Goal: Task Accomplishment & Management: Manage account settings

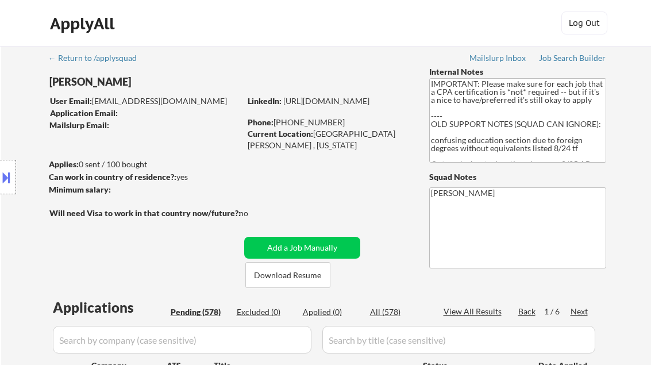
select select ""pending""
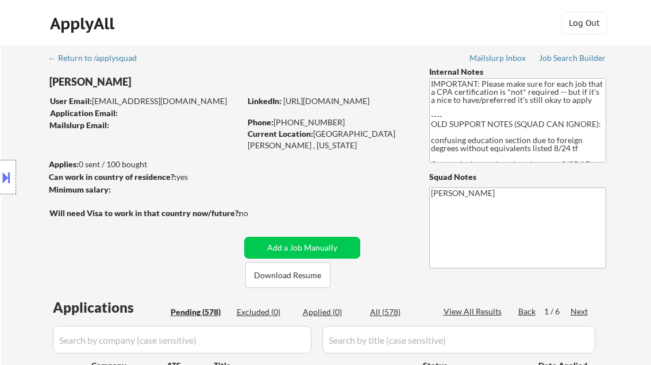
select select ""pending""
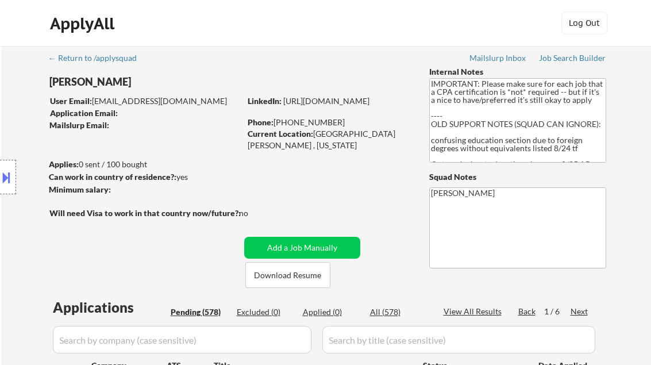
select select ""pending""
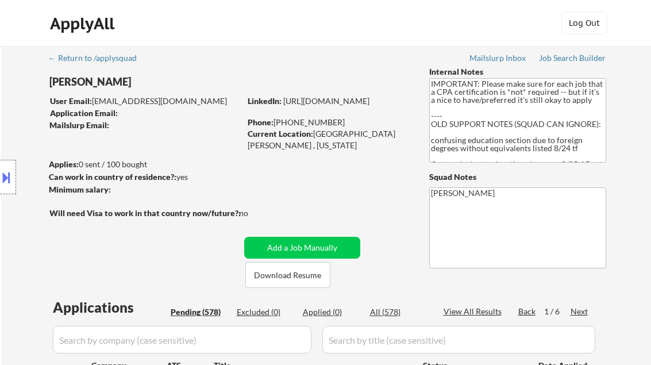
select select ""pending""
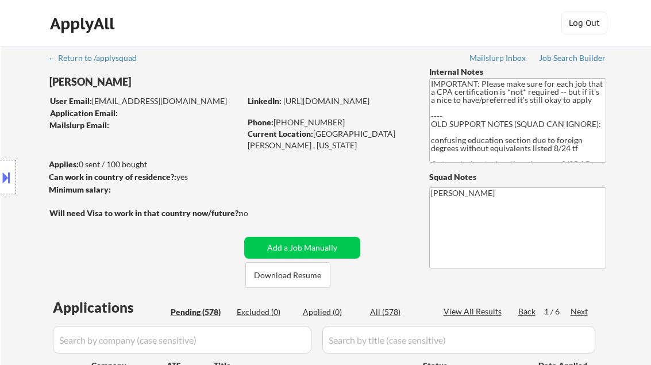
select select ""pending""
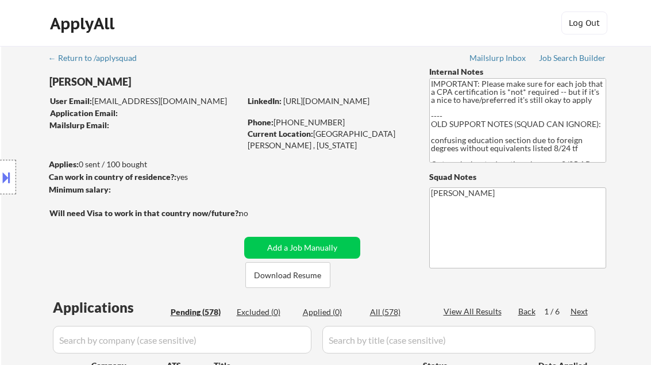
select select ""pending""
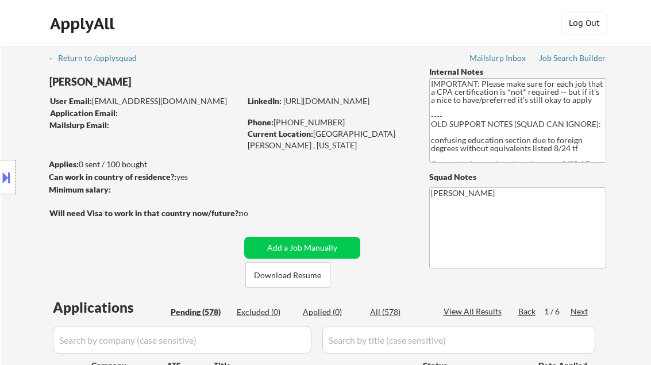
select select ""pending""
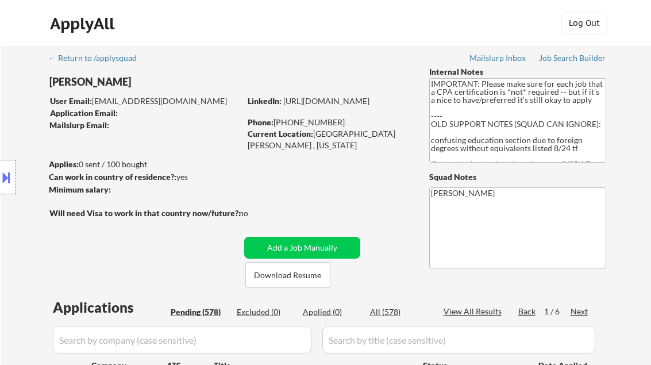
select select ""pending""
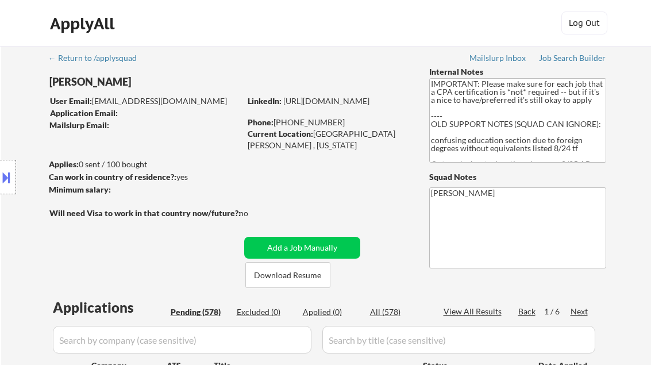
select select ""pending""
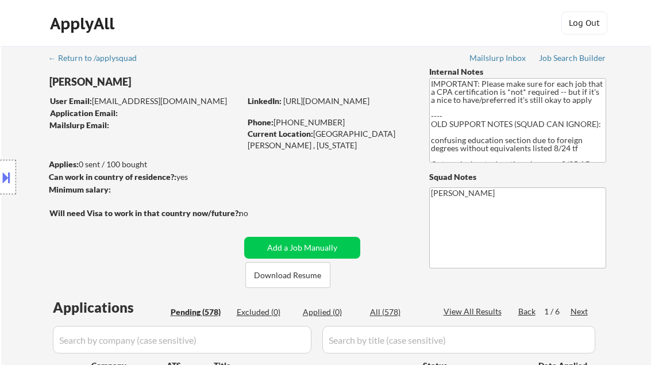
select select ""pending""
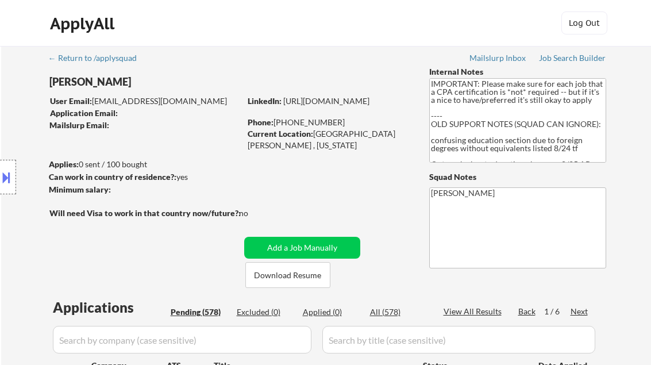
select select ""pending""
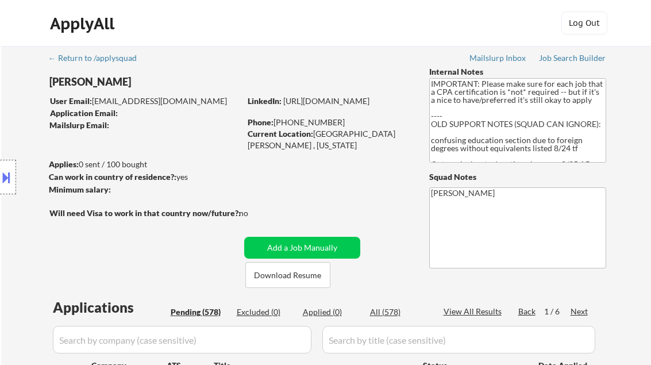
select select ""pending""
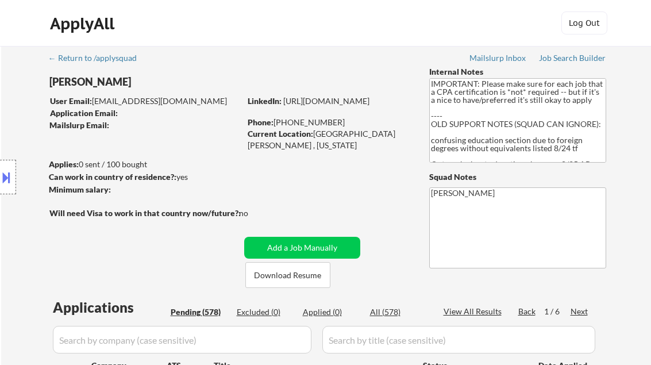
select select ""pending""
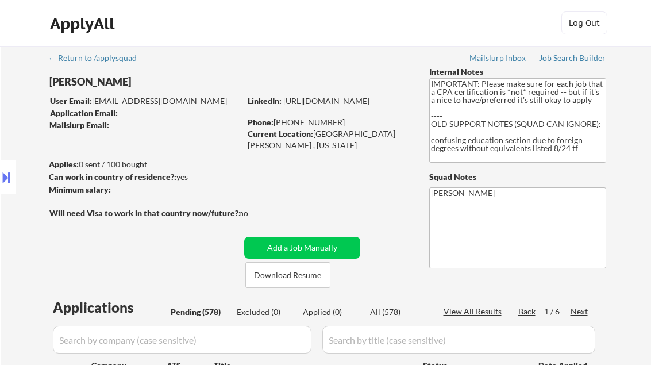
select select ""pending""
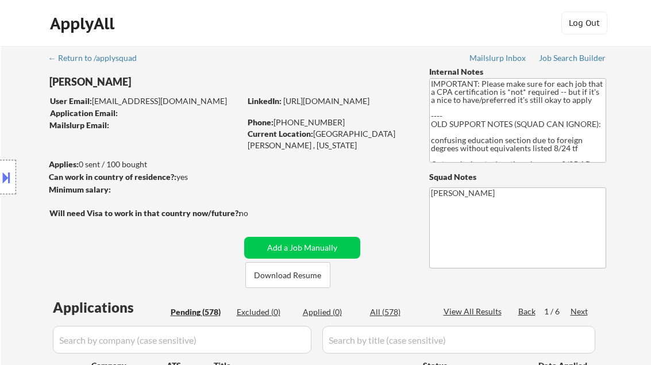
select select ""pending""
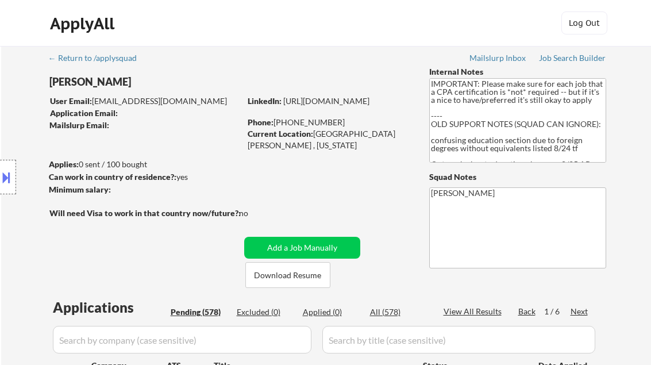
select select ""pending""
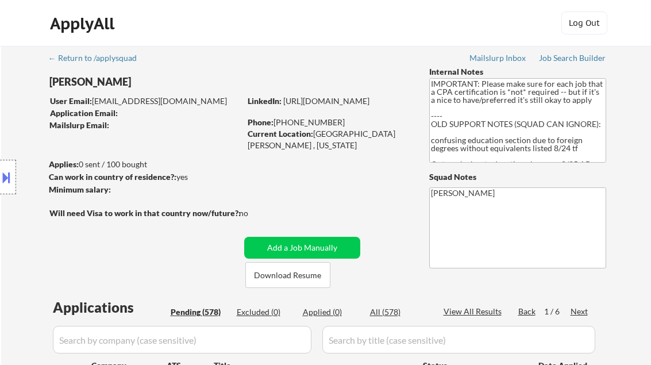
select select ""pending""
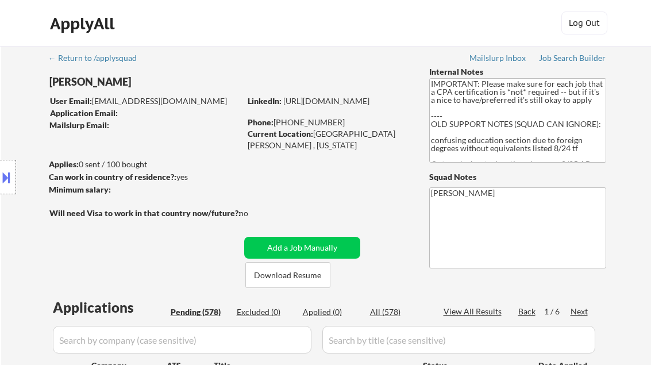
select select ""pending""
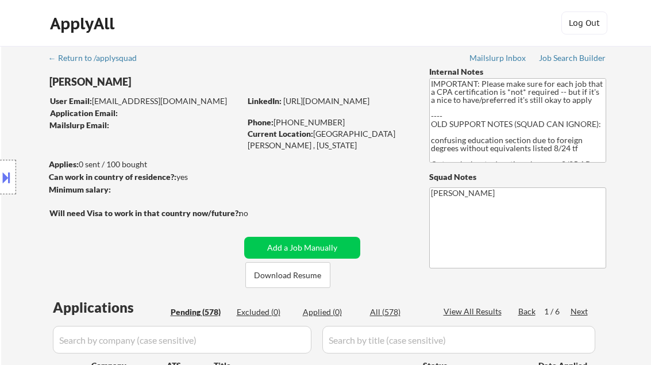
select select ""pending""
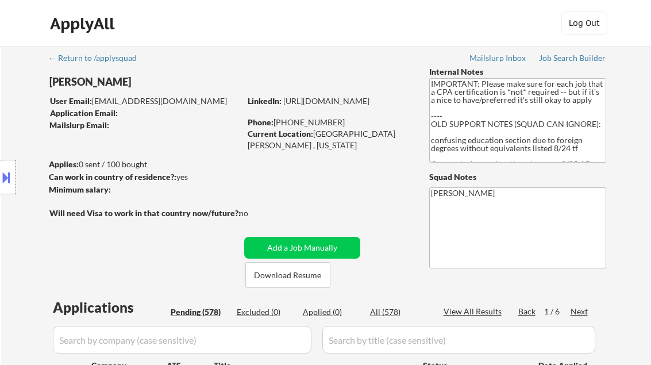
select select ""pending""
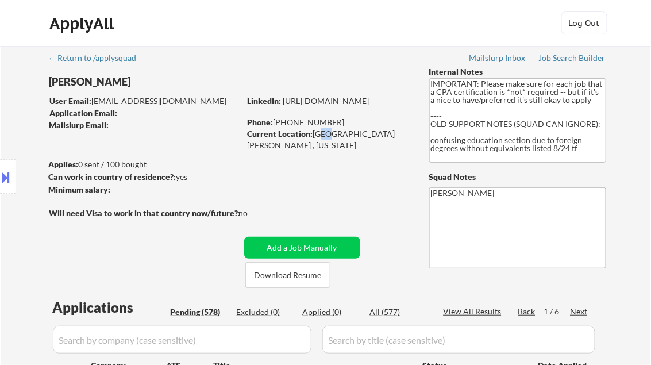
click at [325, 134] on div "Current Location: Saint Paul , Minnesota" at bounding box center [329, 139] width 163 height 22
drag, startPoint x: 325, startPoint y: 134, endPoint x: 303, endPoint y: 142, distance: 23.1
drag, startPoint x: 314, startPoint y: 132, endPoint x: 390, endPoint y: 134, distance: 75.3
click at [390, 135] on div "Current Location: Saint Paul , Minnesota" at bounding box center [329, 139] width 163 height 22
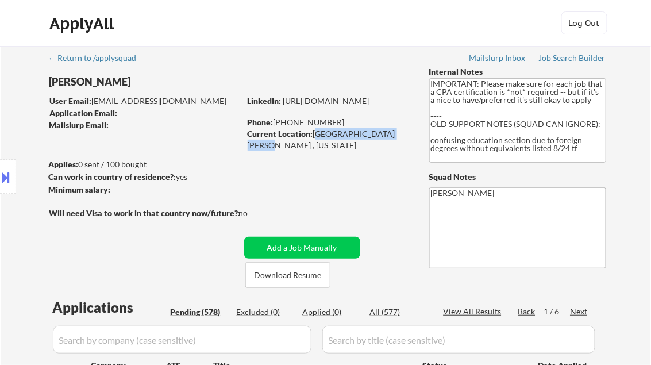
copy div "[GEOGRAPHIC_DATA][PERSON_NAME] , [US_STATE]"
drag, startPoint x: 323, startPoint y: 122, endPoint x: 275, endPoint y: 123, distance: 48.9
click at [275, 123] on div "Phone: 929 236 7821" at bounding box center [329, 122] width 163 height 11
copy div "[PHONE_NUMBER]"
drag, startPoint x: 403, startPoint y: 114, endPoint x: 248, endPoint y: 115, distance: 155.1
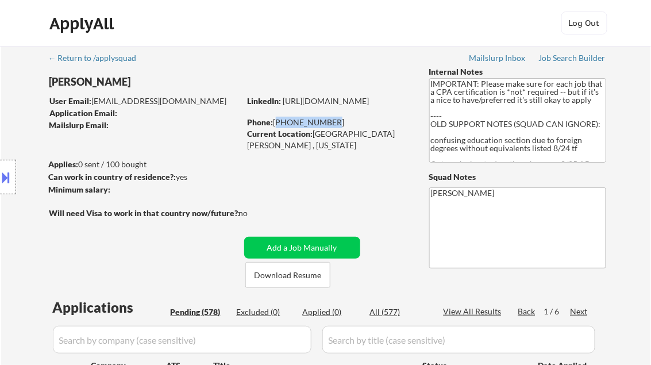
click at [248, 107] on div "LinkedIn: https://www.linkedin.com/in/yinkagardiner" at bounding box center [330, 100] width 164 height 11
copy link "[URL][DOMAIN_NAME]"
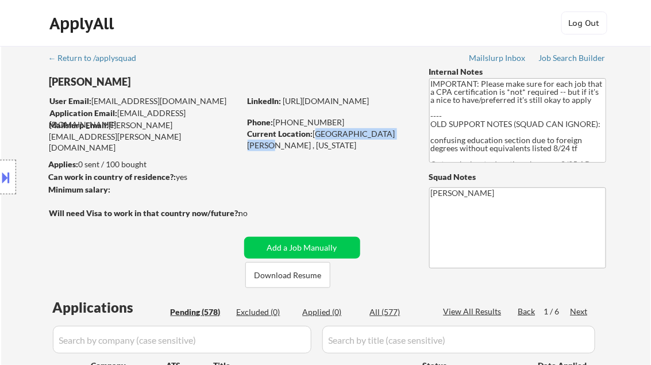
drag, startPoint x: 315, startPoint y: 133, endPoint x: 390, endPoint y: 137, distance: 74.8
click at [390, 137] on div "Current Location: Saint Paul , Minnesota" at bounding box center [329, 139] width 163 height 22
copy div "[GEOGRAPHIC_DATA][PERSON_NAME] , [US_STATE]"
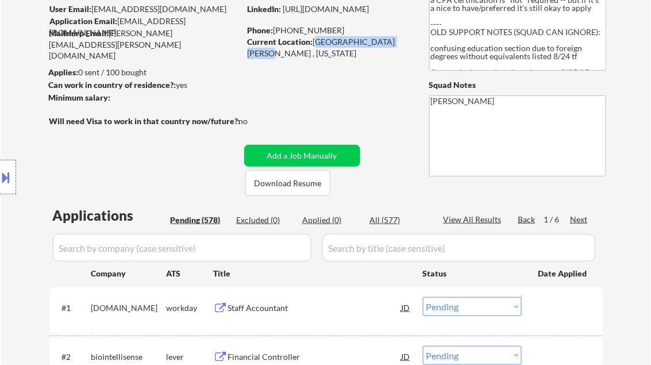
click at [7, 178] on button at bounding box center [6, 177] width 13 height 19
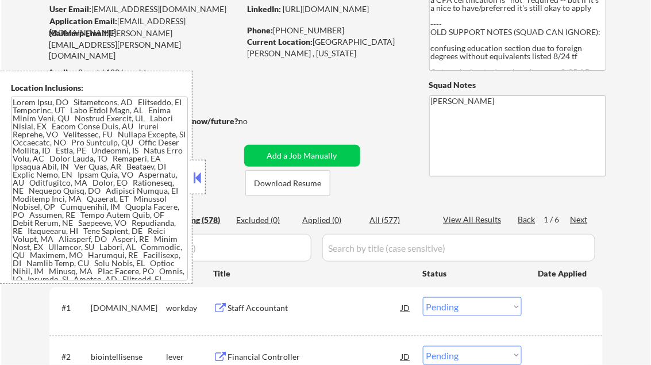
click at [95, 186] on textarea at bounding box center [99, 189] width 177 height 184
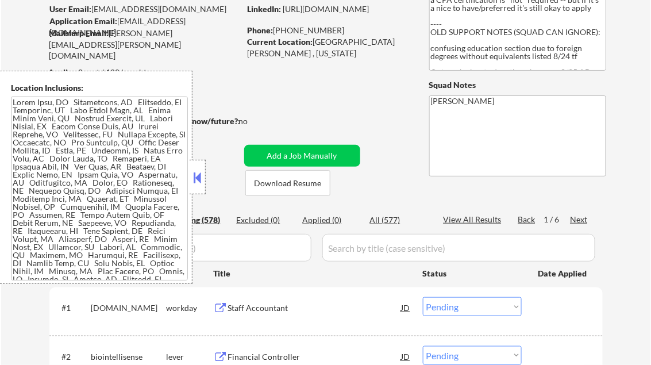
click at [194, 170] on button at bounding box center [197, 177] width 13 height 17
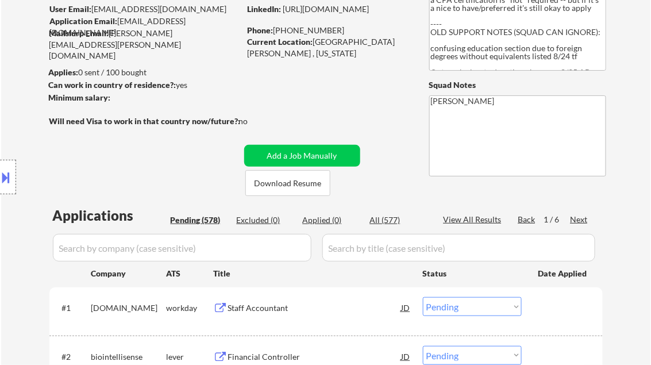
drag, startPoint x: 419, startPoint y: 1, endPoint x: 380, endPoint y: 90, distance: 97.0
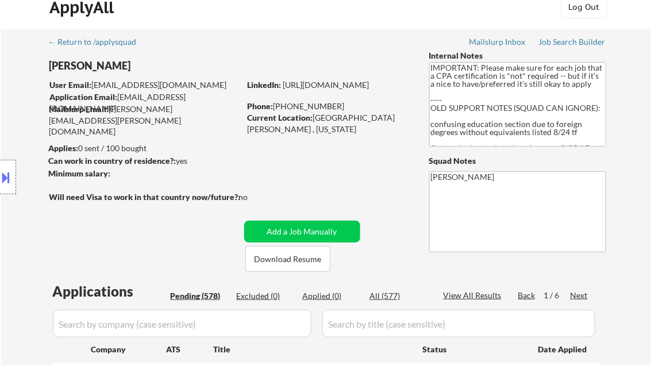
scroll to position [0, 0]
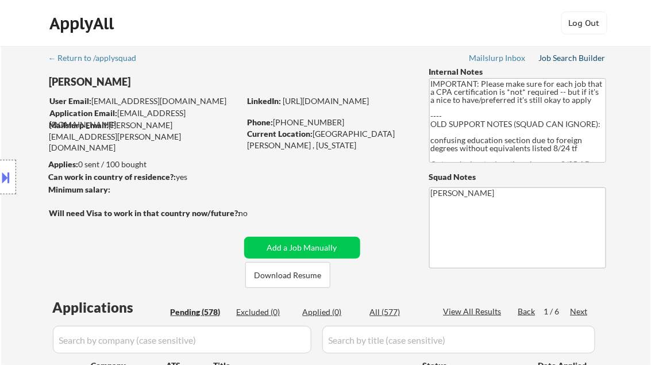
click at [587, 57] on div "Job Search Builder" at bounding box center [572, 58] width 67 height 8
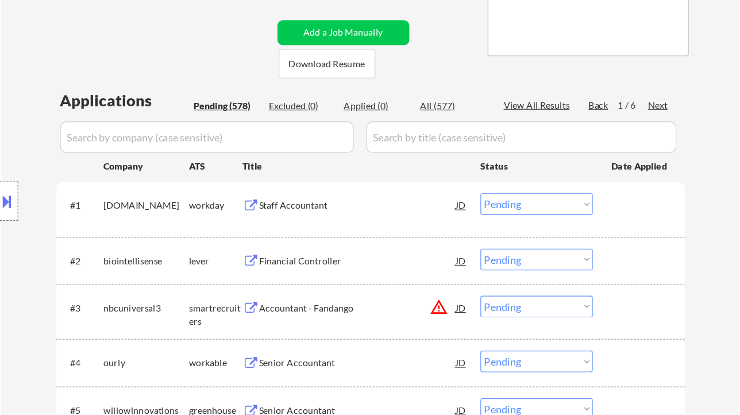
scroll to position [322, 0]
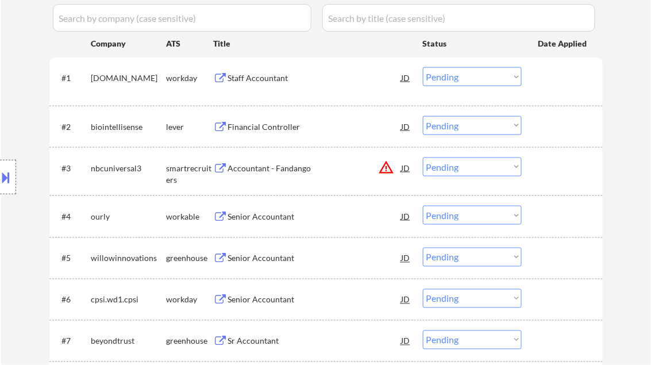
click at [263, 80] on div "Staff Accountant" at bounding box center [315, 77] width 174 height 11
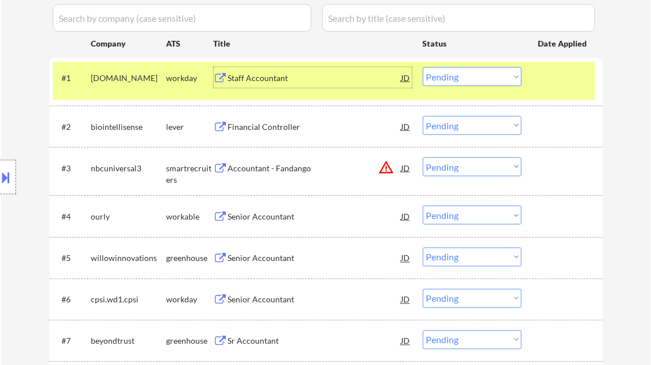
click at [276, 218] on div "Senior Accountant" at bounding box center [315, 216] width 174 height 11
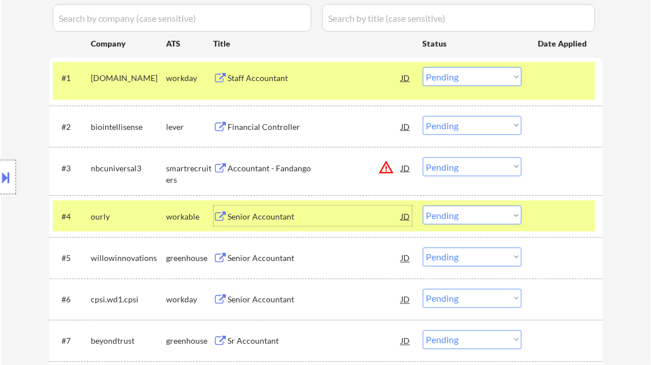
click at [448, 218] on select "Choose an option... Pending Applied Excluded (Questions) Excluded (Expired) Exc…" at bounding box center [472, 215] width 99 height 19
click at [423, 206] on select "Choose an option... Pending Applied Excluded (Questions) Excluded (Expired) Exc…" at bounding box center [472, 215] width 99 height 19
select select ""pending""
click at [281, 215] on div "Senior Accountant" at bounding box center [315, 216] width 174 height 11
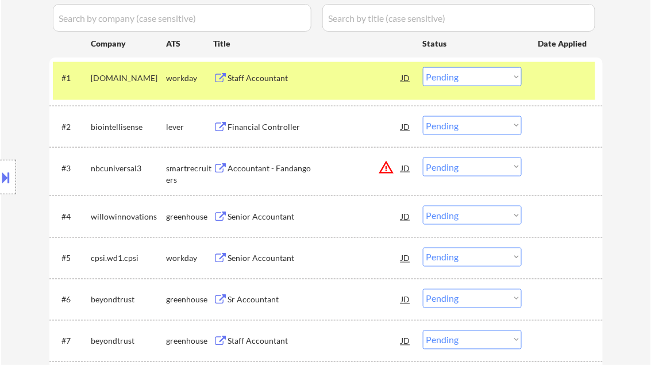
select select ""pending""
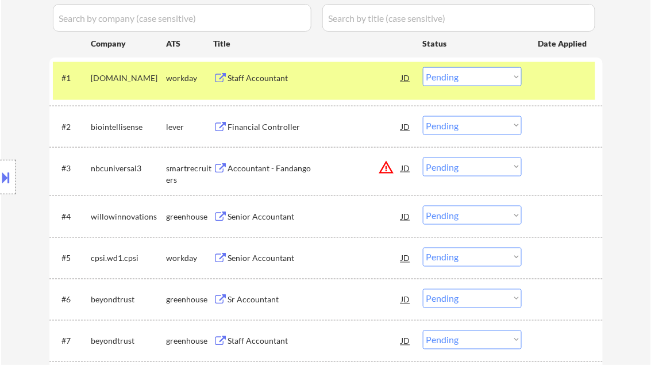
select select ""pending""
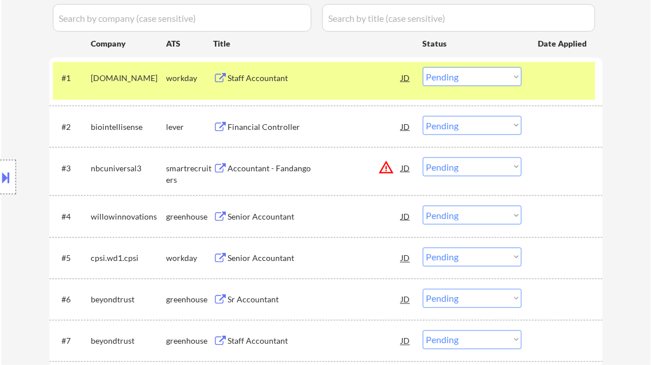
select select ""pending""
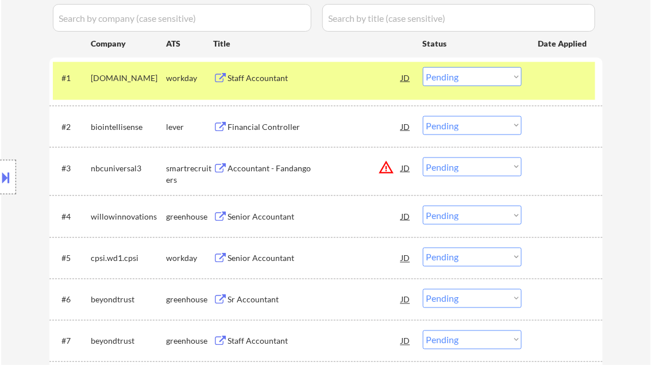
select select ""pending""
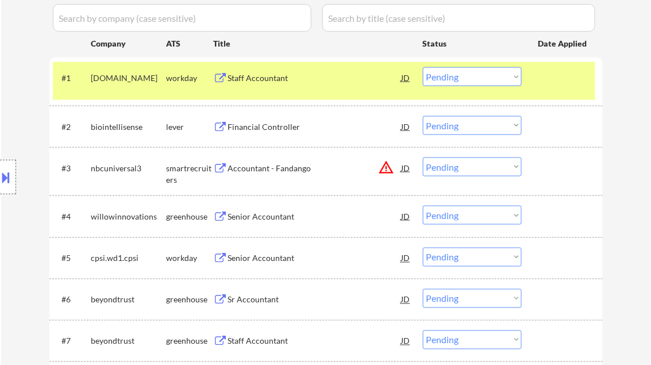
select select ""pending""
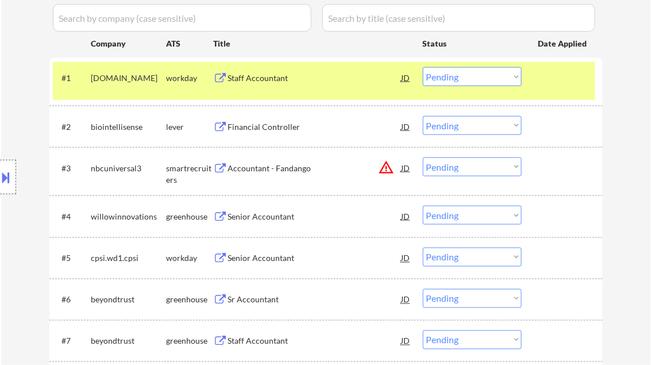
select select ""pending""
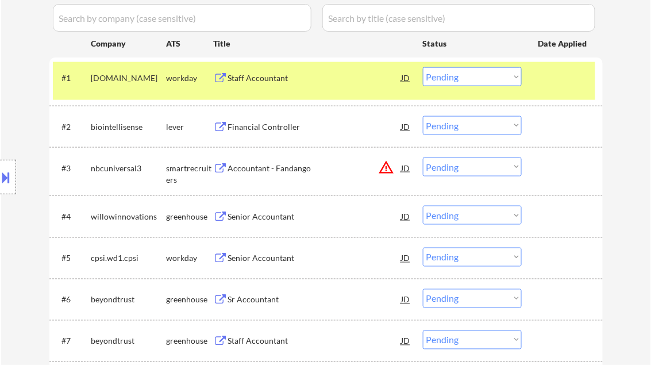
select select ""pending""
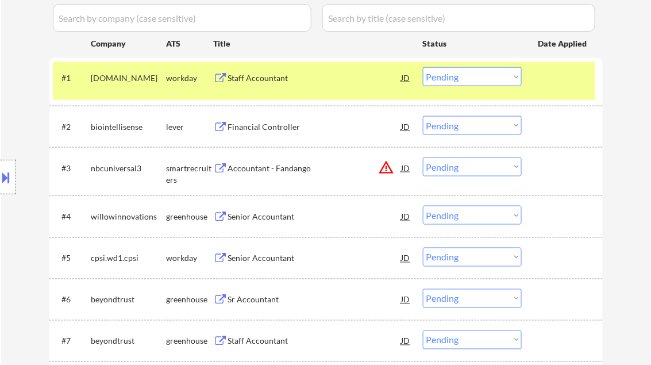
select select ""pending""
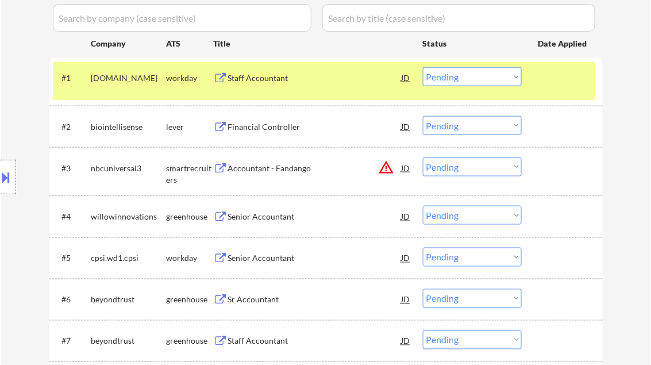
select select ""pending""
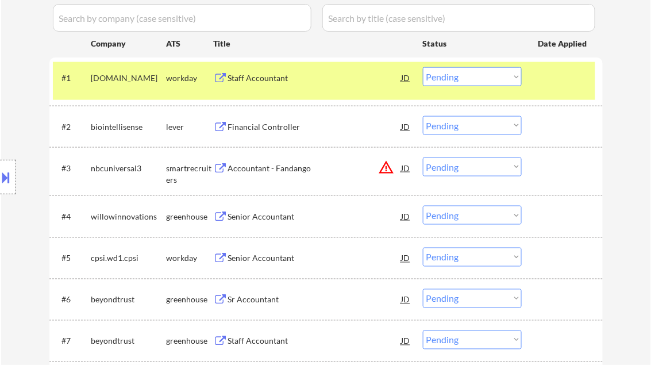
select select ""pending""
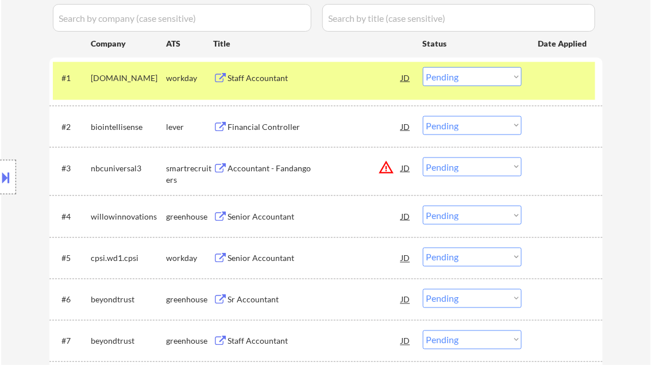
select select ""pending""
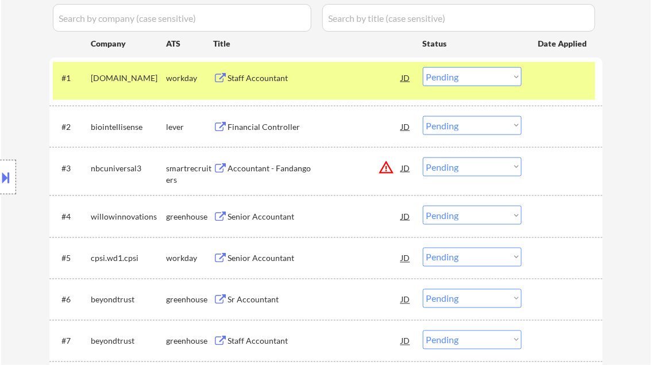
select select ""pending""
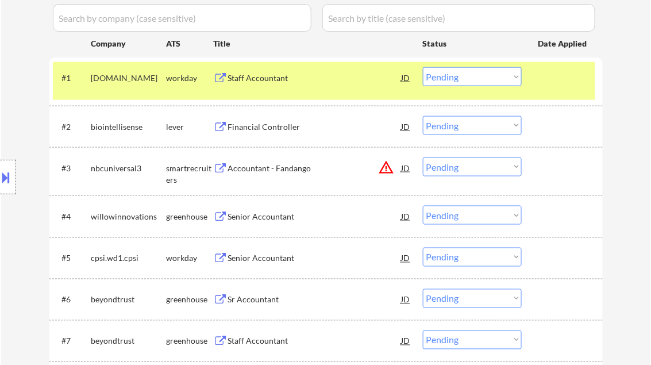
select select ""pending""
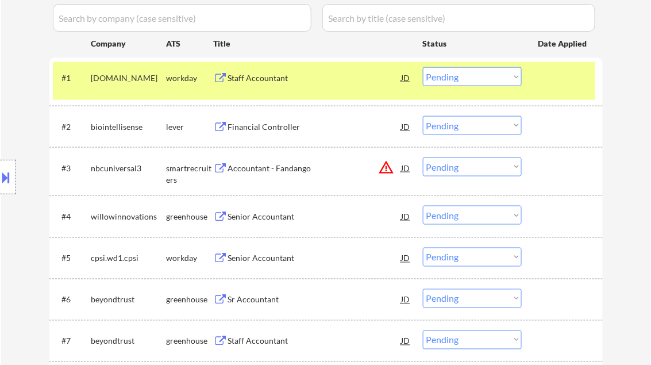
select select ""pending""
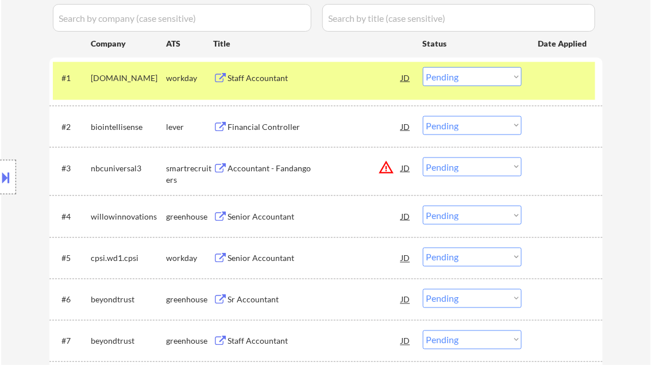
select select ""pending""
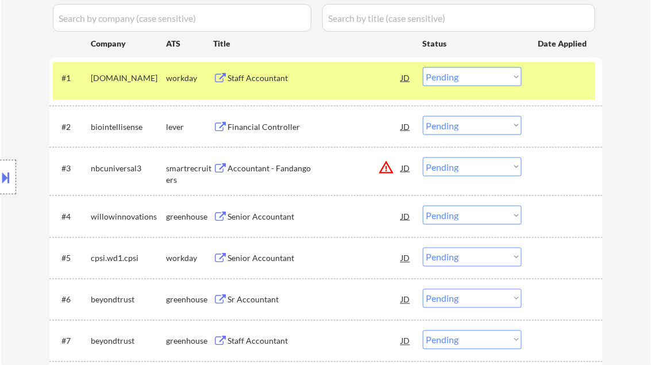
select select ""pending""
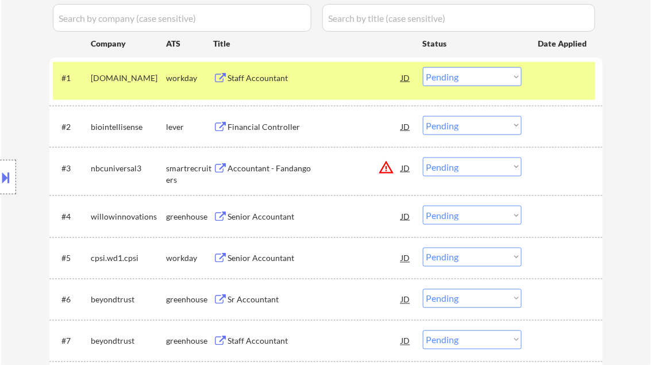
select select ""pending""
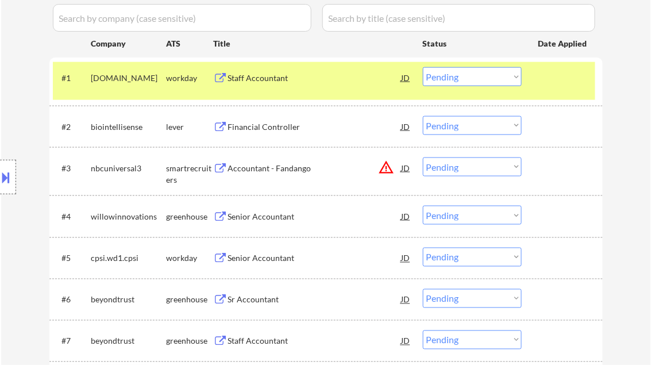
select select ""pending""
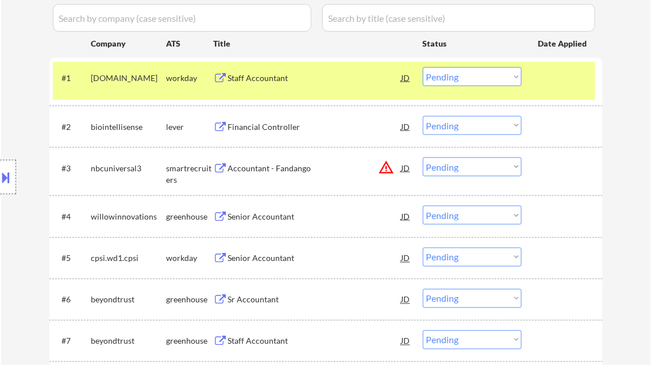
select select ""pending""
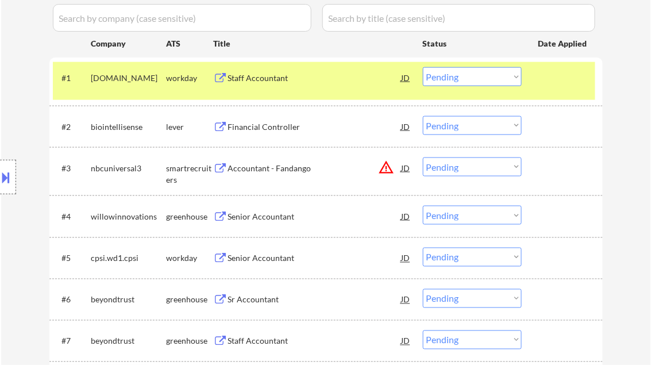
select select ""pending""
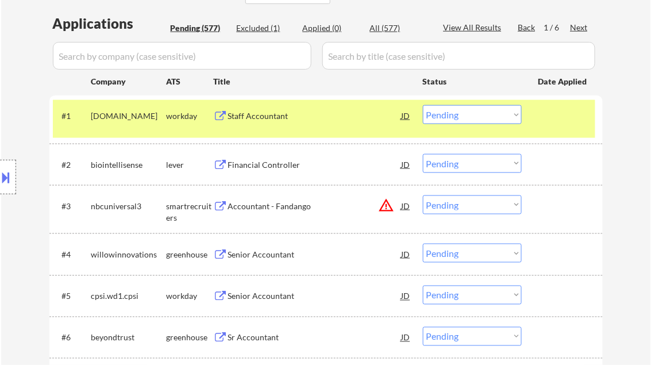
scroll to position [315, 0]
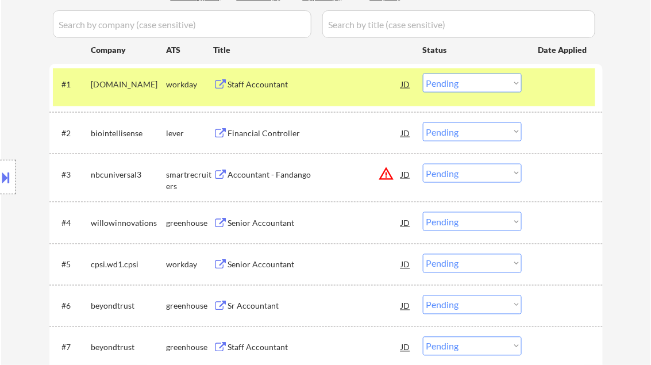
click at [453, 221] on select "Choose an option... Pending Applied Excluded (Questions) Excluded (Expired) Exc…" at bounding box center [472, 221] width 99 height 19
click at [423, 212] on select "Choose an option... Pending Applied Excluded (Questions) Excluded (Expired) Exc…" at bounding box center [472, 221] width 99 height 19
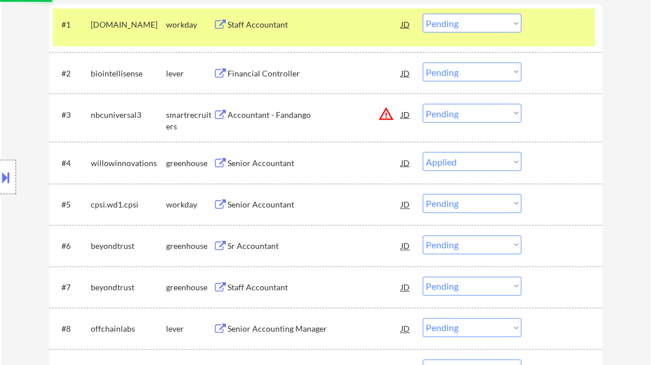
scroll to position [407, 0]
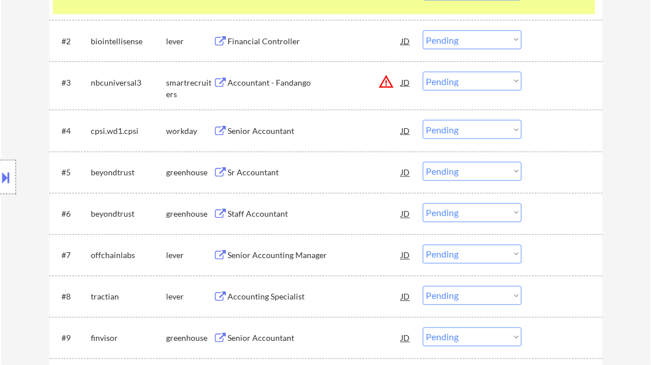
click at [261, 171] on div "Sr Accountant" at bounding box center [315, 172] width 174 height 11
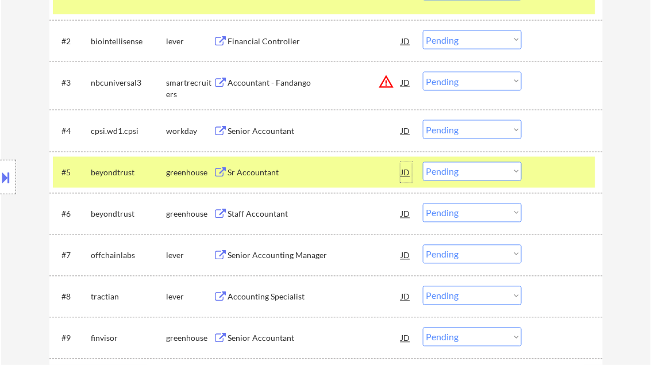
click at [409, 171] on div "JD" at bounding box center [405, 172] width 11 height 21
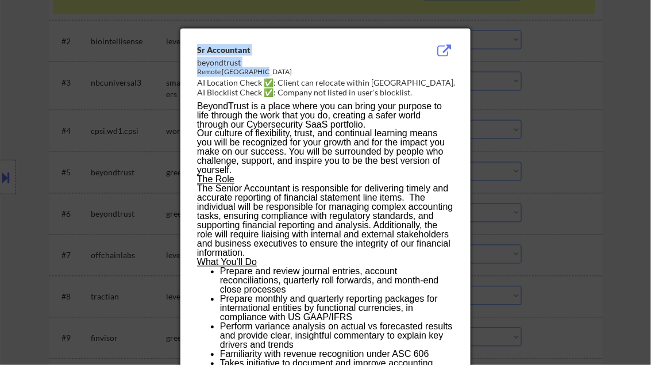
drag, startPoint x: 196, startPoint y: 51, endPoint x: 265, endPoint y: 74, distance: 72.7
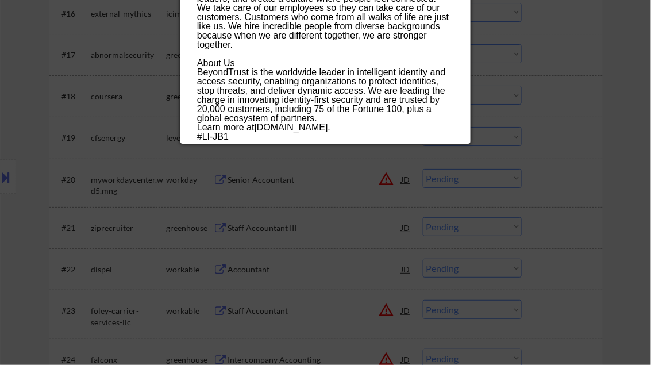
scroll to position [1005, 0]
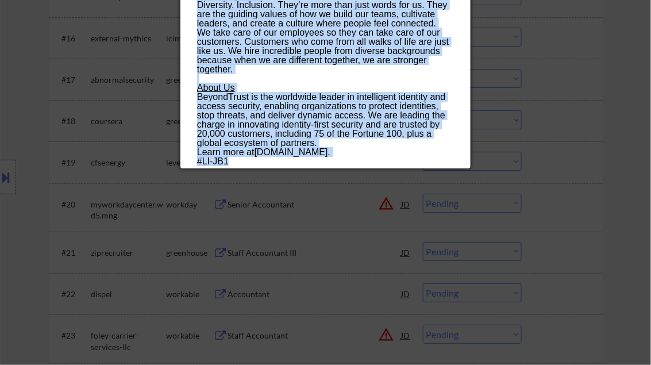
click at [234, 159] on p "#LI-JB1" at bounding box center [325, 161] width 256 height 9
copy div "Sr Accountant beyondtrust Remote United States AI Location Check ✅: Client can …"
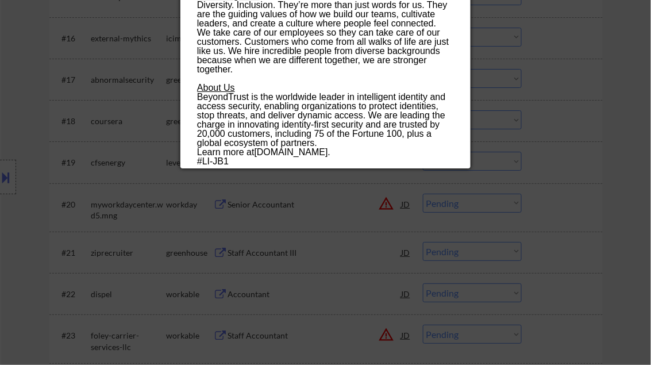
click at [591, 79] on div at bounding box center [325, 182] width 651 height 365
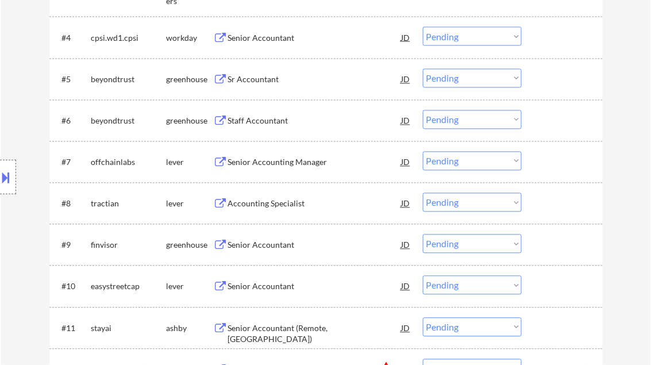
scroll to position [499, 0]
click at [407, 78] on div "JD" at bounding box center [405, 80] width 11 height 21
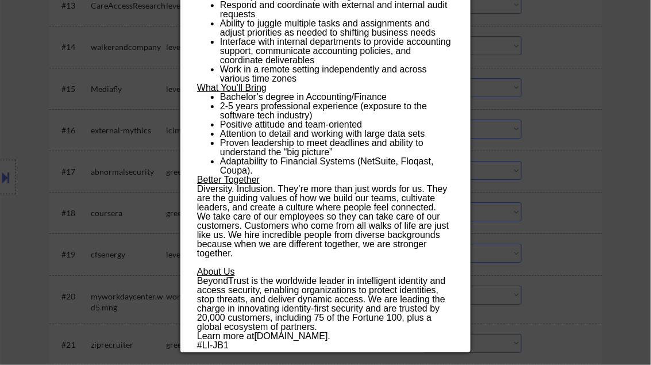
scroll to position [959, 0]
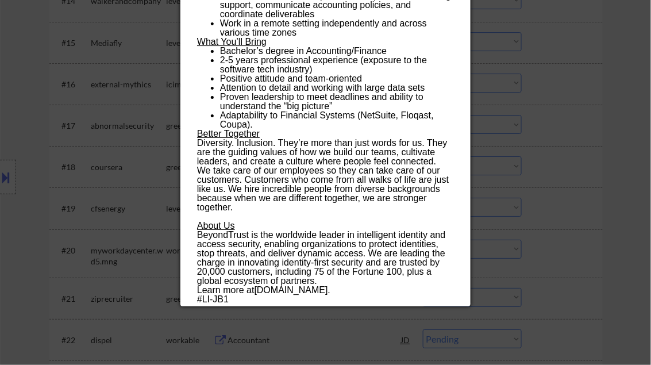
click at [622, 78] on div at bounding box center [325, 182] width 651 height 365
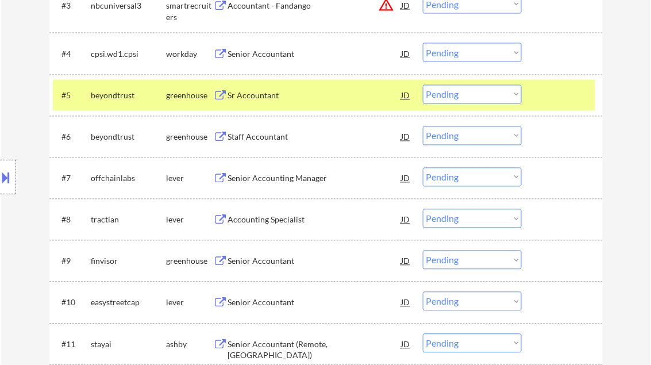
scroll to position [453, 0]
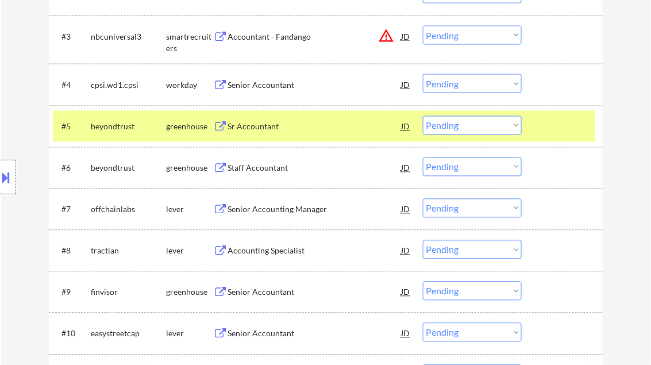
click at [479, 128] on select "Choose an option... Pending Applied Excluded (Questions) Excluded (Expired) Exc…" at bounding box center [472, 125] width 99 height 19
click at [423, 116] on select "Choose an option... Pending Applied Excluded (Questions) Excluded (Expired) Exc…" at bounding box center [472, 125] width 99 height 19
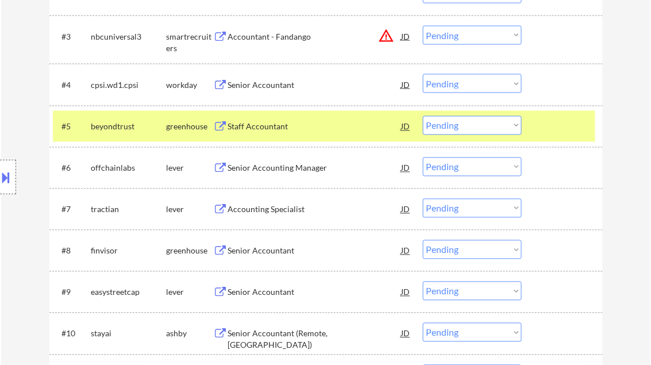
click at [289, 167] on div "Senior Accounting Manager" at bounding box center [315, 168] width 174 height 11
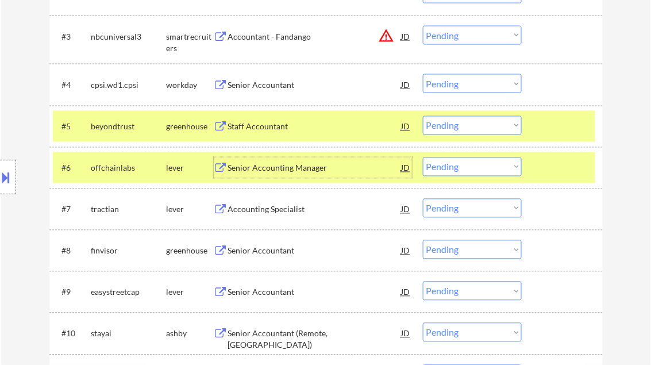
click at [452, 164] on select "Choose an option... Pending Applied Excluded (Questions) Excluded (Expired) Exc…" at bounding box center [472, 166] width 99 height 19
click at [423, 157] on select "Choose an option... Pending Applied Excluded (Questions) Excluded (Expired) Exc…" at bounding box center [472, 166] width 99 height 19
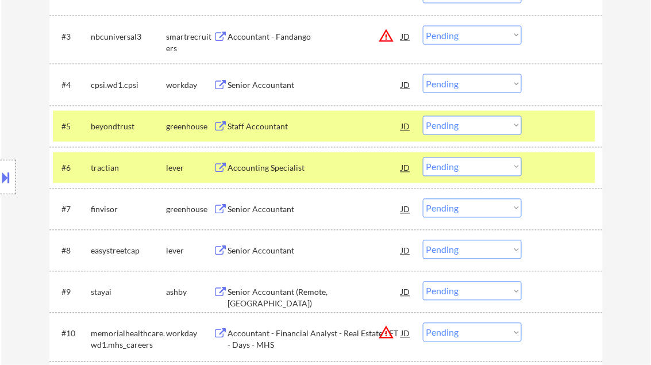
click at [286, 171] on div "Accounting Specialist" at bounding box center [315, 168] width 174 height 11
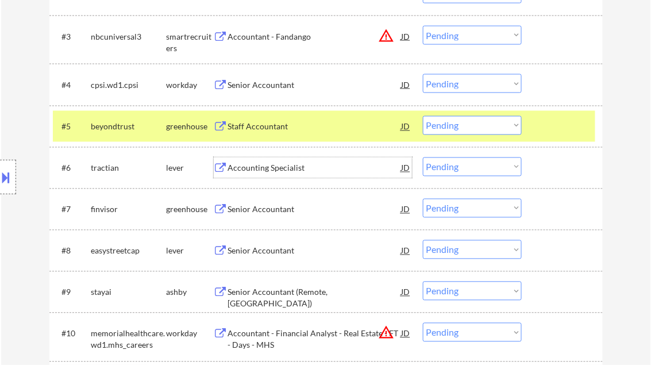
drag, startPoint x: 442, startPoint y: 170, endPoint x: 454, endPoint y: 175, distance: 12.9
click at [442, 170] on select "Choose an option... Pending Applied Excluded (Questions) Excluded (Expired) Exc…" at bounding box center [472, 166] width 99 height 19
click at [423, 157] on select "Choose an option... Pending Applied Excluded (Questions) Excluded (Expired) Exc…" at bounding box center [472, 166] width 99 height 19
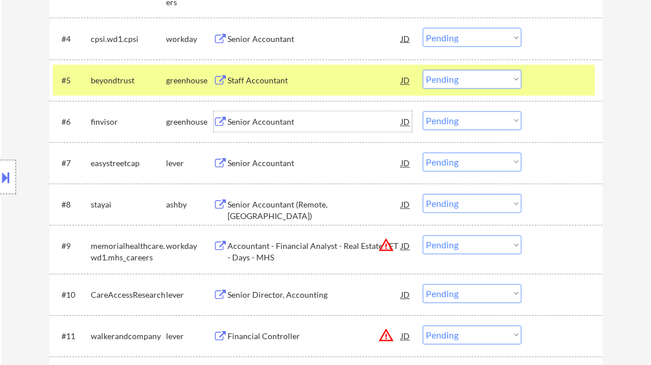
click at [273, 124] on div "Senior Accountant" at bounding box center [315, 122] width 174 height 11
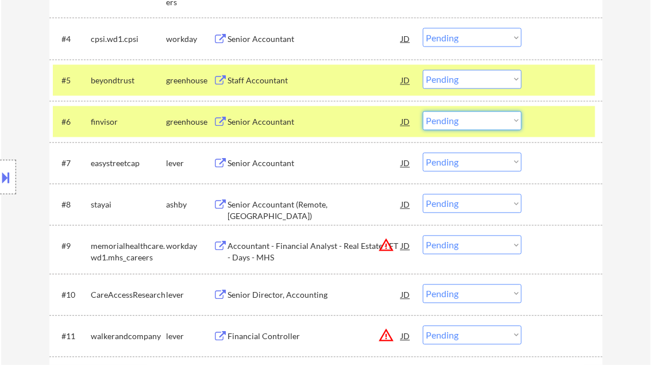
drag, startPoint x: 456, startPoint y: 116, endPoint x: 475, endPoint y: 129, distance: 23.3
click at [456, 116] on select "Choose an option... Pending Applied Excluded (Questions) Excluded (Expired) Exc…" at bounding box center [472, 120] width 99 height 19
click at [423, 111] on select "Choose an option... Pending Applied Excluded (Questions) Excluded (Expired) Exc…" at bounding box center [472, 120] width 99 height 19
click at [564, 72] on div at bounding box center [563, 80] width 51 height 21
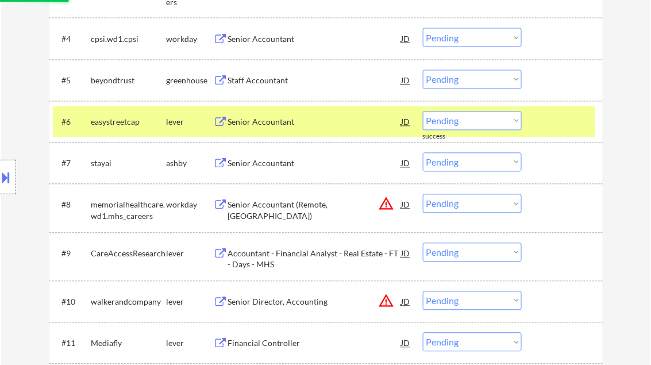
click at [266, 121] on div "Senior Accountant" at bounding box center [315, 122] width 174 height 11
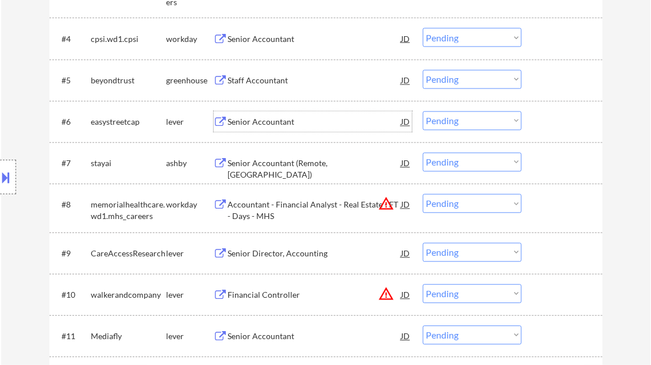
click at [459, 120] on select "Choose an option... Pending Applied Excluded (Questions) Excluded (Expired) Exc…" at bounding box center [472, 120] width 99 height 19
click at [423, 111] on select "Choose an option... Pending Applied Excluded (Questions) Excluded (Expired) Exc…" at bounding box center [472, 120] width 99 height 19
click at [295, 167] on div "Senior Accountant (Remote, USA)" at bounding box center [315, 169] width 174 height 22
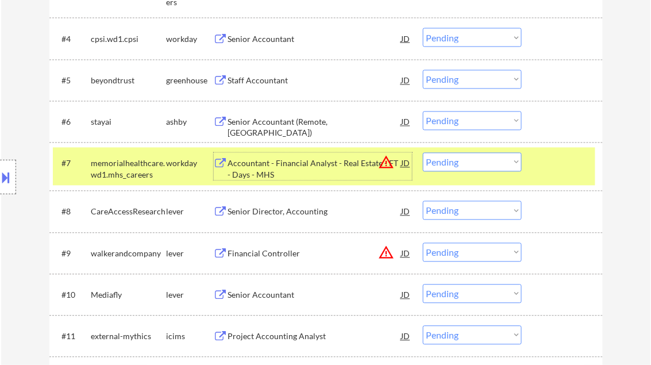
click at [547, 165] on div at bounding box center [563, 163] width 51 height 21
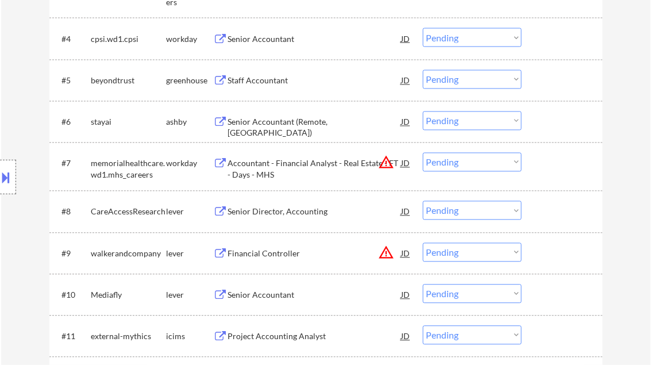
click at [346, 127] on div "Senior Accountant (Remote, USA)" at bounding box center [315, 128] width 174 height 22
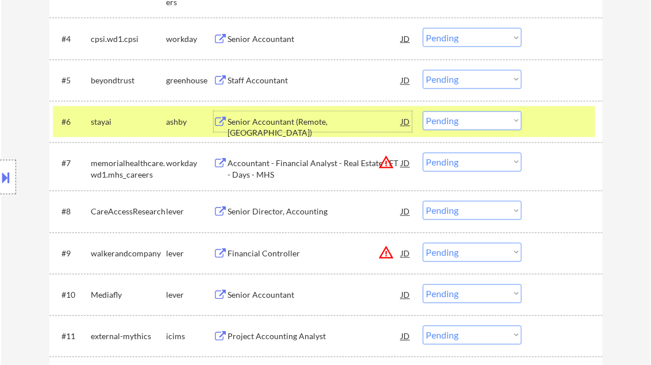
click at [465, 117] on select "Choose an option... Pending Applied Excluded (Questions) Excluded (Expired) Exc…" at bounding box center [472, 120] width 99 height 19
click at [423, 111] on select "Choose an option... Pending Applied Excluded (Questions) Excluded (Expired) Exc…" at bounding box center [472, 120] width 99 height 19
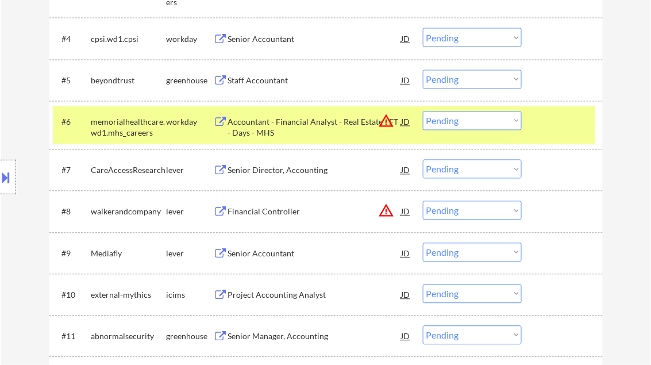
click at [272, 205] on div "Financial Controller" at bounding box center [315, 211] width 174 height 21
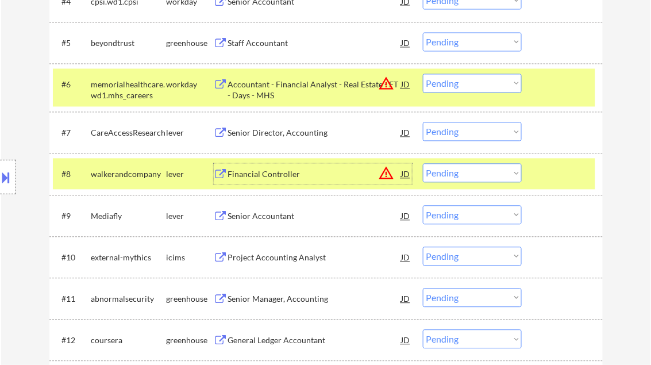
scroll to position [591, 0]
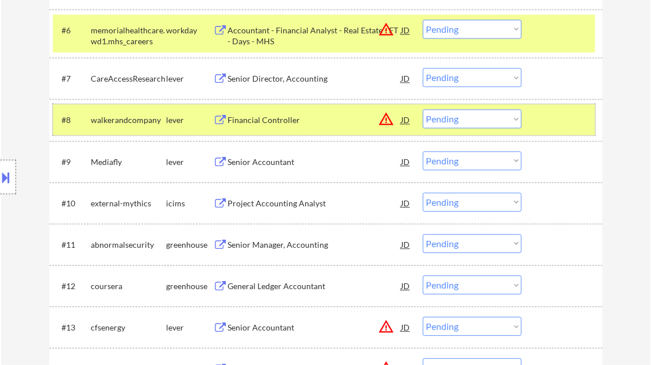
click at [558, 117] on div at bounding box center [563, 119] width 51 height 21
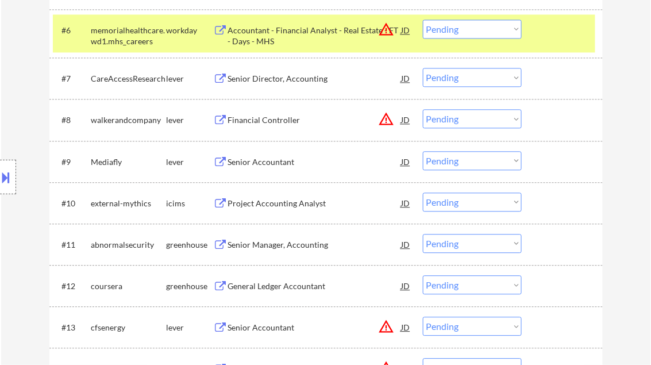
click at [501, 115] on select "Choose an option... Pending Applied Excluded (Questions) Excluded (Expired) Exc…" at bounding box center [472, 118] width 99 height 19
click at [423, 109] on select "Choose an option... Pending Applied Excluded (Questions) Excluded (Expired) Exc…" at bounding box center [472, 118] width 99 height 19
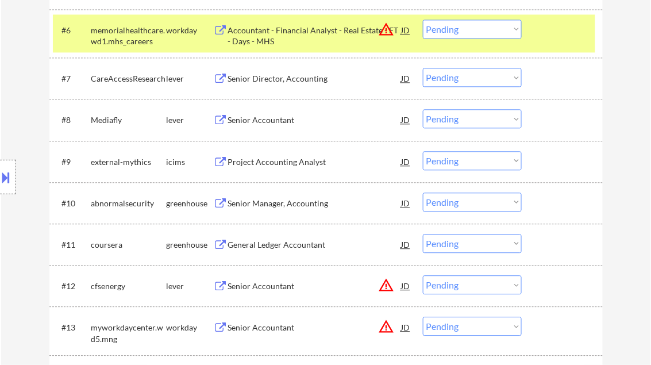
click at [283, 118] on div "Senior Accountant" at bounding box center [315, 119] width 174 height 11
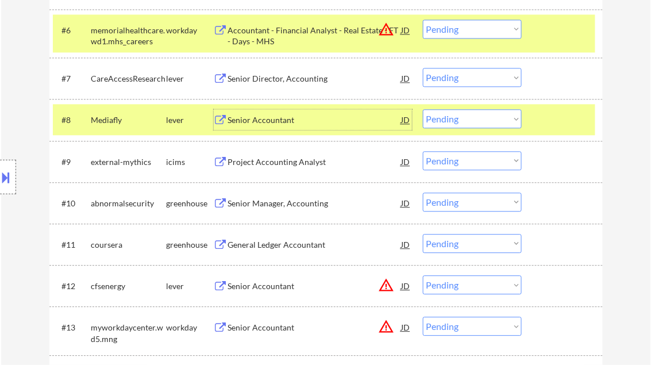
click at [467, 118] on select "Choose an option... Pending Applied Excluded (Questions) Excluded (Expired) Exc…" at bounding box center [472, 118] width 99 height 19
click at [423, 109] on select "Choose an option... Pending Applied Excluded (Questions) Excluded (Expired) Exc…" at bounding box center [472, 118] width 99 height 19
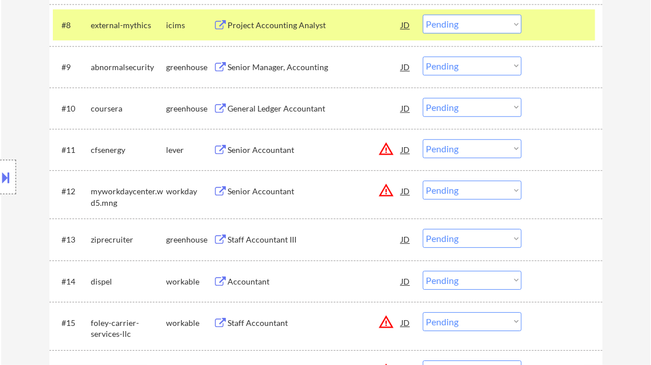
scroll to position [729, 0]
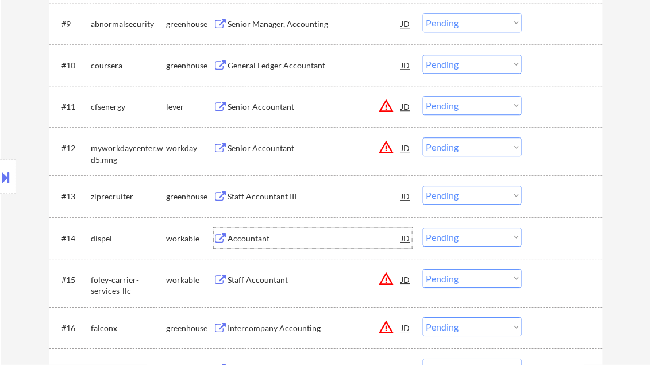
click at [257, 233] on div "Accountant" at bounding box center [315, 238] width 174 height 11
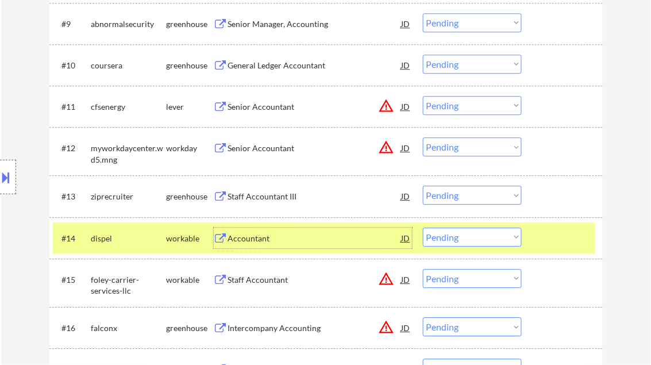
click at [478, 240] on select "Choose an option... Pending Applied Excluded (Questions) Excluded (Expired) Exc…" at bounding box center [472, 237] width 99 height 19
click at [423, 228] on select "Choose an option... Pending Applied Excluded (Questions) Excluded (Expired) Exc…" at bounding box center [472, 237] width 99 height 19
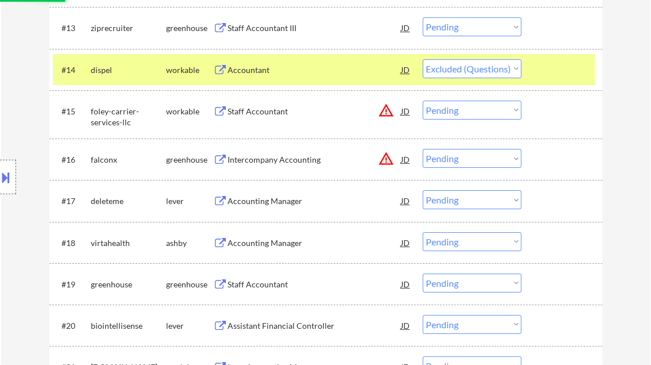
scroll to position [913, 0]
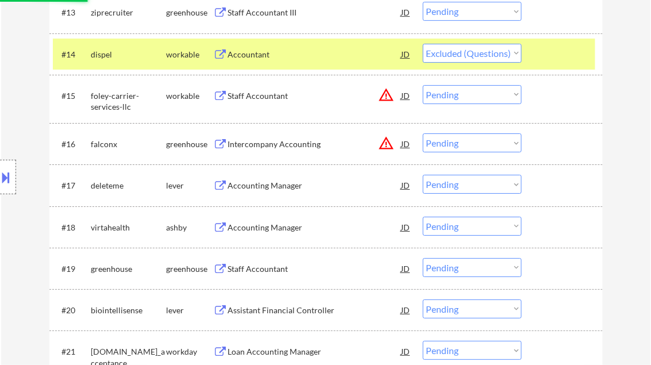
click at [268, 184] on div "Accounting Manager" at bounding box center [315, 185] width 174 height 11
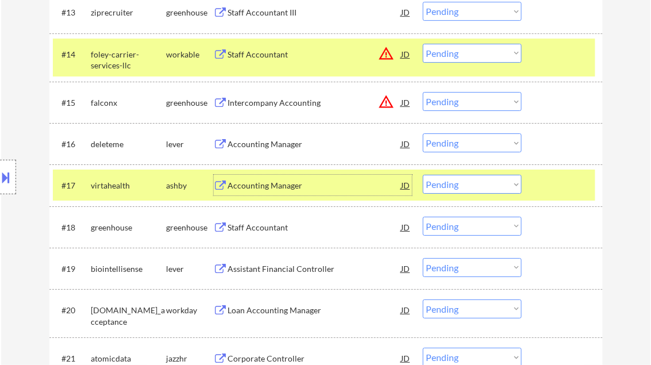
click at [454, 144] on select "Choose an option... Pending Applied Excluded (Questions) Excluded (Expired) Exc…" at bounding box center [472, 142] width 99 height 19
click at [423, 133] on select "Choose an option... Pending Applied Excluded (Questions) Excluded (Expired) Exc…" at bounding box center [472, 142] width 99 height 19
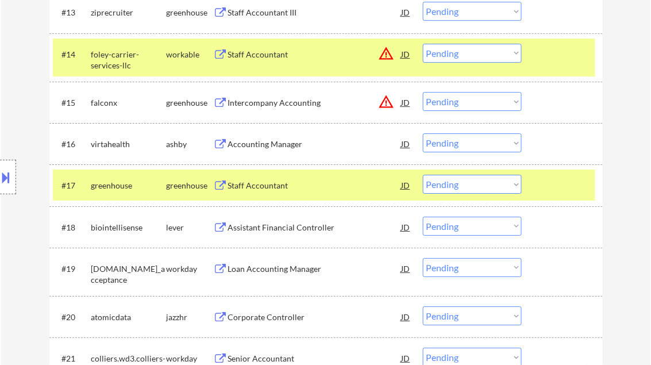
click at [279, 146] on div "Accounting Manager" at bounding box center [315, 143] width 174 height 11
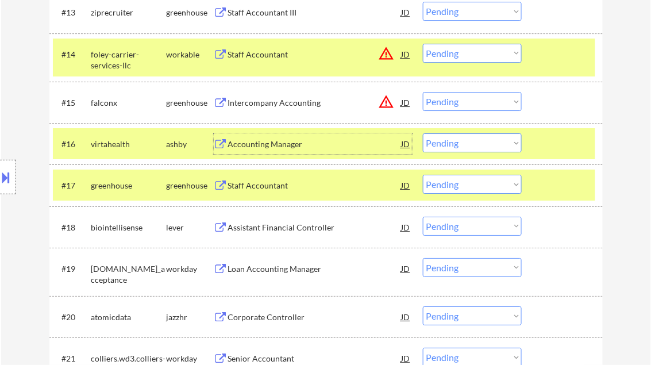
click at [446, 145] on select "Choose an option... Pending Applied Excluded (Questions) Excluded (Expired) Exc…" at bounding box center [472, 142] width 99 height 19
click at [423, 133] on select "Choose an option... Pending Applied Excluded (Questions) Excluded (Expired) Exc…" at bounding box center [472, 142] width 99 height 19
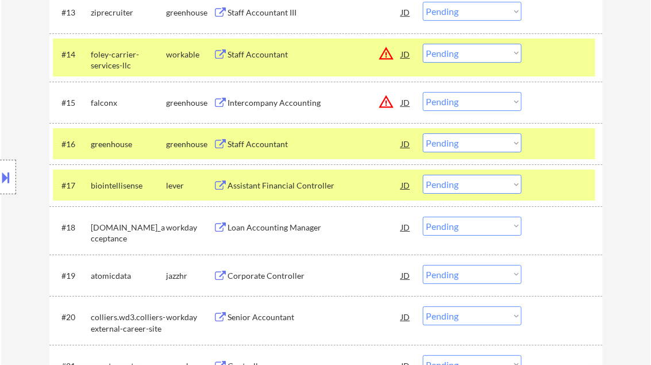
click at [556, 187] on div at bounding box center [563, 185] width 51 height 21
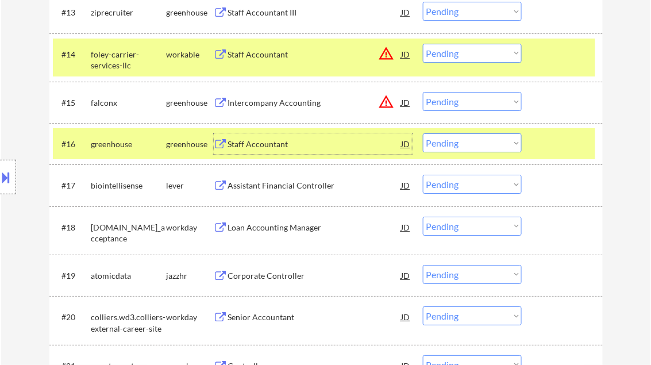
click at [275, 140] on div "Staff Accountant" at bounding box center [315, 143] width 174 height 11
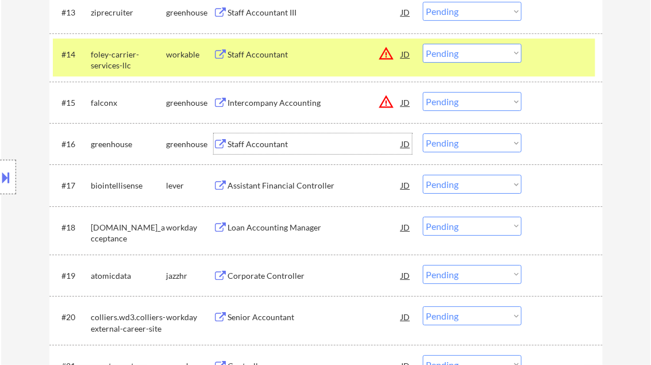
click at [480, 144] on select "Choose an option... Pending Applied Excluded (Questions) Excluded (Expired) Exc…" at bounding box center [472, 142] width 99 height 19
click at [423, 133] on select "Choose an option... Pending Applied Excluded (Questions) Excluded (Expired) Exc…" at bounding box center [472, 142] width 99 height 19
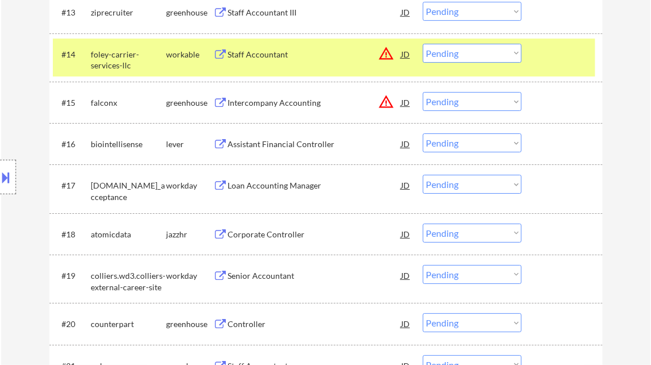
click at [301, 142] on div "Assistant Financial Controller" at bounding box center [315, 143] width 174 height 11
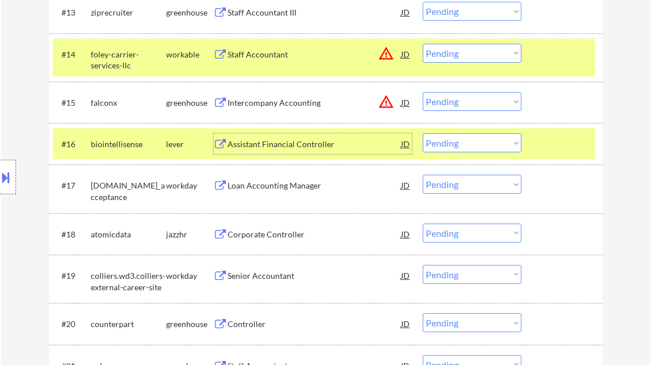
drag, startPoint x: 481, startPoint y: 145, endPoint x: 486, endPoint y: 150, distance: 6.1
click at [481, 145] on select "Choose an option... Pending Applied Excluded (Questions) Excluded (Expired) Exc…" at bounding box center [472, 142] width 99 height 19
click at [423, 133] on select "Choose an option... Pending Applied Excluded (Questions) Excluded (Expired) Exc…" at bounding box center [472, 142] width 99 height 19
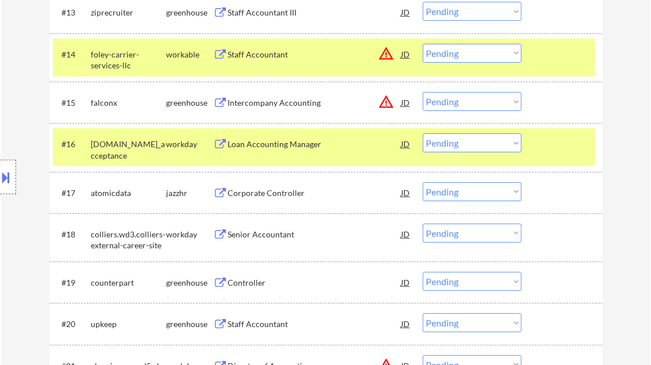
click at [282, 195] on div "Corporate Controller" at bounding box center [315, 192] width 174 height 11
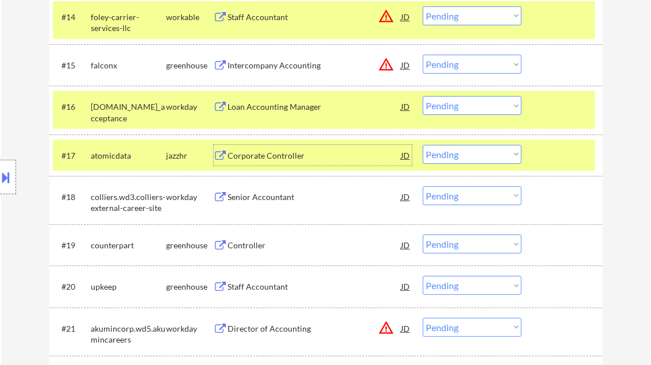
scroll to position [959, 0]
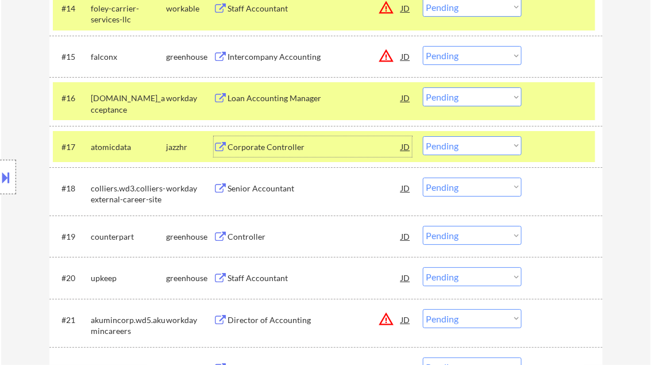
click at [461, 149] on select "Choose an option... Pending Applied Excluded (Questions) Excluded (Expired) Exc…" at bounding box center [472, 145] width 99 height 19
click at [423, 136] on select "Choose an option... Pending Applied Excluded (Questions) Excluded (Expired) Exc…" at bounding box center [472, 145] width 99 height 19
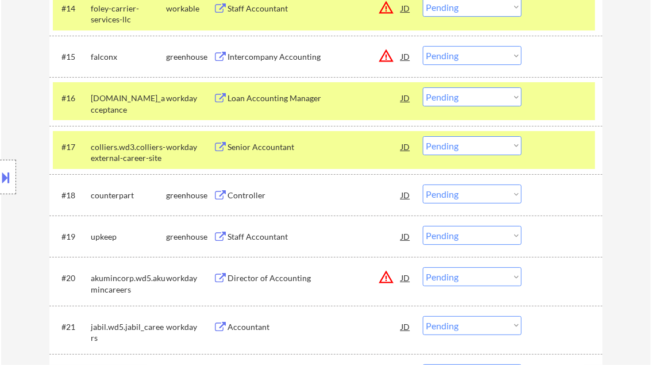
click at [257, 197] on div "Controller" at bounding box center [315, 195] width 174 height 11
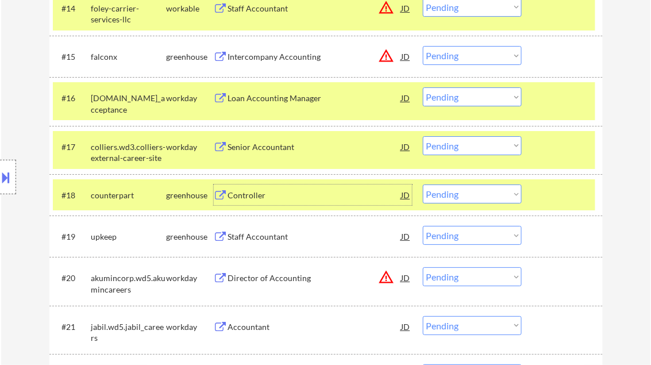
click at [541, 144] on div at bounding box center [563, 146] width 51 height 21
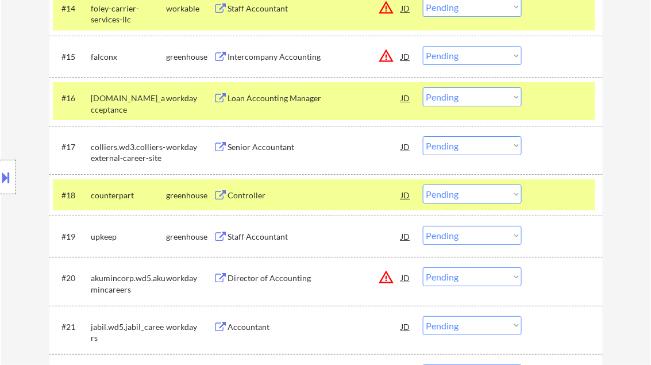
click at [550, 98] on div at bounding box center [563, 97] width 51 height 21
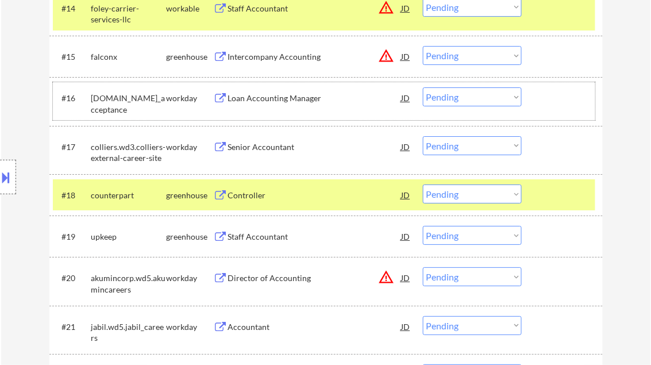
click at [466, 196] on select "Choose an option... Pending Applied Excluded (Questions) Excluded (Expired) Exc…" at bounding box center [472, 193] width 99 height 19
click at [423, 184] on select "Choose an option... Pending Applied Excluded (Questions) Excluded (Expired) Exc…" at bounding box center [472, 193] width 99 height 19
click at [271, 238] on div "Staff Accountant" at bounding box center [315, 236] width 174 height 11
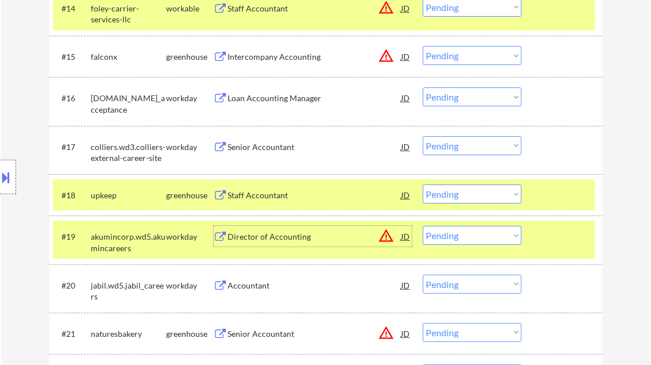
click at [571, 245] on div at bounding box center [563, 236] width 51 height 21
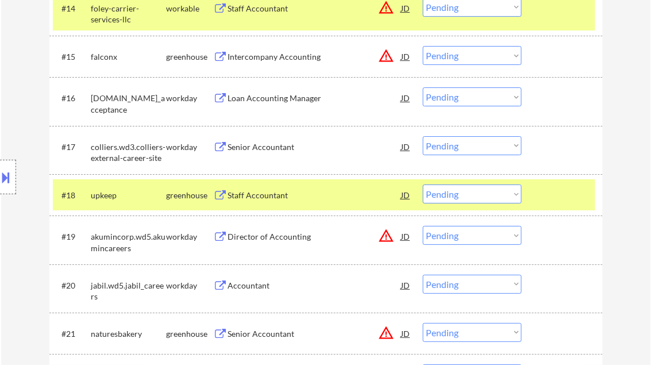
drag, startPoint x: 502, startPoint y: 195, endPoint x: 503, endPoint y: 203, distance: 7.6
click at [502, 195] on select "Choose an option... Pending Applied Excluded (Questions) Excluded (Expired) Exc…" at bounding box center [472, 193] width 99 height 19
click at [423, 184] on select "Choose an option... Pending Applied Excluded (Questions) Excluded (Expired) Exc…" at bounding box center [472, 193] width 99 height 19
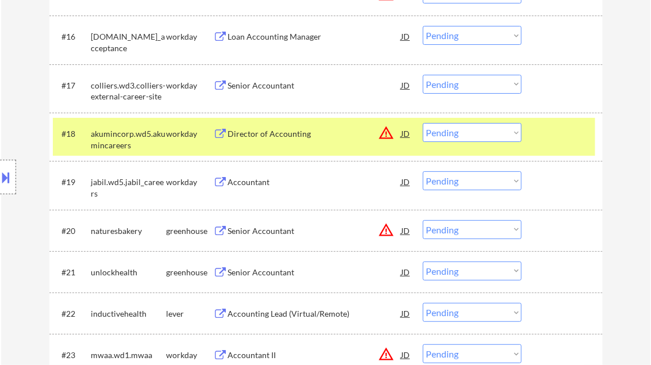
scroll to position [1051, 0]
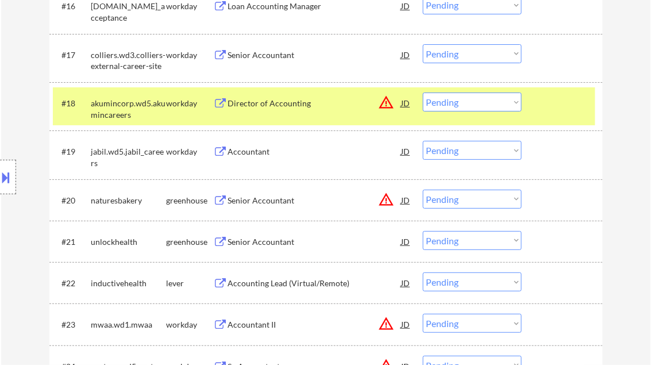
click at [264, 240] on div "Senior Accountant" at bounding box center [315, 241] width 174 height 11
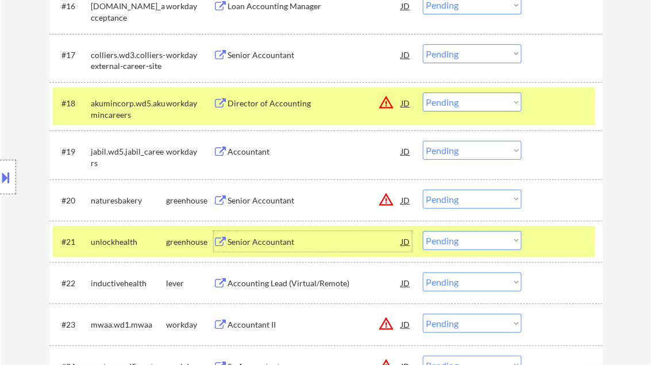
click at [449, 251] on div "#21 unlockhealth greenhouse Senior Accountant JD warning_amber Choose an option…" at bounding box center [324, 241] width 542 height 31
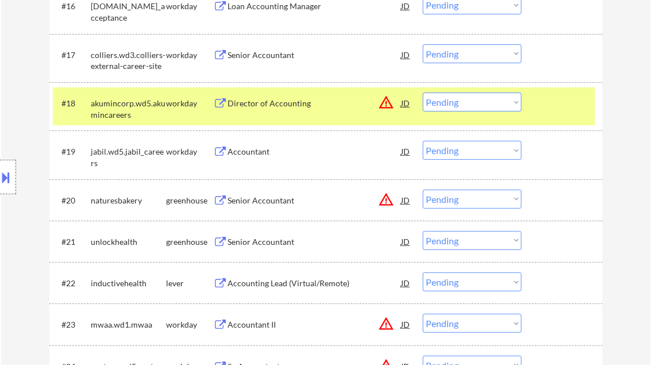
click at [454, 244] on select "Choose an option... Pending Applied Excluded (Questions) Excluded (Expired) Exc…" at bounding box center [472, 240] width 99 height 19
click at [423, 231] on select "Choose an option... Pending Applied Excluded (Questions) Excluded (Expired) Exc…" at bounding box center [472, 240] width 99 height 19
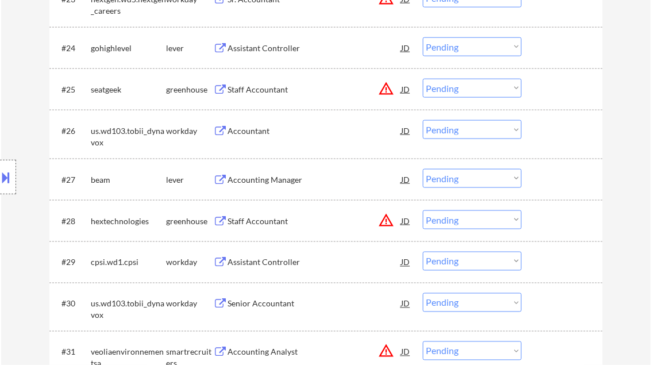
scroll to position [1419, 0]
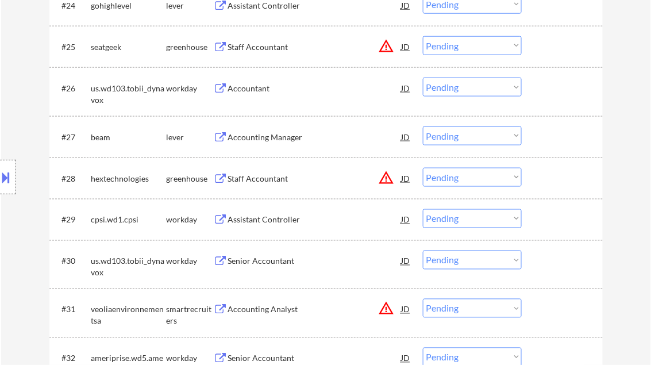
click at [263, 139] on div "Accounting Manager" at bounding box center [315, 137] width 174 height 11
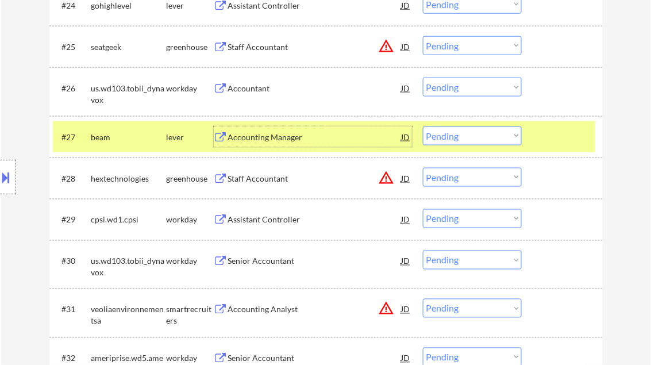
click at [469, 138] on select "Choose an option... Pending Applied Excluded (Questions) Excluded (Expired) Exc…" at bounding box center [472, 135] width 99 height 19
click at [423, 126] on select "Choose an option... Pending Applied Excluded (Questions) Excluded (Expired) Exc…" at bounding box center [472, 135] width 99 height 19
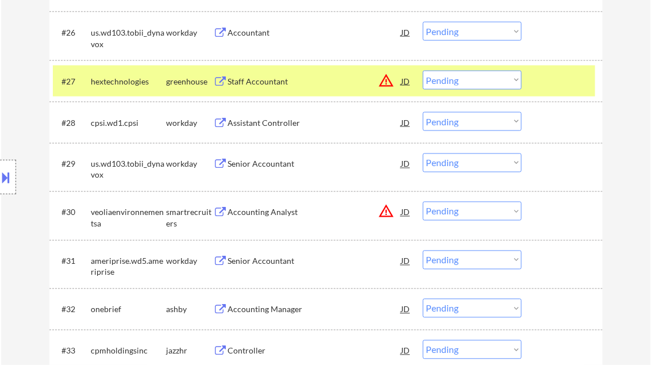
scroll to position [1602, 0]
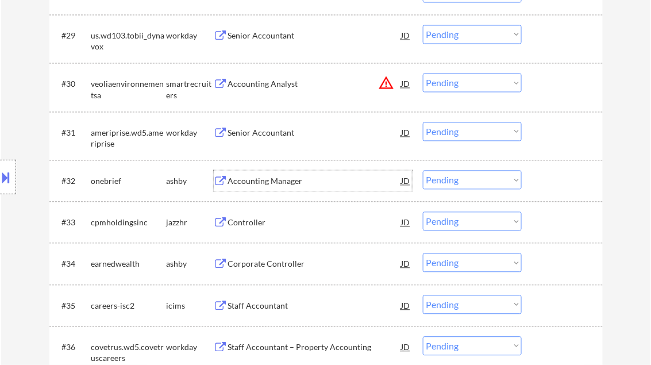
click at [267, 179] on div "Accounting Manager" at bounding box center [315, 181] width 174 height 11
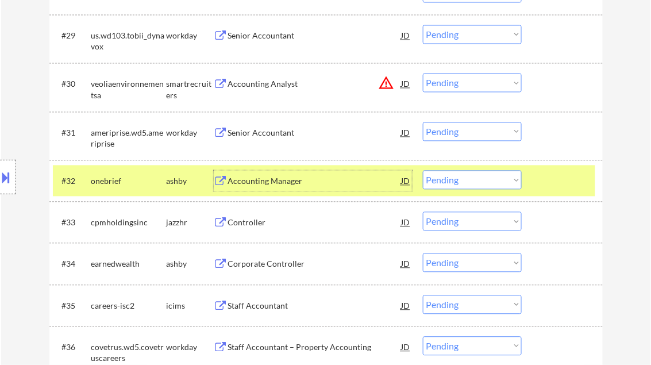
click at [471, 182] on select "Choose an option... Pending Applied Excluded (Questions) Excluded (Expired) Exc…" at bounding box center [472, 180] width 99 height 19
click at [423, 171] on select "Choose an option... Pending Applied Excluded (Questions) Excluded (Expired) Exc…" at bounding box center [472, 180] width 99 height 19
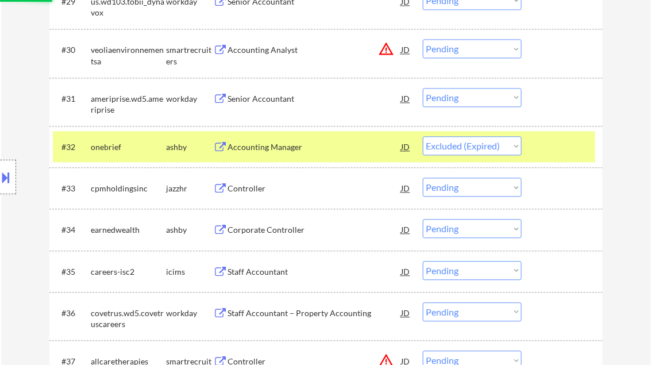
scroll to position [1648, 0]
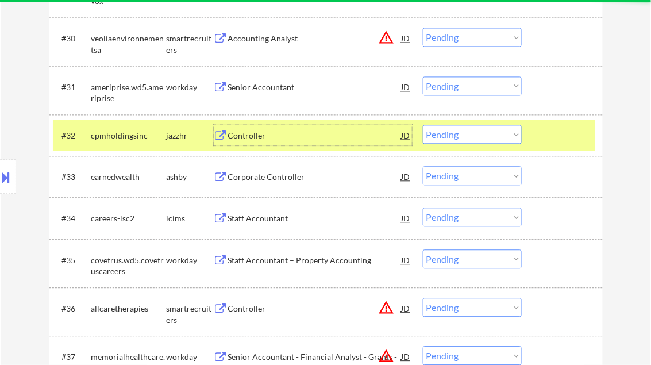
click at [268, 140] on div "Controller" at bounding box center [315, 135] width 174 height 11
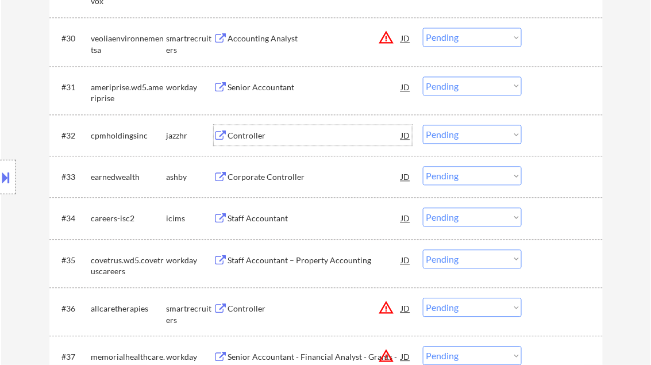
click at [442, 136] on select "Choose an option... Pending Applied Excluded (Questions) Excluded (Expired) Exc…" at bounding box center [472, 134] width 99 height 19
click at [423, 125] on select "Choose an option... Pending Applied Excluded (Questions) Excluded (Expired) Exc…" at bounding box center [472, 134] width 99 height 19
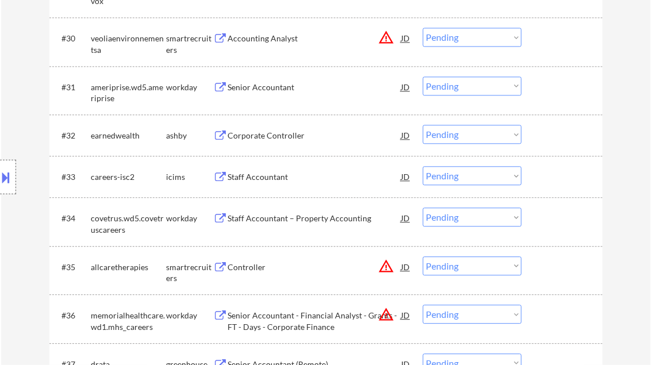
click at [284, 133] on div "Corporate Controller" at bounding box center [315, 135] width 174 height 11
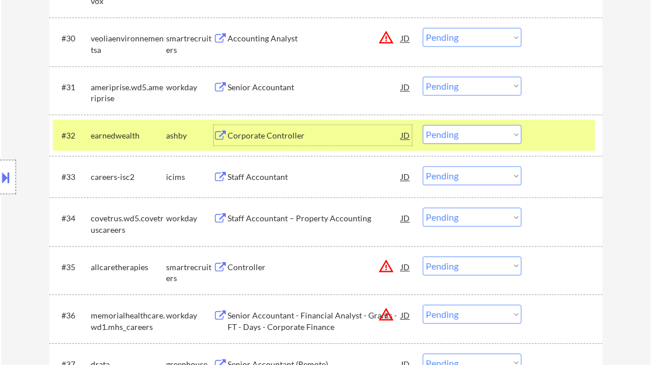
click at [459, 138] on select "Choose an option... Pending Applied Excluded (Questions) Excluded (Expired) Exc…" at bounding box center [472, 134] width 99 height 19
click at [423, 125] on select "Choose an option... Pending Applied Excluded (Questions) Excluded (Expired) Exc…" at bounding box center [472, 134] width 99 height 19
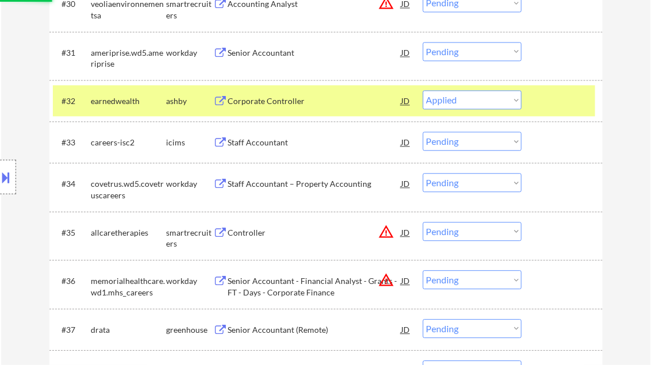
scroll to position [1694, 0]
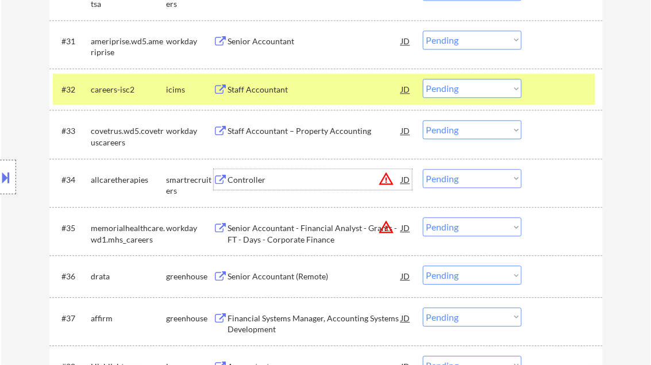
click at [263, 176] on div "Controller" at bounding box center [315, 179] width 174 height 11
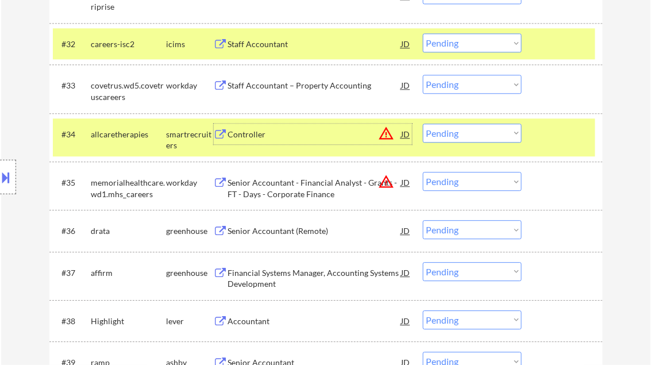
scroll to position [1740, 0]
click at [464, 133] on select "Choose an option... Pending Applied Excluded (Questions) Excluded (Expired) Exc…" at bounding box center [472, 132] width 99 height 19
click at [423, 123] on select "Choose an option... Pending Applied Excluded (Questions) Excluded (Expired) Exc…" at bounding box center [472, 132] width 99 height 19
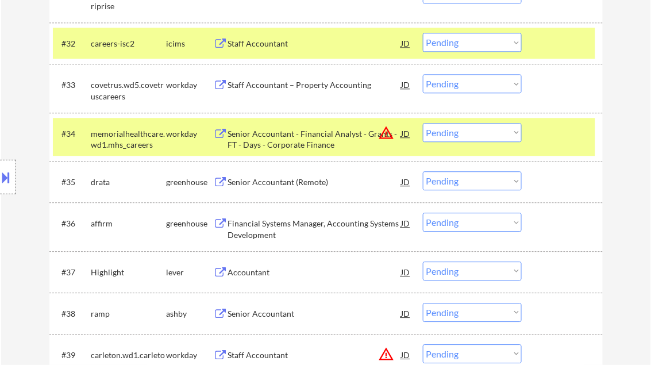
click at [276, 184] on div "Senior Accountant (Remote)" at bounding box center [315, 181] width 174 height 11
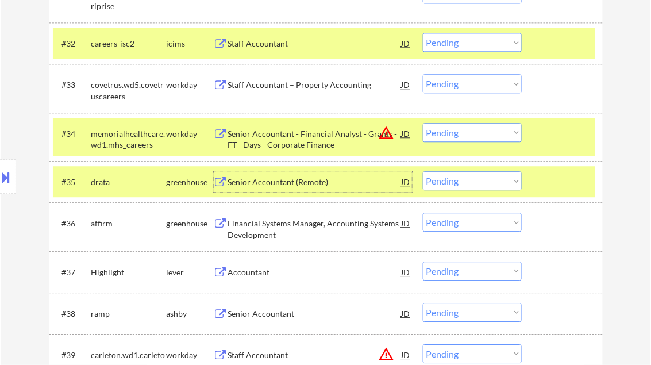
drag, startPoint x: 489, startPoint y: 180, endPoint x: 493, endPoint y: 190, distance: 10.6
click at [489, 180] on select "Choose an option... Pending Applied Excluded (Questions) Excluded (Expired) Exc…" at bounding box center [472, 180] width 99 height 19
click at [423, 171] on select "Choose an option... Pending Applied Excluded (Questions) Excluded (Expired) Exc…" at bounding box center [472, 180] width 99 height 19
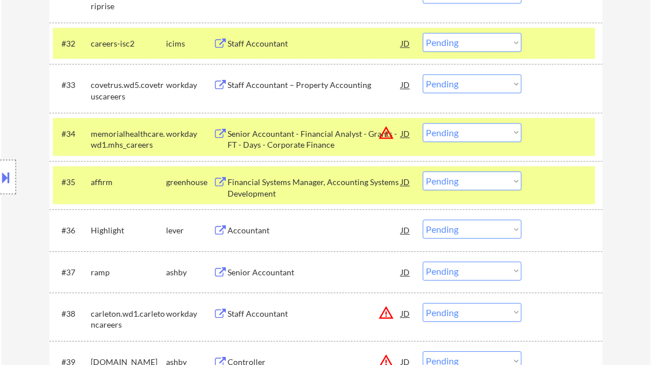
click at [259, 234] on div "Accountant" at bounding box center [315, 230] width 174 height 11
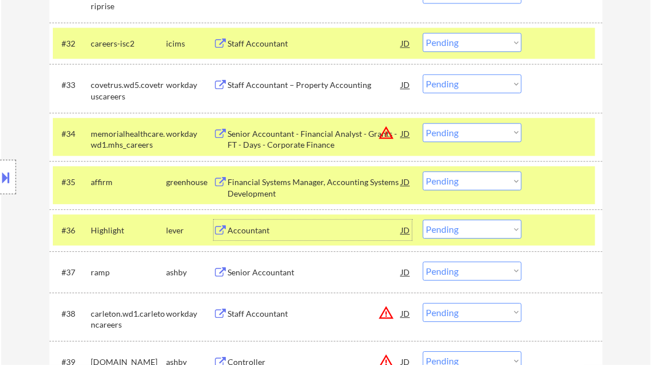
click at [546, 179] on div at bounding box center [563, 181] width 51 height 21
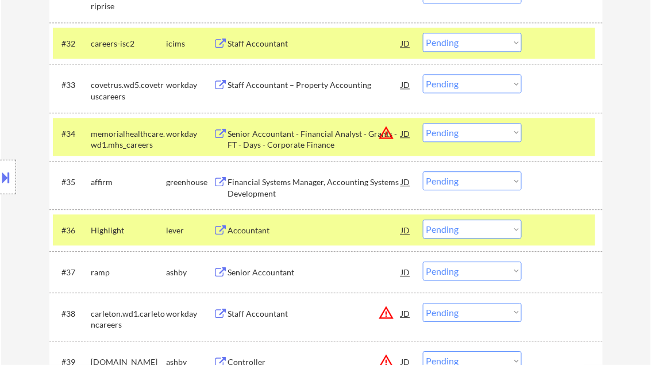
click at [550, 136] on div at bounding box center [563, 133] width 51 height 21
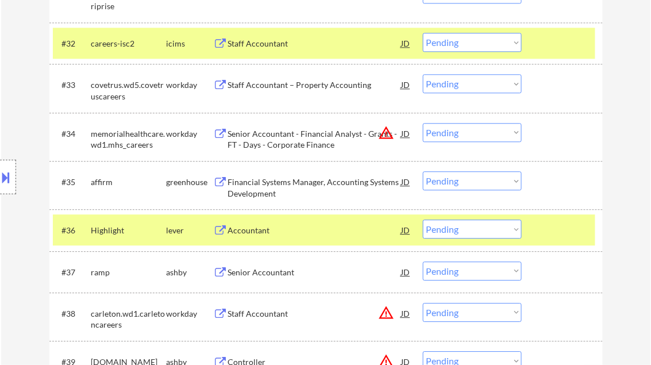
click at [548, 42] on div at bounding box center [563, 43] width 51 height 21
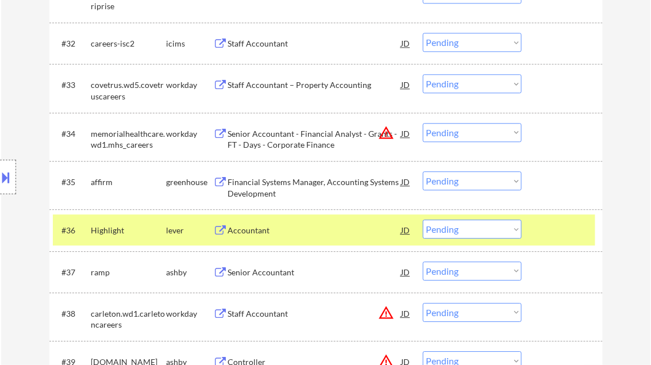
click at [560, 227] on div at bounding box center [563, 229] width 51 height 21
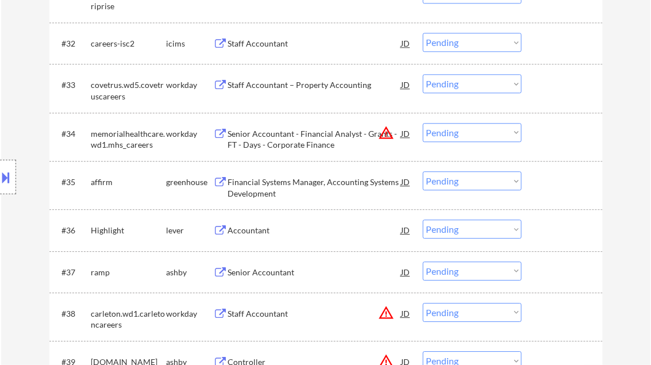
drag, startPoint x: 503, startPoint y: 229, endPoint x: 502, endPoint y: 239, distance: 10.5
click at [503, 229] on select "Choose an option... Pending Applied Excluded (Questions) Excluded (Expired) Exc…" at bounding box center [472, 228] width 99 height 19
click at [423, 219] on select "Choose an option... Pending Applied Excluded (Questions) Excluded (Expired) Exc…" at bounding box center [472, 228] width 99 height 19
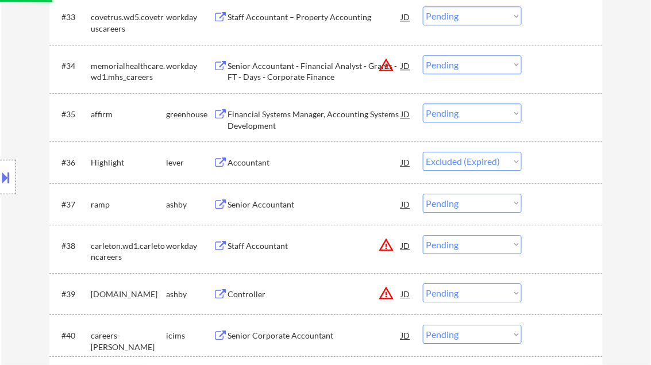
scroll to position [1832, 0]
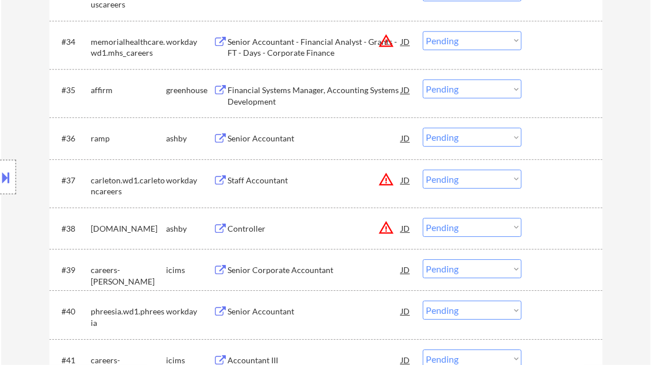
click at [271, 139] on div "Senior Accountant" at bounding box center [315, 138] width 174 height 11
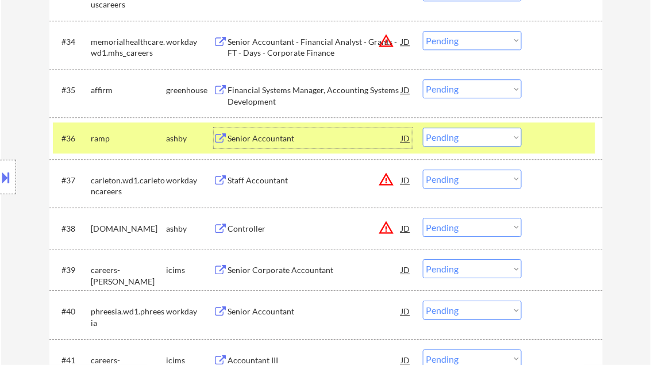
click at [15, 172] on div at bounding box center [8, 177] width 16 height 34
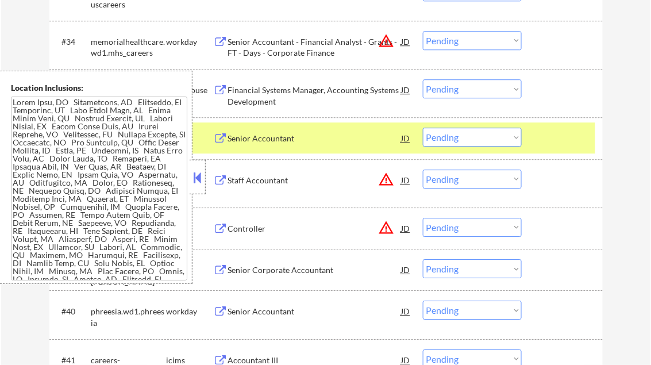
drag, startPoint x: 193, startPoint y: 177, endPoint x: 196, endPoint y: 186, distance: 9.1
click at [195, 177] on button at bounding box center [197, 177] width 13 height 17
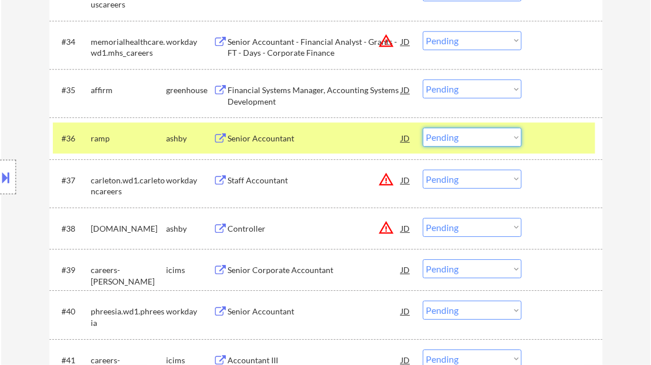
drag, startPoint x: 478, startPoint y: 139, endPoint x: 484, endPoint y: 145, distance: 8.5
click at [478, 139] on select "Choose an option... Pending Applied Excluded (Questions) Excluded (Expired) Exc…" at bounding box center [472, 137] width 99 height 19
click at [423, 128] on select "Choose an option... Pending Applied Excluded (Questions) Excluded (Expired) Exc…" at bounding box center [472, 137] width 99 height 19
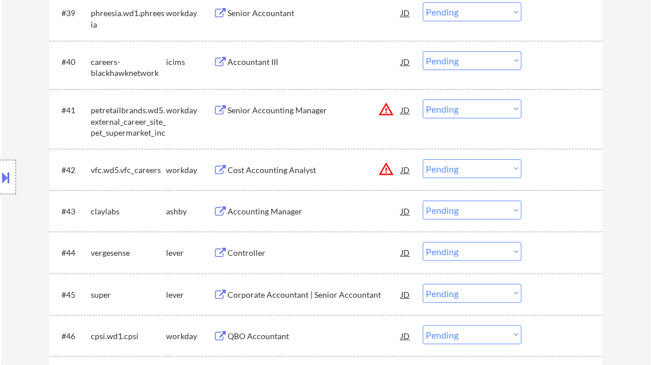
scroll to position [2108, 0]
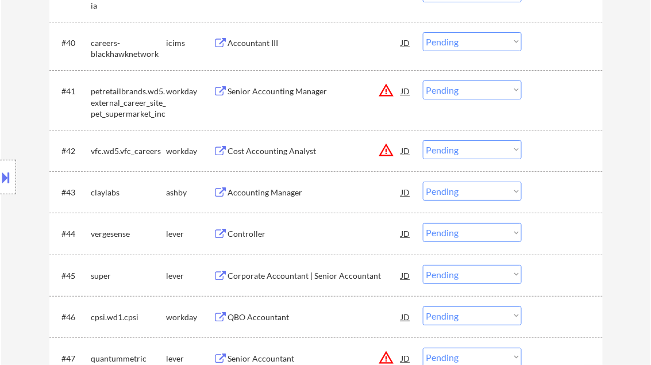
click at [284, 192] on div "Accounting Manager" at bounding box center [315, 192] width 174 height 11
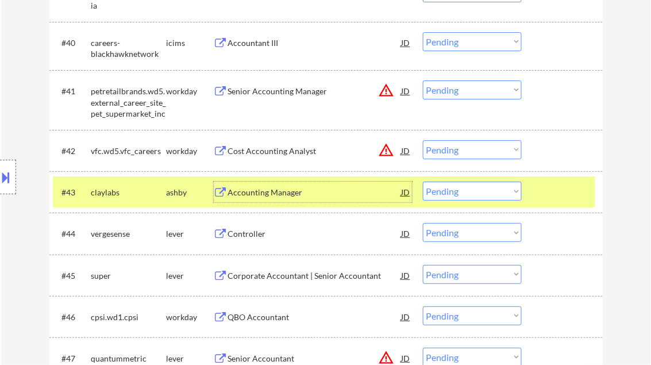
click at [10, 177] on button at bounding box center [6, 177] width 13 height 19
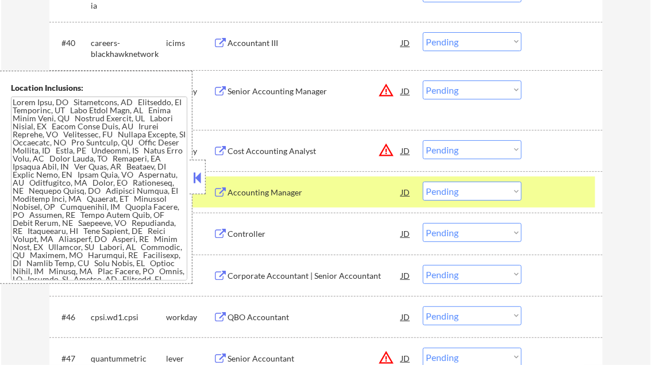
click at [195, 177] on button at bounding box center [197, 177] width 13 height 17
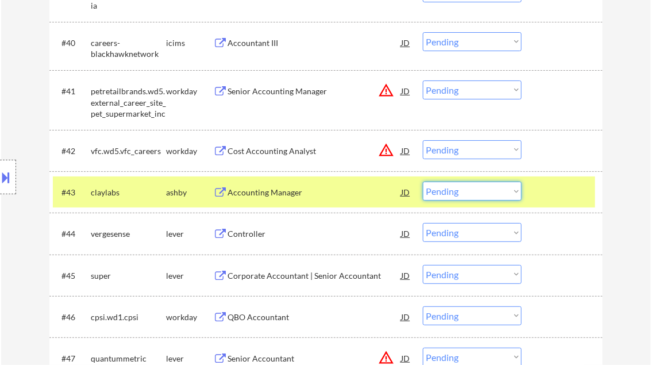
click at [477, 197] on select "Choose an option... Pending Applied Excluded (Questions) Excluded (Expired) Exc…" at bounding box center [472, 191] width 99 height 19
click at [423, 182] on select "Choose an option... Pending Applied Excluded (Questions) Excluded (Expired) Exc…" at bounding box center [472, 191] width 99 height 19
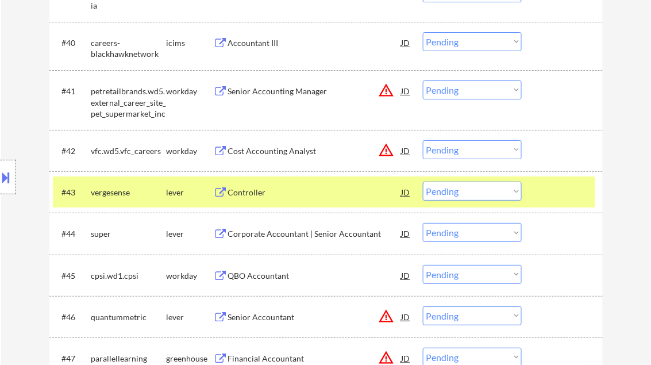
click at [249, 191] on div "Controller" at bounding box center [315, 192] width 174 height 11
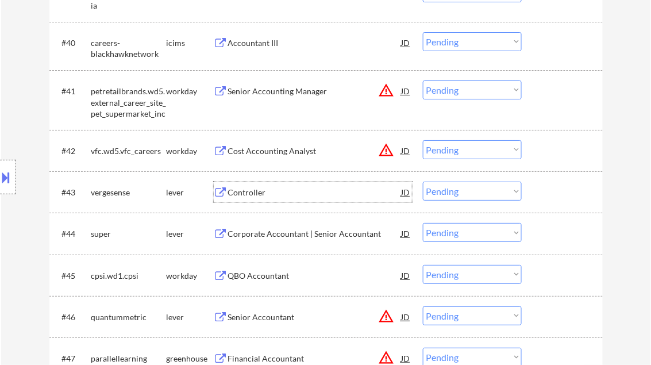
click at [453, 188] on select "Choose an option... Pending Applied Excluded (Questions) Excluded (Expired) Exc…" at bounding box center [472, 191] width 99 height 19
click at [423, 182] on select "Choose an option... Pending Applied Excluded (Questions) Excluded (Expired) Exc…" at bounding box center [472, 191] width 99 height 19
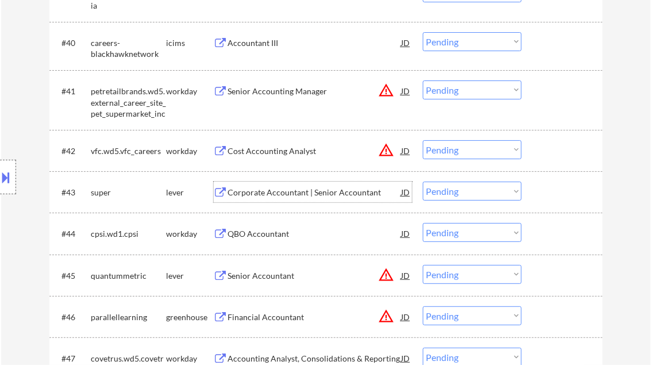
click at [279, 188] on div "Corporate Accountant | Senior Accountant" at bounding box center [315, 192] width 174 height 11
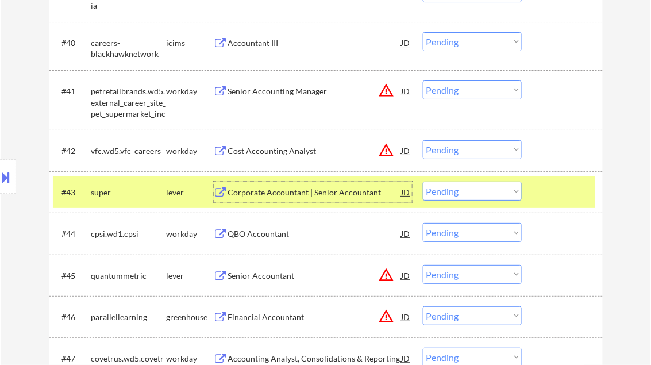
click at [472, 190] on select "Choose an option... Pending Applied Excluded (Questions) Excluded (Expired) Exc…" at bounding box center [472, 191] width 99 height 19
click at [423, 182] on select "Choose an option... Pending Applied Excluded (Questions) Excluded (Expired) Exc…" at bounding box center [472, 191] width 99 height 19
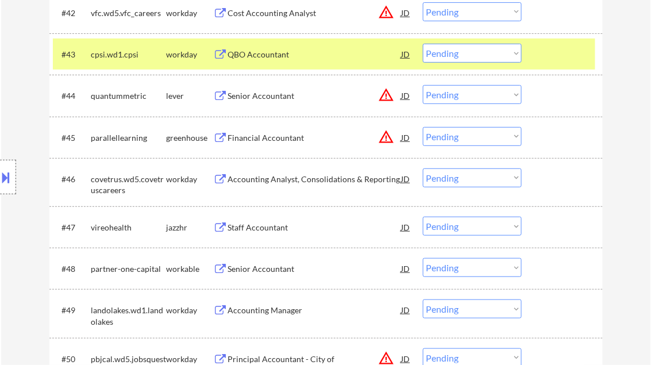
scroll to position [2292, 0]
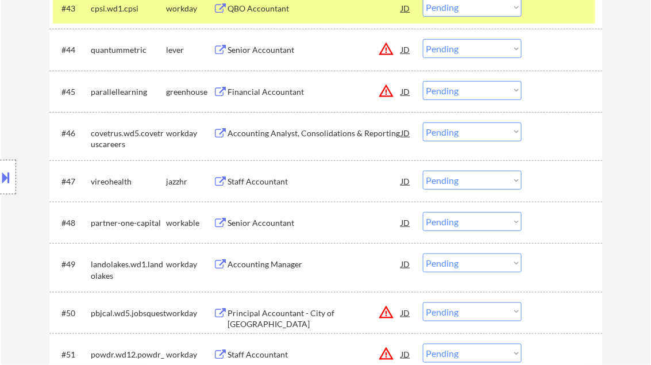
click at [288, 180] on div "Staff Accountant" at bounding box center [315, 181] width 174 height 11
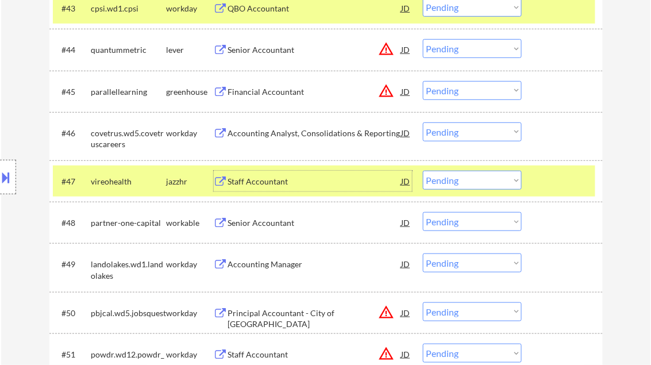
click at [11, 171] on button at bounding box center [6, 177] width 13 height 19
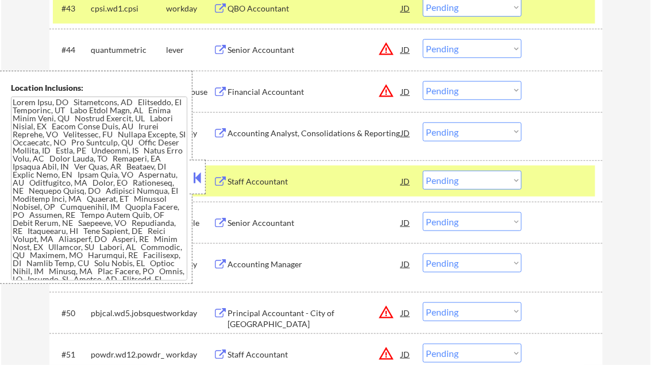
click at [203, 178] on button at bounding box center [197, 177] width 13 height 17
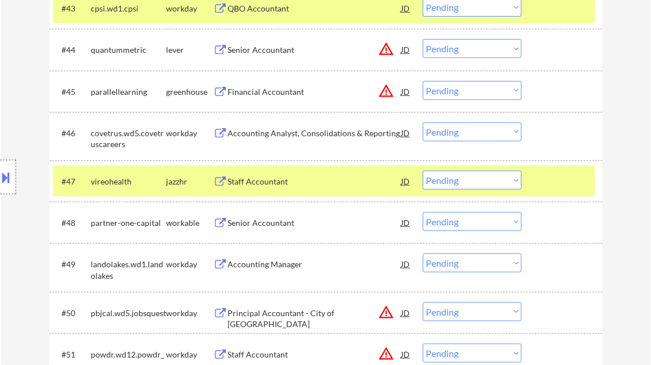
click at [8, 175] on button at bounding box center [6, 177] width 13 height 19
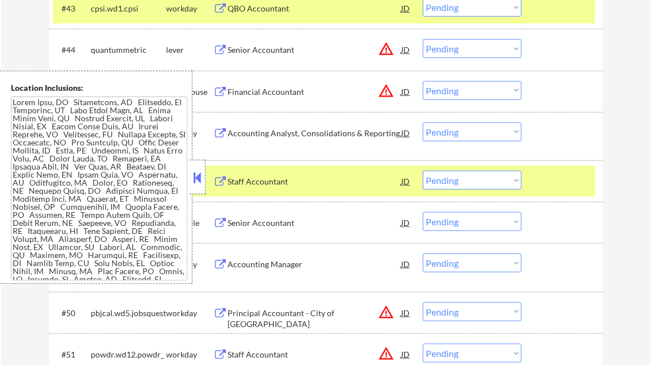
click at [195, 175] on button at bounding box center [197, 177] width 13 height 17
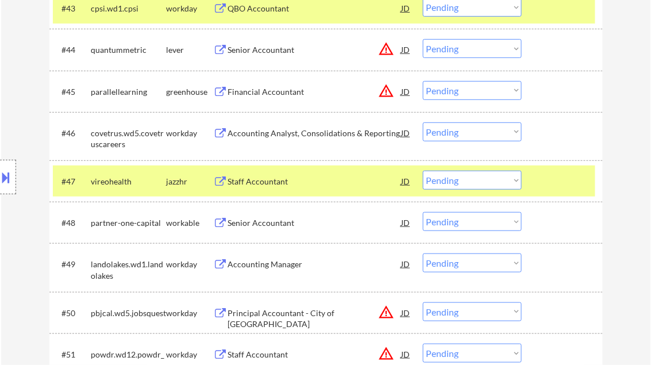
click at [465, 183] on select "Choose an option... Pending Applied Excluded (Questions) Excluded (Expired) Exc…" at bounding box center [472, 180] width 99 height 19
click at [423, 171] on select "Choose an option... Pending Applied Excluded (Questions) Excluded (Expired) Exc…" at bounding box center [472, 180] width 99 height 19
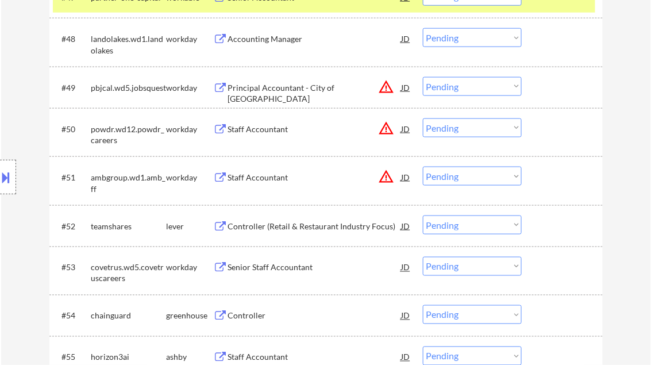
scroll to position [2568, 0]
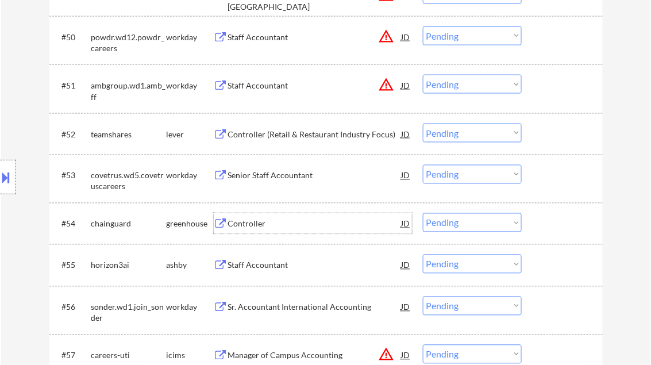
click at [251, 219] on div "Controller" at bounding box center [315, 223] width 174 height 11
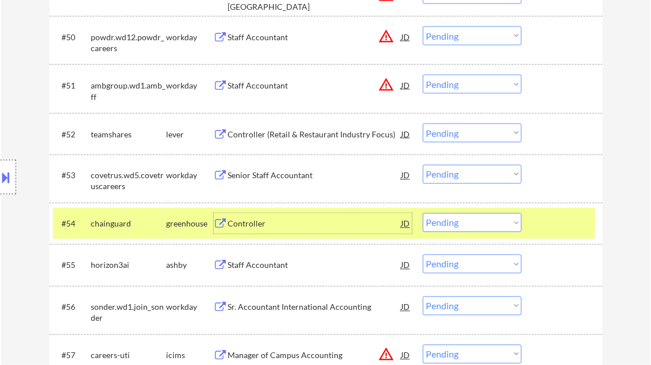
click at [451, 228] on select "Choose an option... Pending Applied Excluded (Questions) Excluded (Expired) Exc…" at bounding box center [472, 222] width 99 height 19
click at [423, 213] on select "Choose an option... Pending Applied Excluded (Questions) Excluded (Expired) Exc…" at bounding box center [472, 222] width 99 height 19
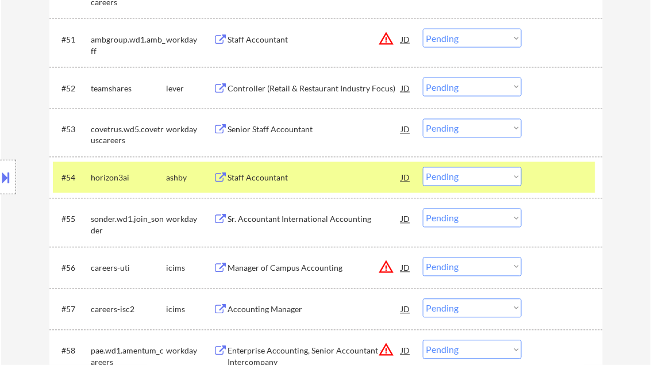
click at [267, 179] on div "Staff Accountant" at bounding box center [315, 177] width 174 height 11
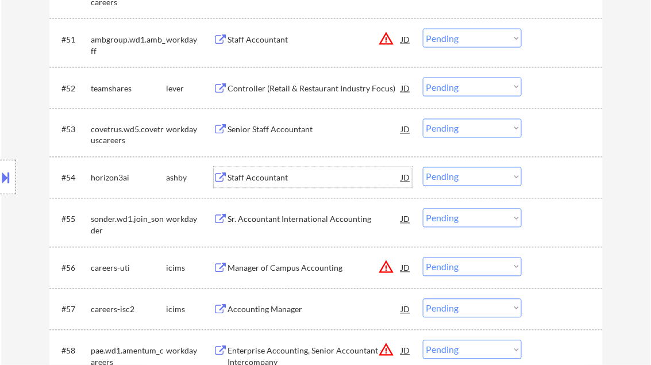
drag, startPoint x: 451, startPoint y: 180, endPoint x: 456, endPoint y: 186, distance: 7.7
click at [451, 180] on select "Choose an option... Pending Applied Excluded (Questions) Excluded (Expired) Exc…" at bounding box center [472, 176] width 99 height 19
click at [423, 167] on select "Choose an option... Pending Applied Excluded (Questions) Excluded (Expired) Exc…" at bounding box center [472, 176] width 99 height 19
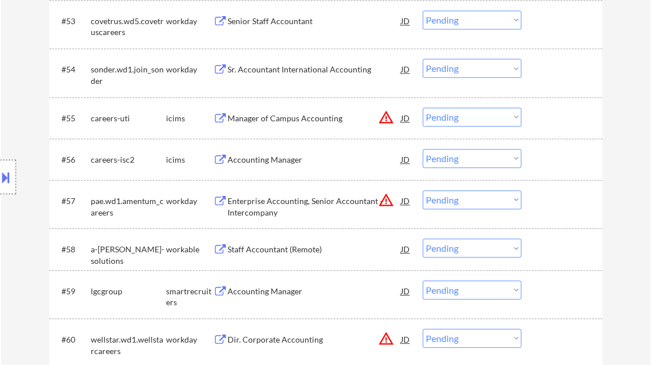
scroll to position [2752, 0]
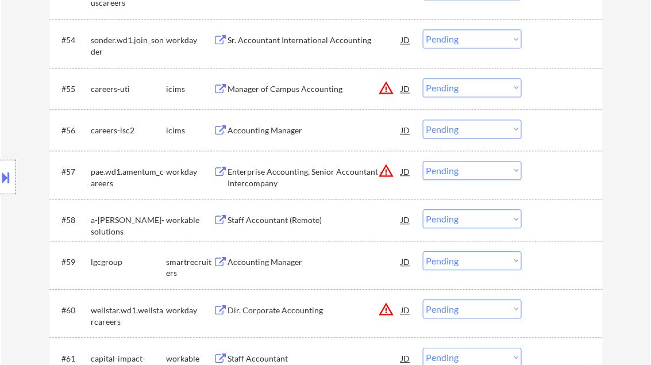
click at [286, 226] on div "Staff Accountant (Remote)" at bounding box center [315, 219] width 174 height 21
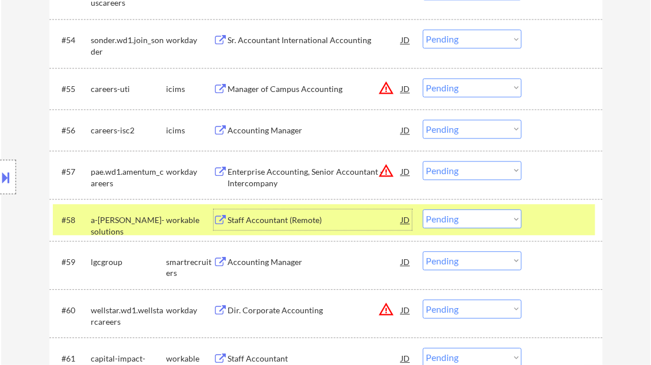
click at [319, 219] on div "Staff Accountant (Remote)" at bounding box center [315, 219] width 174 height 11
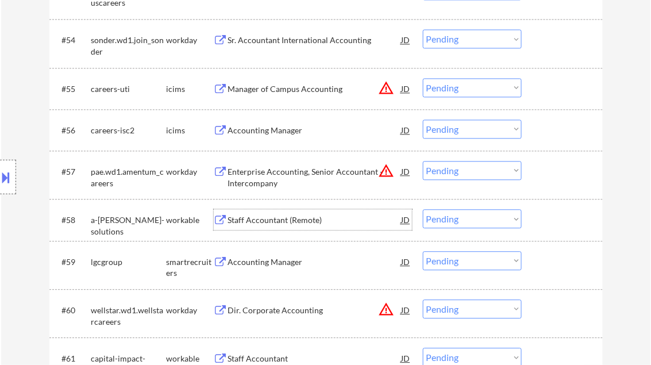
scroll to position [2890, 0]
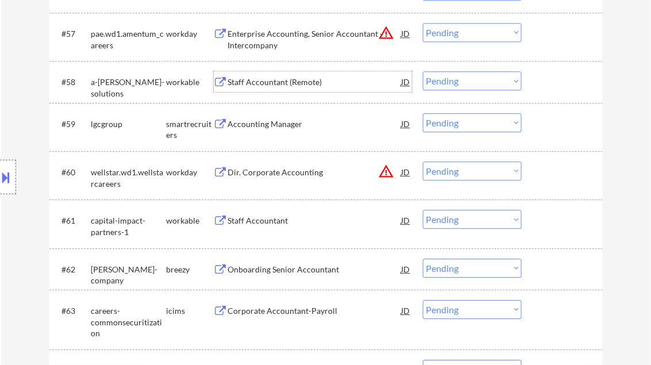
click at [457, 84] on select "Choose an option... Pending Applied Excluded (Questions) Excluded (Expired) Exc…" at bounding box center [472, 80] width 99 height 19
click at [423, 71] on select "Choose an option... Pending Applied Excluded (Questions) Excluded (Expired) Exc…" at bounding box center [472, 80] width 99 height 19
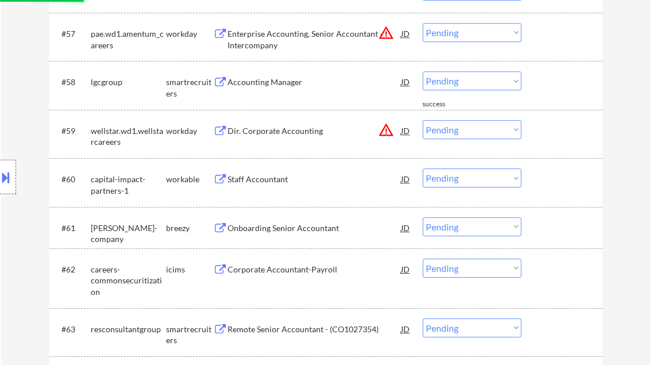
click at [285, 82] on div "Accounting Manager" at bounding box center [315, 81] width 174 height 11
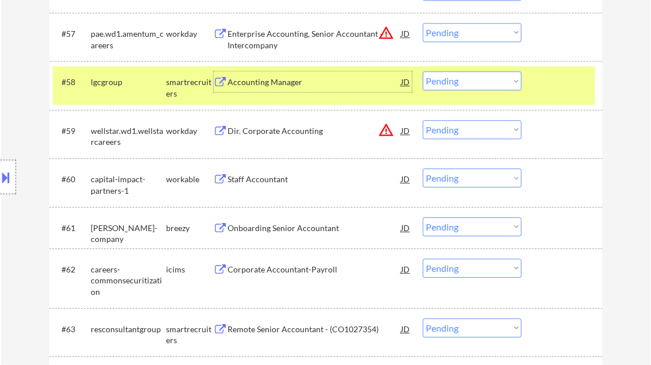
click at [449, 75] on select "Choose an option... Pending Applied Excluded (Questions) Excluded (Expired) Exc…" at bounding box center [472, 80] width 99 height 19
click at [423, 71] on select "Choose an option... Pending Applied Excluded (Questions) Excluded (Expired) Exc…" at bounding box center [472, 80] width 99 height 19
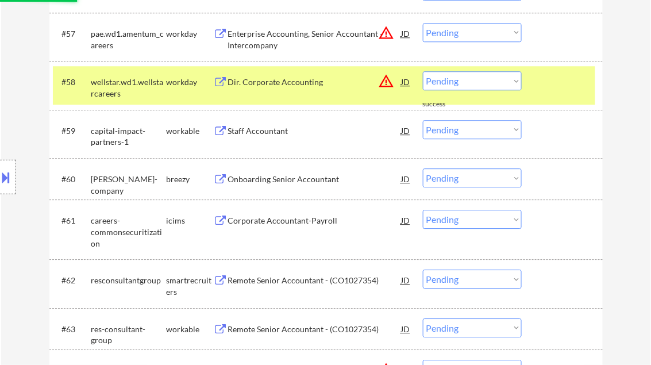
click at [262, 129] on div "Staff Accountant" at bounding box center [315, 130] width 174 height 11
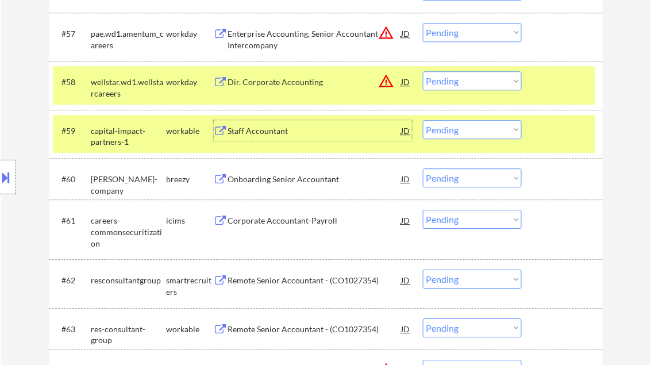
click at [467, 130] on select "Choose an option... Pending Applied Excluded (Questions) Excluded (Expired) Exc…" at bounding box center [472, 129] width 99 height 19
click at [423, 120] on select "Choose an option... Pending Applied Excluded (Questions) Excluded (Expired) Exc…" at bounding box center [472, 129] width 99 height 19
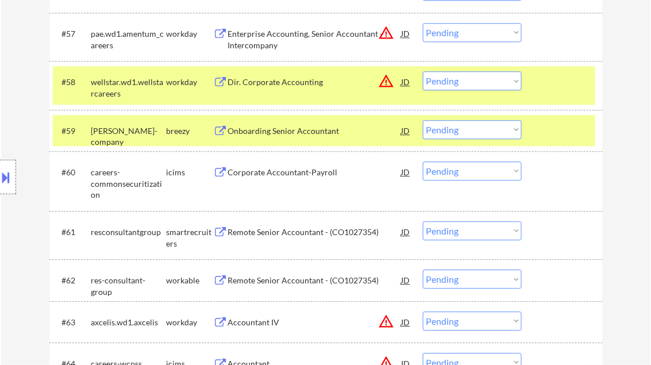
click at [302, 234] on div "Remote Senior Accountant - (CO1027354)" at bounding box center [315, 231] width 174 height 11
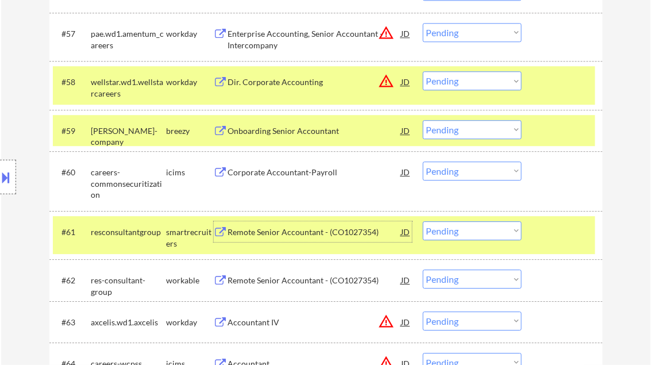
click at [459, 238] on select "Choose an option... Pending Applied Excluded (Questions) Excluded (Expired) Exc…" at bounding box center [472, 230] width 99 height 19
click at [423, 221] on select "Choose an option... Pending Applied Excluded (Questions) Excluded (Expired) Exc…" at bounding box center [472, 230] width 99 height 19
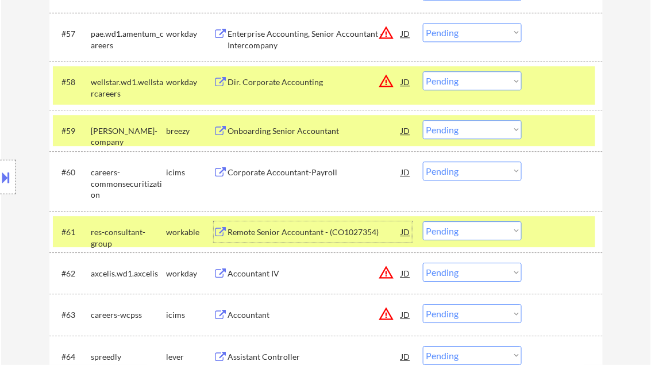
click at [309, 230] on div "Remote Senior Accountant - (CO1027354)" at bounding box center [315, 231] width 174 height 11
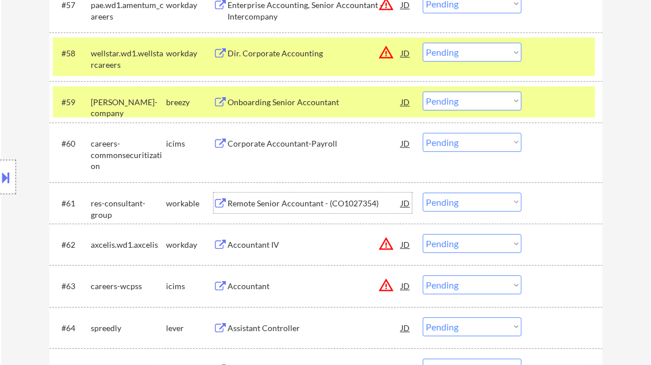
scroll to position [2936, 0]
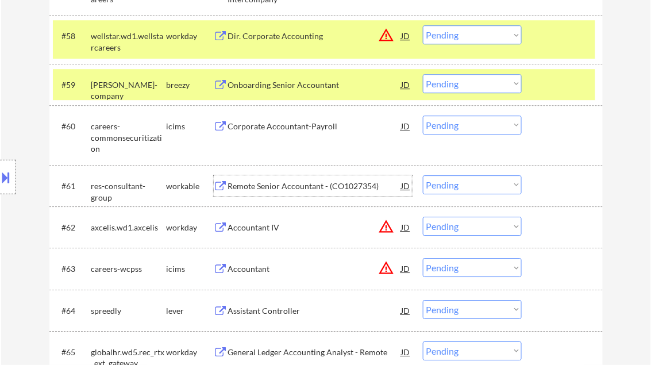
drag, startPoint x: 450, startPoint y: 182, endPoint x: 459, endPoint y: 182, distance: 8.1
click at [450, 182] on select "Choose an option... Pending Applied Excluded (Questions) Excluded (Expired) Exc…" at bounding box center [472, 184] width 99 height 19
click at [423, 175] on select "Choose an option... Pending Applied Excluded (Questions) Excluded (Expired) Exc…" at bounding box center [472, 184] width 99 height 19
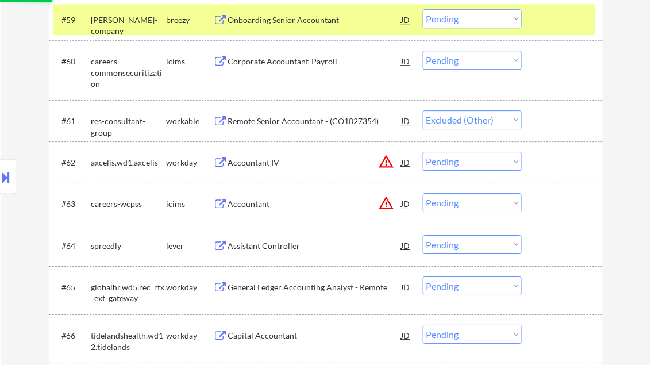
scroll to position [3027, 0]
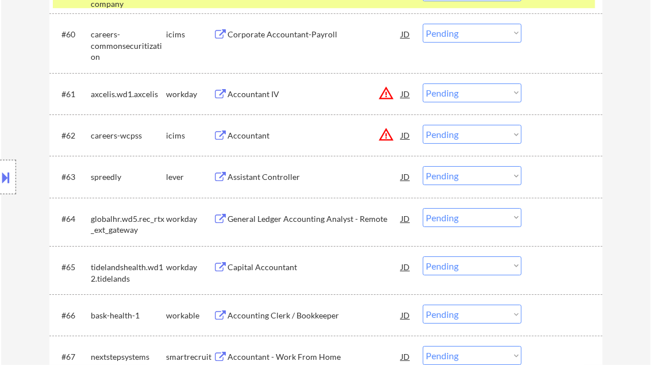
click at [296, 179] on div "Assistant Controller" at bounding box center [315, 176] width 174 height 11
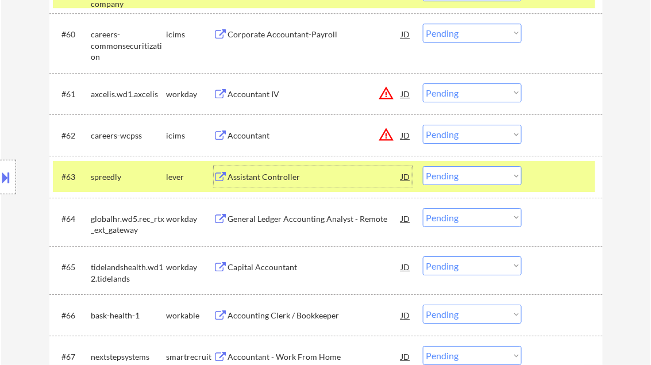
drag, startPoint x: 455, startPoint y: 177, endPoint x: 470, endPoint y: 186, distance: 17.2
click at [455, 177] on select "Choose an option... Pending Applied Excluded (Questions) Excluded (Expired) Exc…" at bounding box center [472, 175] width 99 height 19
click at [423, 166] on select "Choose an option... Pending Applied Excluded (Questions) Excluded (Expired) Exc…" at bounding box center [472, 175] width 99 height 19
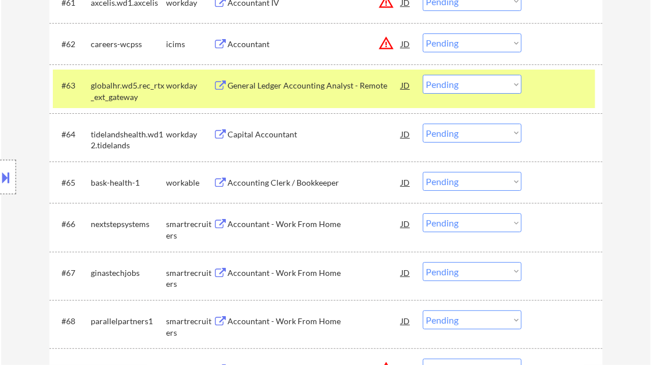
scroll to position [3165, 0]
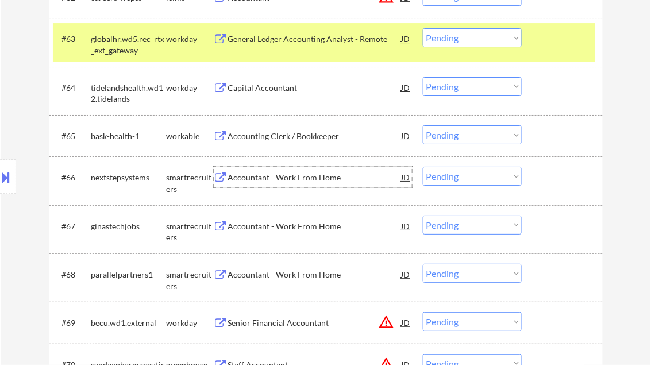
click at [288, 179] on div "Accountant - Work From Home" at bounding box center [315, 177] width 174 height 11
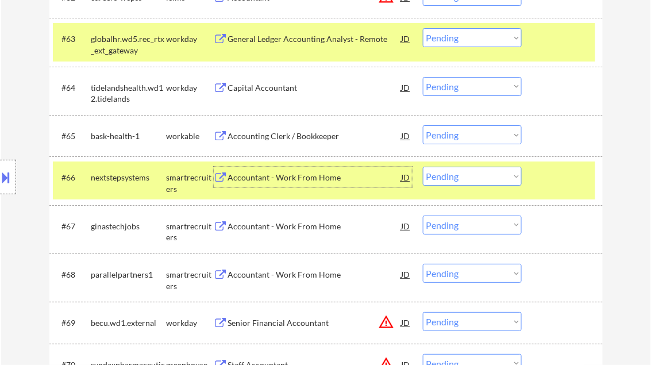
drag, startPoint x: 463, startPoint y: 177, endPoint x: 467, endPoint y: 181, distance: 6.1
click at [463, 177] on select "Choose an option... Pending Applied Excluded (Questions) Excluded (Expired) Exc…" at bounding box center [472, 176] width 99 height 19
click at [423, 167] on select "Choose an option... Pending Applied Excluded (Questions) Excluded (Expired) Exc…" at bounding box center [472, 176] width 99 height 19
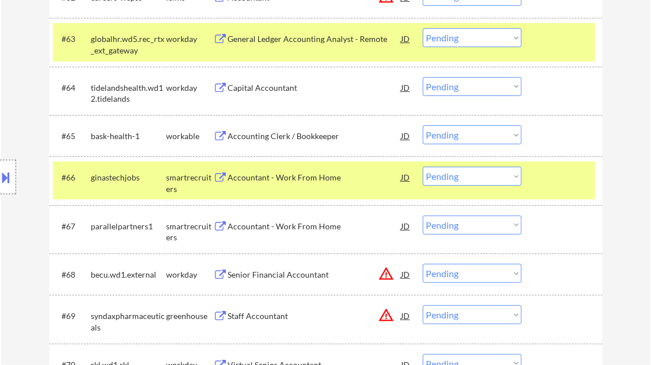
click at [278, 180] on div "Accountant - Work From Home" at bounding box center [315, 177] width 174 height 11
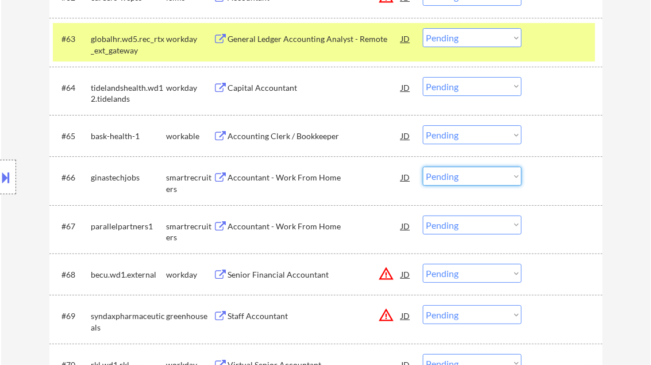
click at [458, 175] on select "Choose an option... Pending Applied Excluded (Questions) Excluded (Expired) Exc…" at bounding box center [472, 176] width 99 height 19
click at [423, 167] on select "Choose an option... Pending Applied Excluded (Questions) Excluded (Expired) Exc…" at bounding box center [472, 176] width 99 height 19
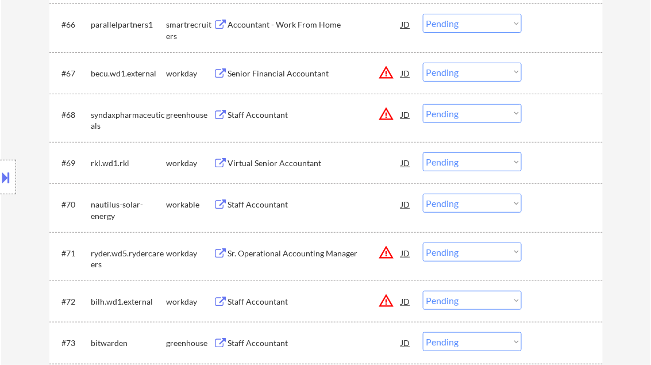
scroll to position [3349, 0]
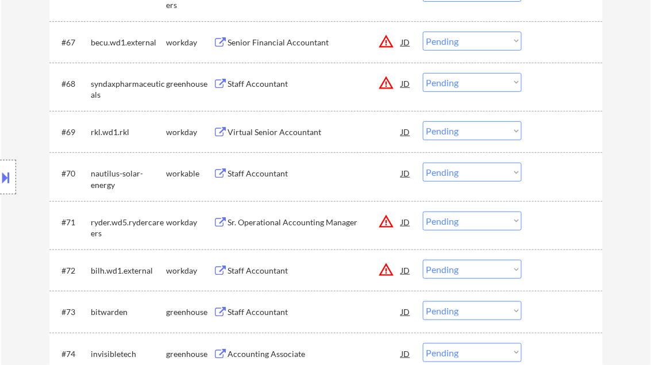
click at [278, 135] on div "Virtual Senior Accountant" at bounding box center [315, 131] width 174 height 11
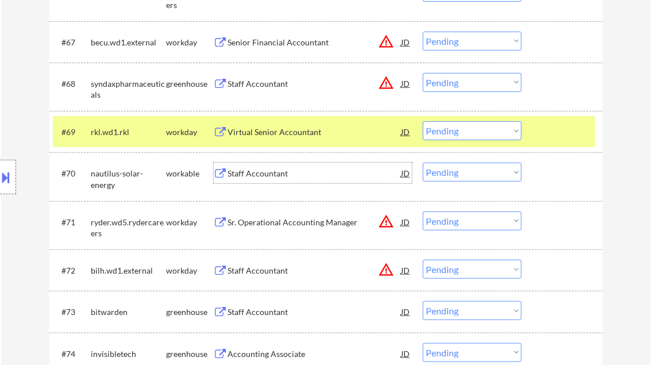
click at [269, 177] on div "Staff Accountant" at bounding box center [315, 173] width 174 height 11
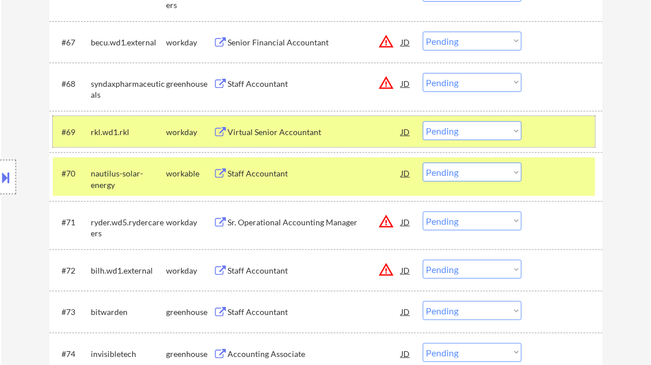
click at [549, 132] on div at bounding box center [563, 131] width 51 height 21
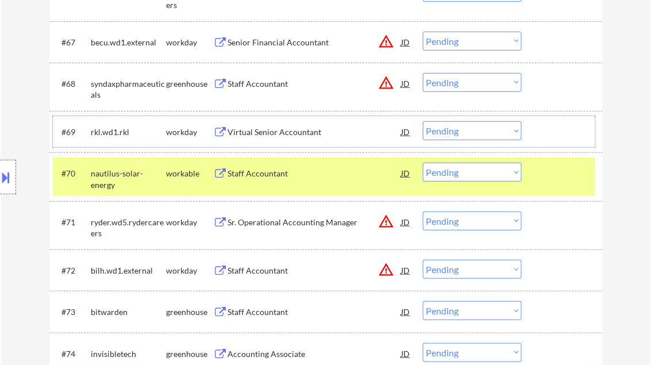
click at [457, 173] on select "Choose an option... Pending Applied Excluded (Questions) Excluded (Expired) Exc…" at bounding box center [472, 172] width 99 height 19
click at [423, 163] on select "Choose an option... Pending Applied Excluded (Questions) Excluded (Expired) Exc…" at bounding box center [472, 172] width 99 height 19
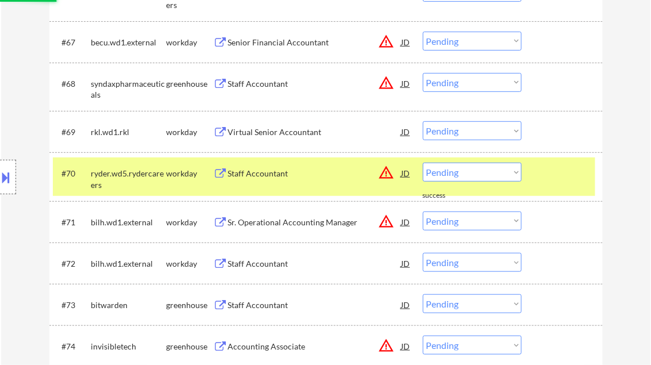
scroll to position [3441, 0]
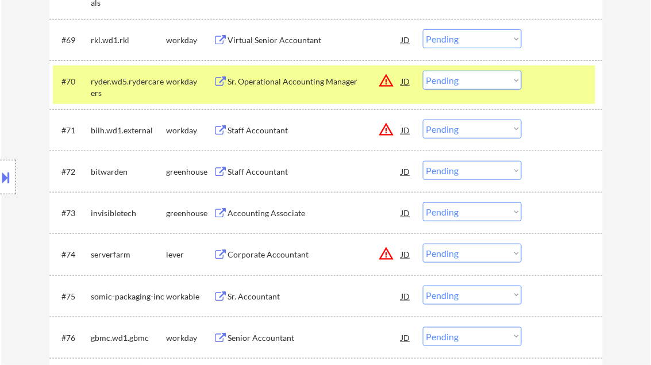
click at [260, 171] on div "Staff Accountant" at bounding box center [315, 171] width 174 height 11
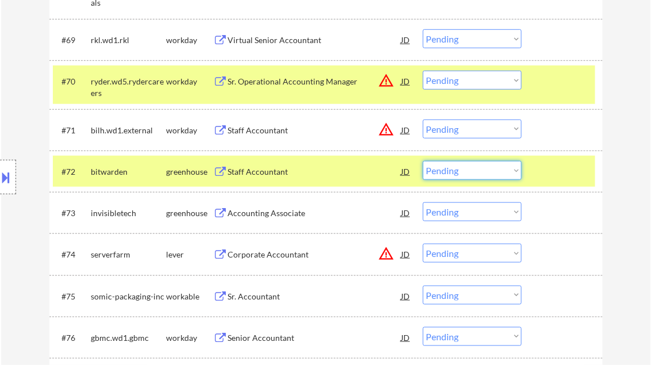
drag, startPoint x: 453, startPoint y: 170, endPoint x: 461, endPoint y: 176, distance: 10.2
click at [454, 170] on select "Choose an option... Pending Applied Excluded (Questions) Excluded (Expired) Exc…" at bounding box center [472, 170] width 99 height 19
click at [423, 161] on select "Choose an option... Pending Applied Excluded (Questions) Excluded (Expired) Exc…" at bounding box center [472, 170] width 99 height 19
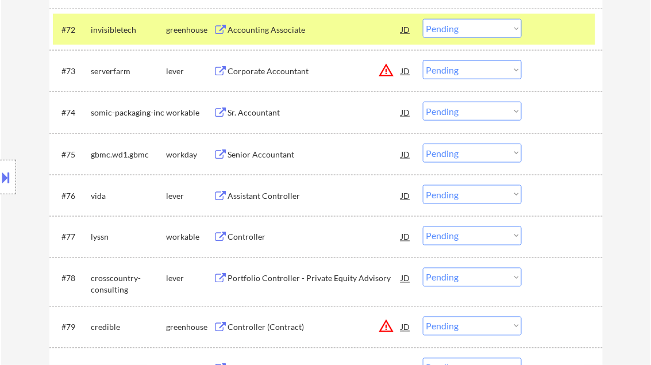
scroll to position [3625, 0]
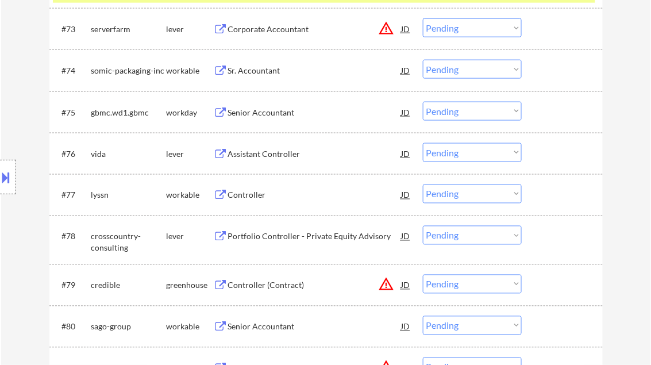
click at [250, 198] on div "Controller" at bounding box center [315, 195] width 174 height 11
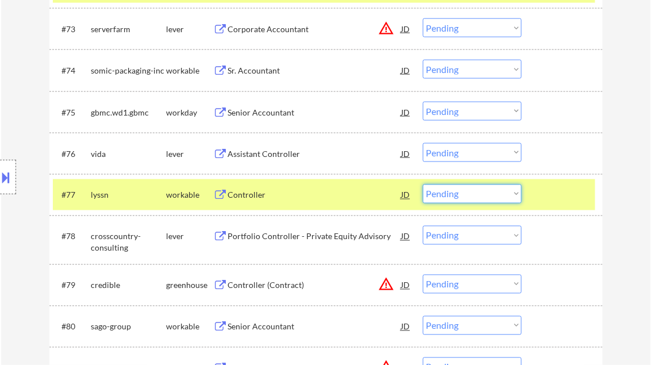
drag, startPoint x: 457, startPoint y: 199, endPoint x: 471, endPoint y: 203, distance: 14.5
click at [457, 198] on select "Choose an option... Pending Applied Excluded (Questions) Excluded (Expired) Exc…" at bounding box center [472, 193] width 99 height 19
click at [423, 184] on select "Choose an option... Pending Applied Excluded (Questions) Excluded (Expired) Exc…" at bounding box center [472, 193] width 99 height 19
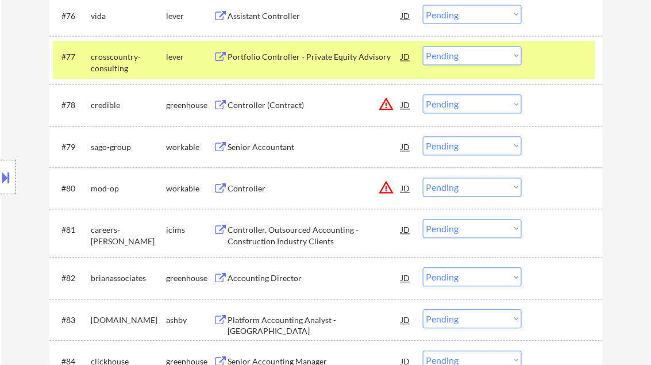
scroll to position [3717, 0]
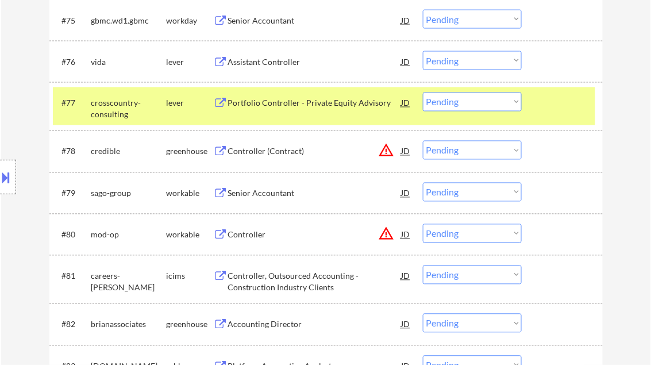
click at [264, 61] on div "Assistant Controller" at bounding box center [315, 61] width 174 height 11
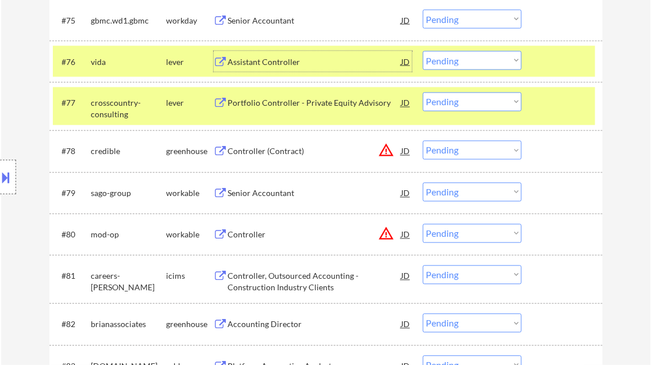
click at [468, 64] on select "Choose an option... Pending Applied Excluded (Questions) Excluded (Expired) Exc…" at bounding box center [472, 60] width 99 height 19
click at [423, 51] on select "Choose an option... Pending Applied Excluded (Questions) Excluded (Expired) Exc…" at bounding box center [472, 60] width 99 height 19
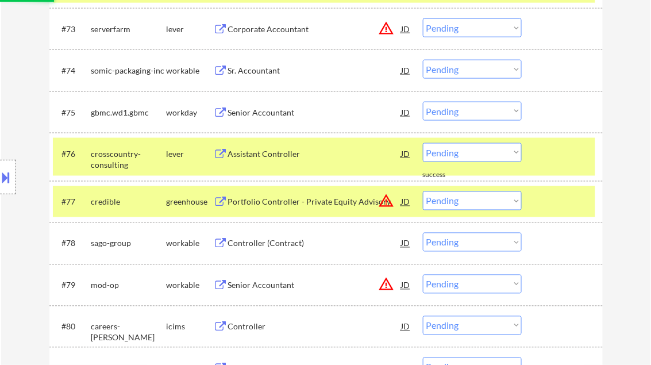
scroll to position [3625, 0]
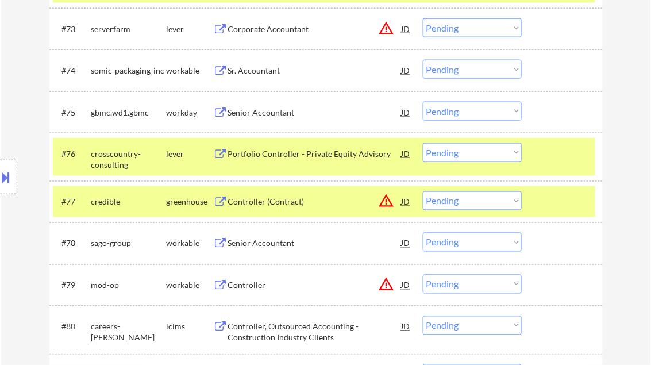
click at [259, 74] on div "Sr. Accountant" at bounding box center [315, 70] width 174 height 11
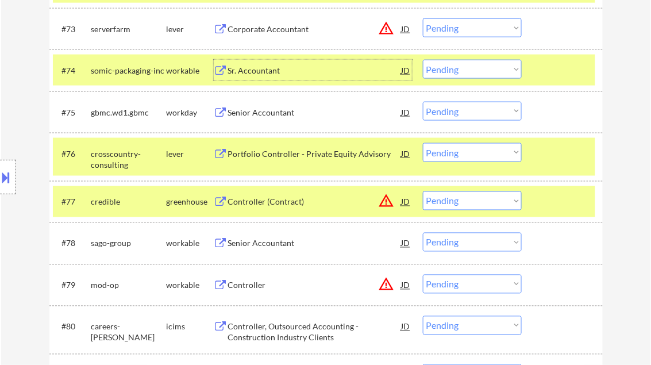
click at [3, 175] on button at bounding box center [6, 177] width 13 height 19
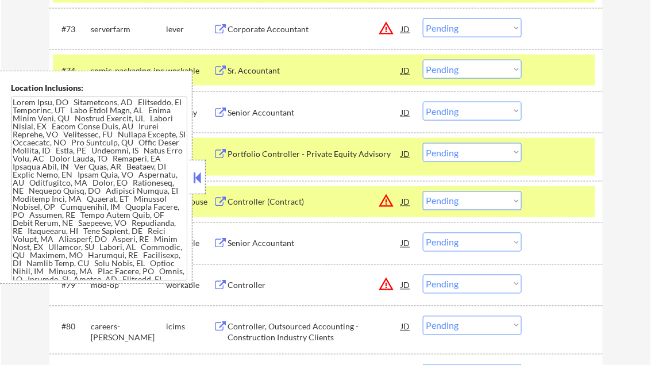
drag, startPoint x: 194, startPoint y: 175, endPoint x: 186, endPoint y: 180, distance: 10.1
click at [194, 175] on button at bounding box center [197, 177] width 13 height 17
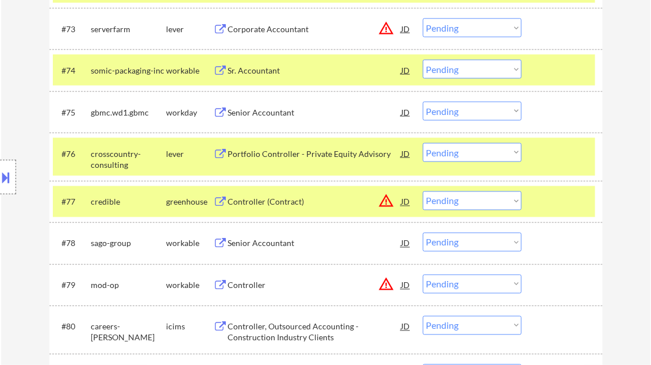
drag, startPoint x: 462, startPoint y: 69, endPoint x: 481, endPoint y: 80, distance: 22.2
click at [463, 69] on select "Choose an option... Pending Applied Excluded (Questions) Excluded (Expired) Exc…" at bounding box center [472, 69] width 99 height 19
click at [423, 60] on select "Choose an option... Pending Applied Excluded (Questions) Excluded (Expired) Exc…" at bounding box center [472, 69] width 99 height 19
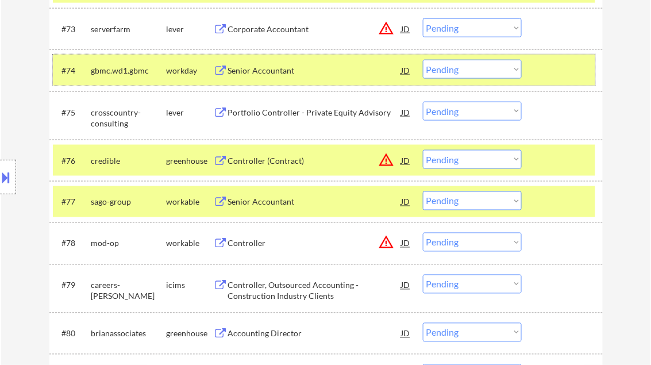
drag, startPoint x: 535, startPoint y: 67, endPoint x: 544, endPoint y: 125, distance: 59.3
click at [535, 67] on div "#74 gbmc.wd1.gbmc workday Senior Accountant JD warning_amber Choose an option..…" at bounding box center [324, 70] width 542 height 31
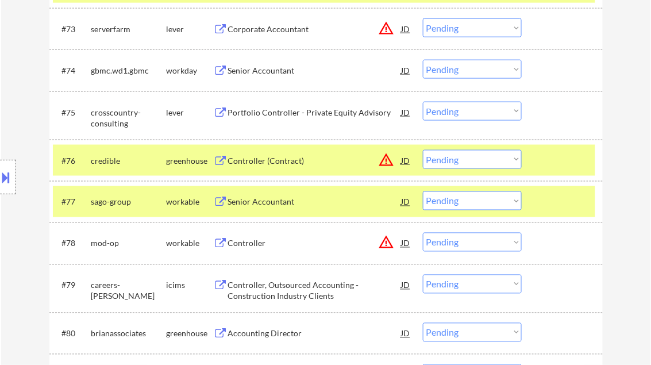
click at [545, 157] on div at bounding box center [563, 160] width 51 height 21
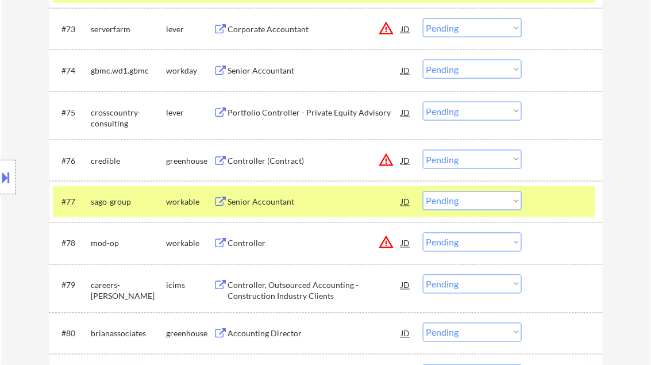
click at [576, 197] on div at bounding box center [563, 201] width 51 height 21
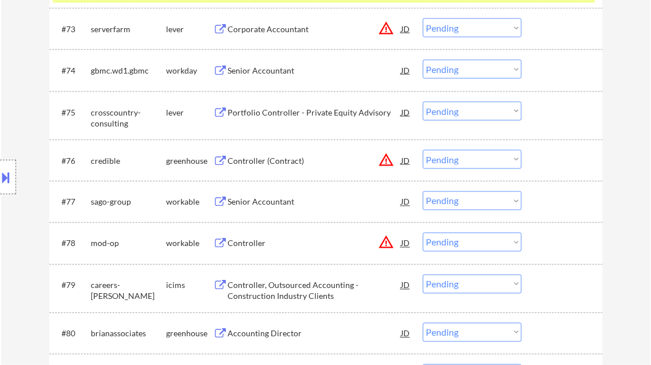
click at [262, 205] on div "Senior Accountant" at bounding box center [315, 202] width 174 height 11
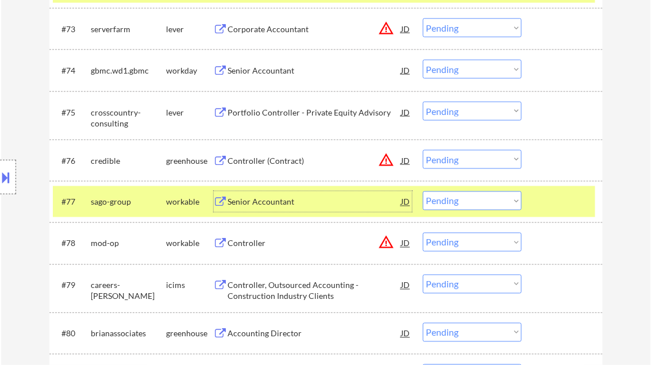
drag, startPoint x: 478, startPoint y: 202, endPoint x: 481, endPoint y: 210, distance: 9.3
click at [478, 202] on select "Choose an option... Pending Applied Excluded (Questions) Excluded (Expired) Exc…" at bounding box center [472, 200] width 99 height 19
click at [423, 191] on select "Choose an option... Pending Applied Excluded (Questions) Excluded (Expired) Exc…" at bounding box center [472, 200] width 99 height 19
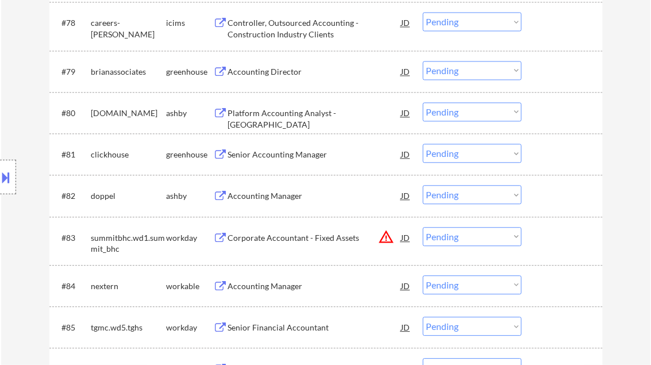
scroll to position [3855, 0]
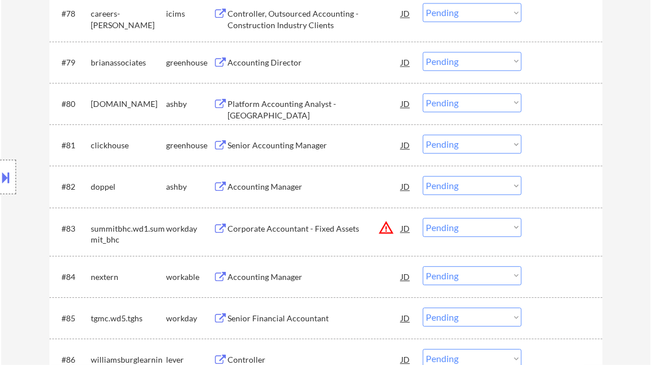
click at [283, 148] on div "Senior Accounting Manager" at bounding box center [315, 145] width 174 height 11
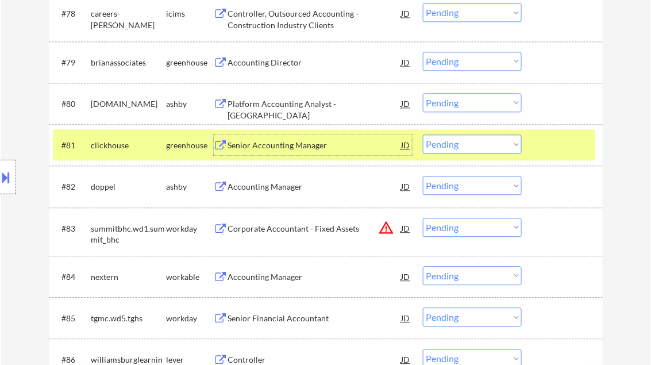
drag, startPoint x: 465, startPoint y: 144, endPoint x: 477, endPoint y: 152, distance: 14.0
click at [465, 144] on select "Choose an option... Pending Applied Excluded (Questions) Excluded (Expired) Exc…" at bounding box center [472, 143] width 99 height 19
click at [423, 134] on select "Choose an option... Pending Applied Excluded (Questions) Excluded (Expired) Exc…" at bounding box center [472, 143] width 99 height 19
click at [292, 185] on div "Accounting Manager" at bounding box center [315, 186] width 174 height 11
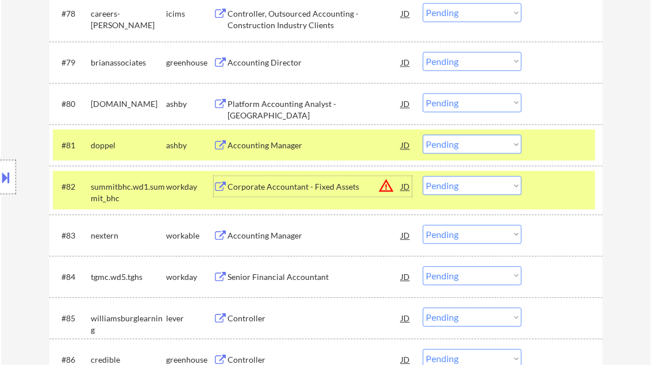
click at [464, 149] on select "Choose an option... Pending Applied Excluded (Questions) Excluded (Expired) Exc…" at bounding box center [472, 143] width 99 height 19
click at [423, 134] on select "Choose an option... Pending Applied Excluded (Questions) Excluded (Expired) Exc…" at bounding box center [472, 143] width 99 height 19
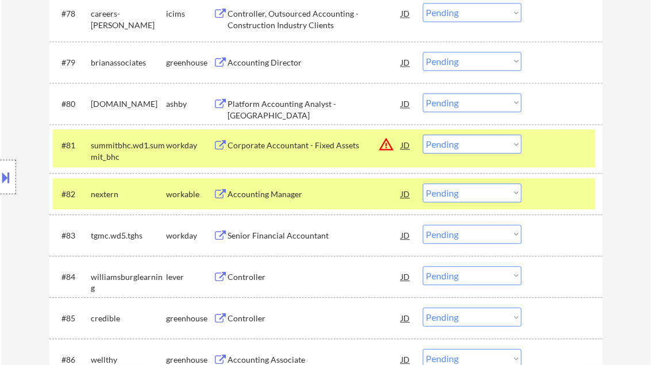
click at [269, 193] on div "Accounting Manager" at bounding box center [315, 193] width 174 height 11
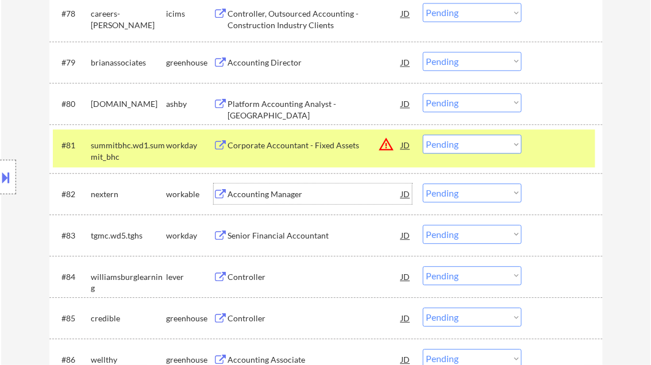
click at [13, 165] on div at bounding box center [8, 177] width 16 height 34
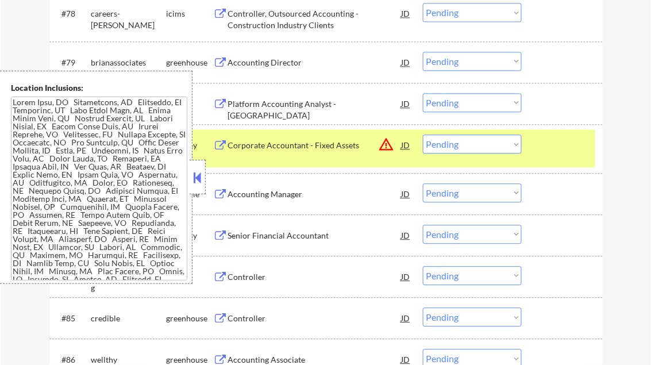
click at [197, 178] on button at bounding box center [197, 177] width 13 height 17
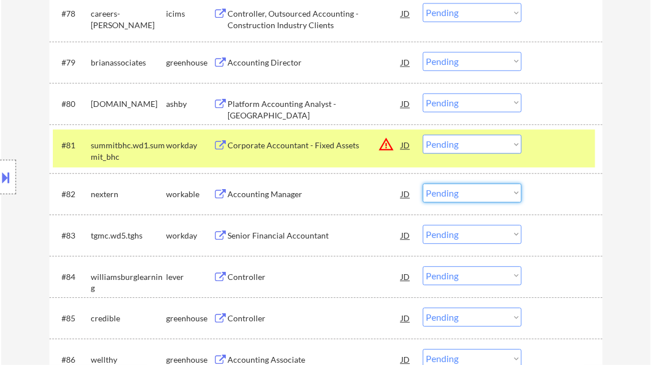
click at [461, 194] on select "Choose an option... Pending Applied Excluded (Questions) Excluded (Expired) Exc…" at bounding box center [472, 192] width 99 height 19
click at [423, 183] on select "Choose an option... Pending Applied Excluded (Questions) Excluded (Expired) Exc…" at bounding box center [472, 192] width 99 height 19
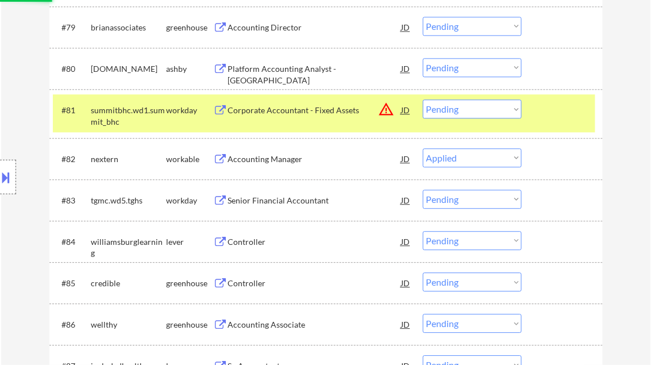
scroll to position [3901, 0]
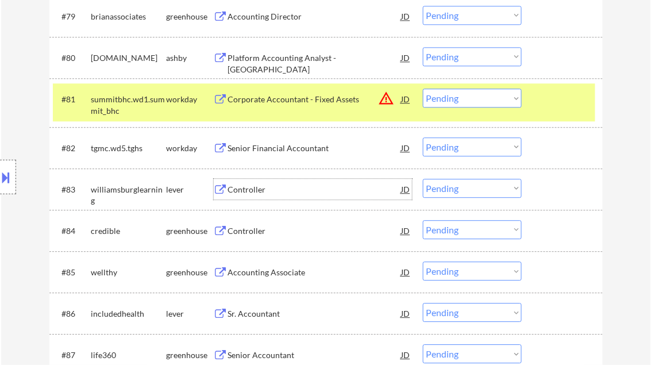
click at [249, 192] on div "Controller" at bounding box center [315, 189] width 174 height 11
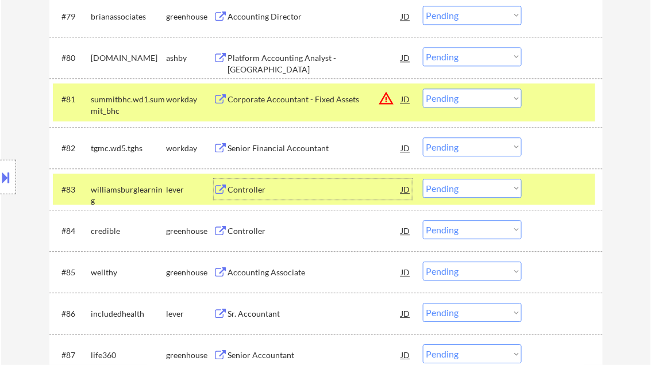
click at [453, 193] on select "Choose an option... Pending Applied Excluded (Questions) Excluded (Expired) Exc…" at bounding box center [472, 188] width 99 height 19
click at [423, 179] on select "Choose an option... Pending Applied Excluded (Questions) Excluded (Expired) Exc…" at bounding box center [472, 188] width 99 height 19
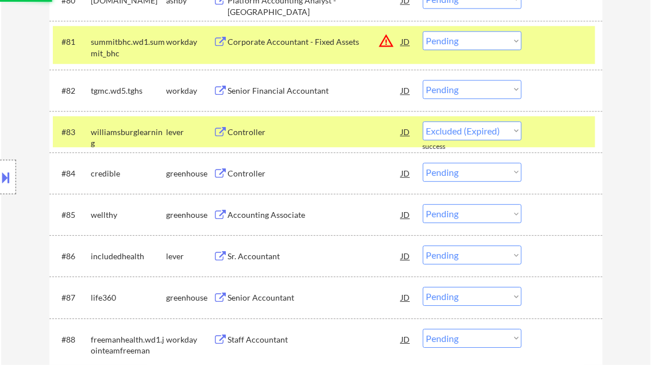
scroll to position [3993, 0]
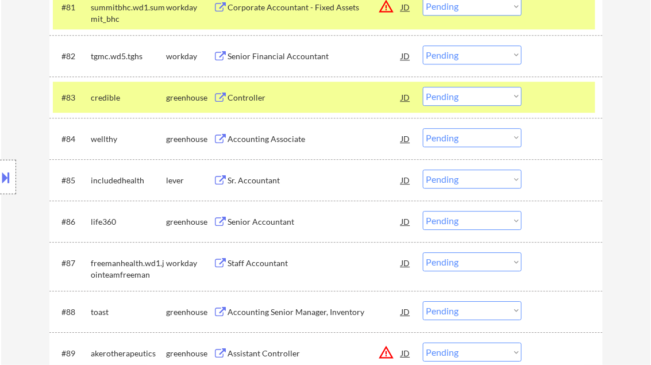
click at [552, 93] on div at bounding box center [563, 97] width 51 height 21
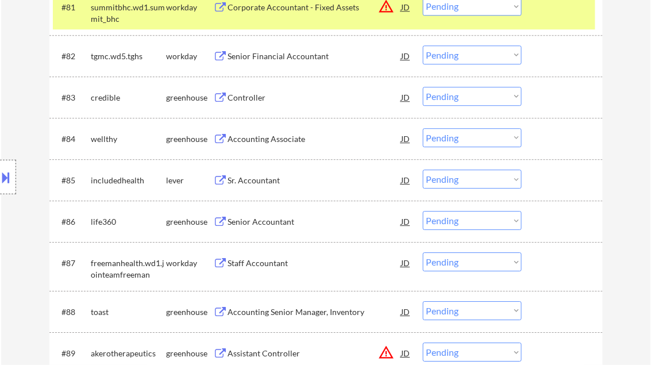
click at [257, 99] on div "Controller" at bounding box center [315, 97] width 174 height 11
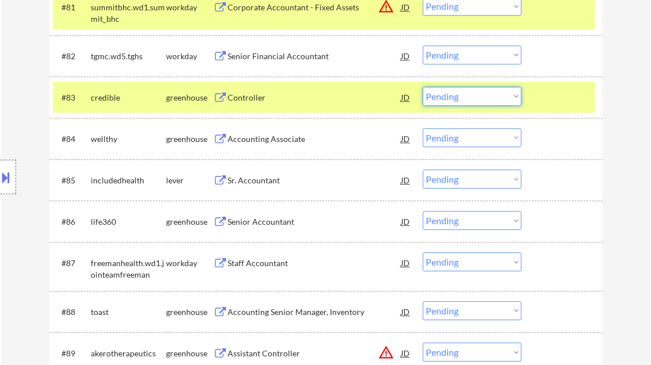
drag, startPoint x: 460, startPoint y: 99, endPoint x: 465, endPoint y: 102, distance: 5.9
click at [460, 99] on select "Choose an option... Pending Applied Excluded (Questions) Excluded (Expired) Exc…" at bounding box center [472, 96] width 99 height 19
click at [423, 87] on select "Choose an option... Pending Applied Excluded (Questions) Excluded (Expired) Exc…" at bounding box center [472, 96] width 99 height 19
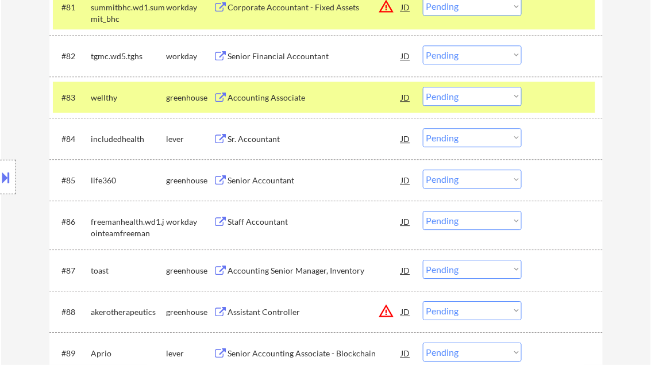
click at [557, 90] on div at bounding box center [563, 97] width 51 height 21
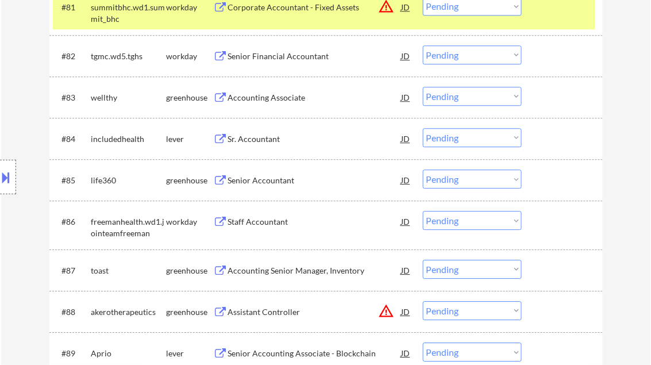
click at [283, 100] on div "Accounting Associate" at bounding box center [315, 97] width 174 height 11
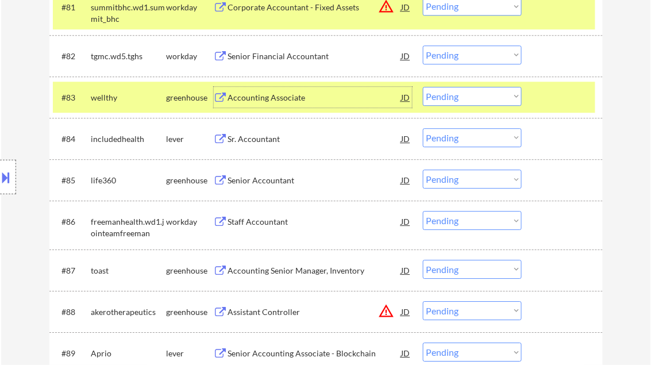
click at [477, 103] on select "Choose an option... Pending Applied Excluded (Questions) Excluded (Expired) Exc…" at bounding box center [472, 96] width 99 height 19
click at [423, 87] on select "Choose an option... Pending Applied Excluded (Questions) Excluded (Expired) Exc…" at bounding box center [472, 96] width 99 height 19
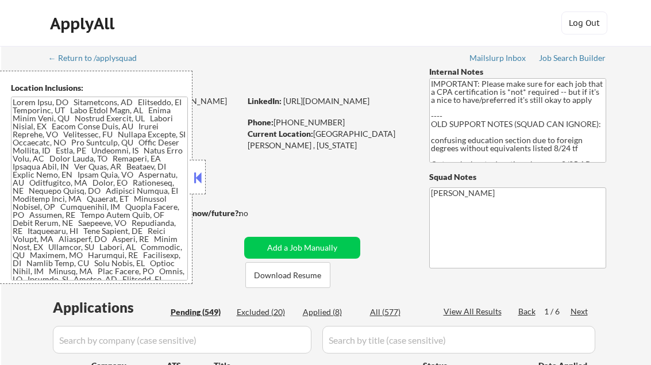
select select ""pending""
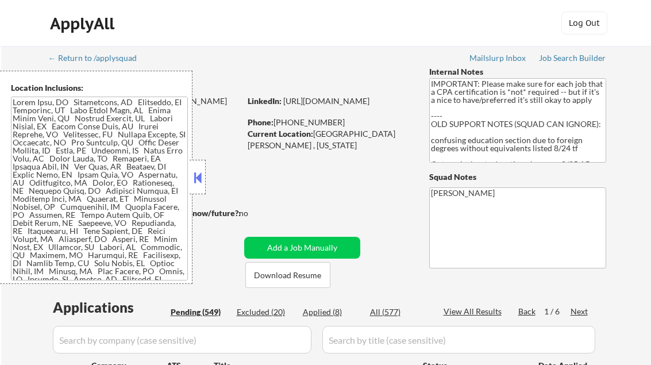
select select ""pending""
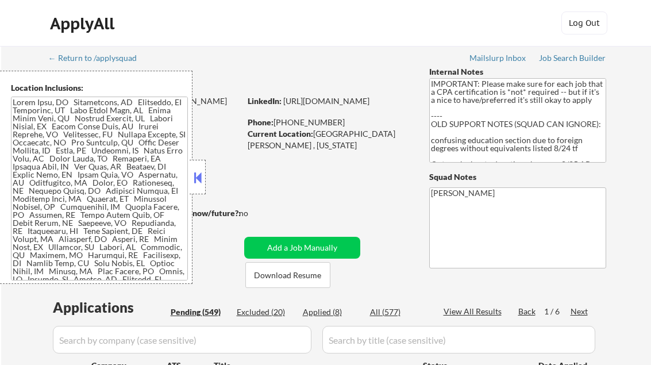
select select ""pending""
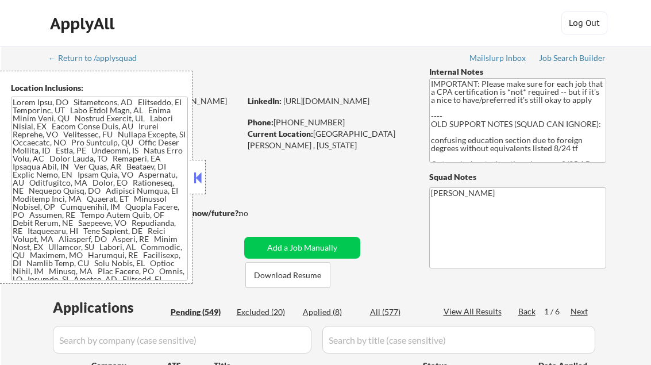
select select ""pending""
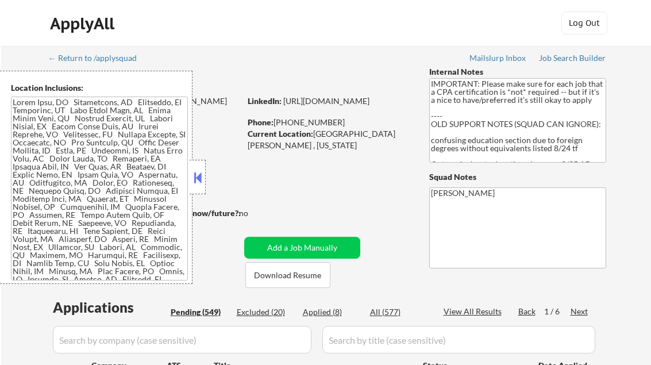
select select ""pending""
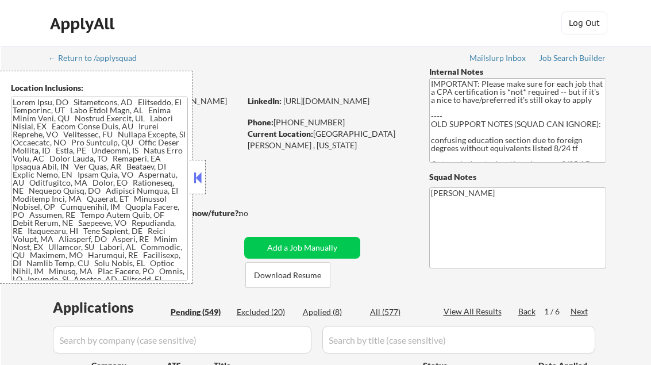
select select ""pending""
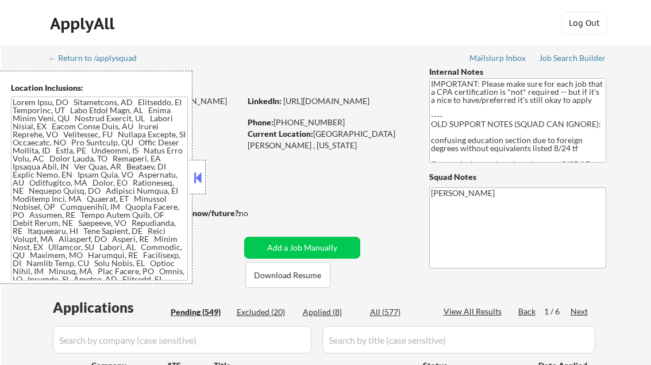
select select ""pending""
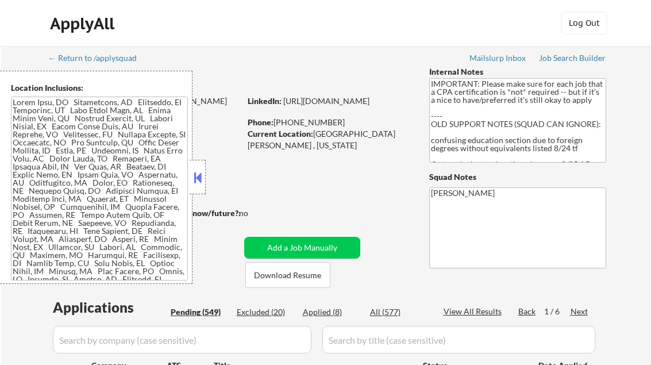
select select ""pending""
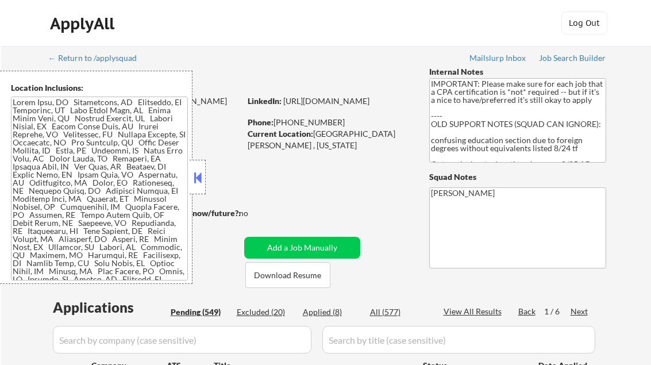
select select ""pending""
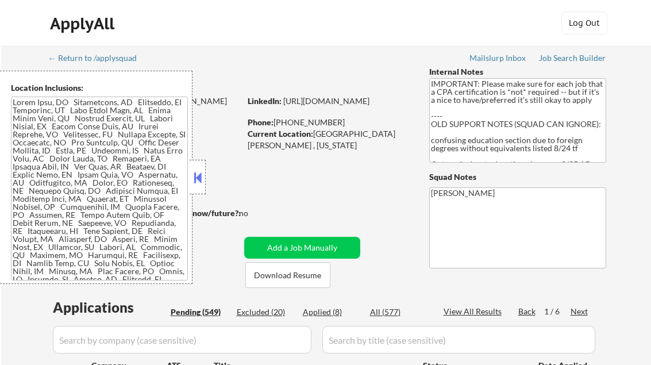
select select ""pending""
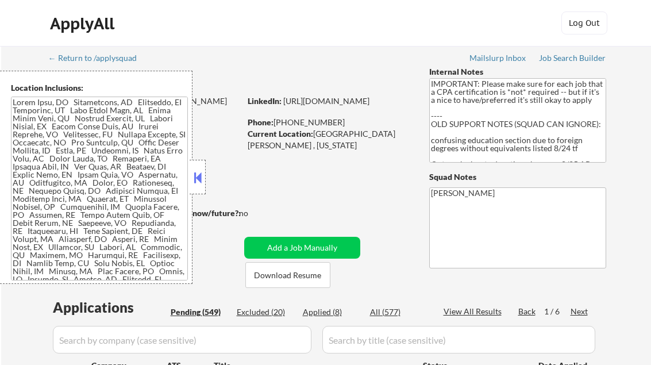
select select ""pending""
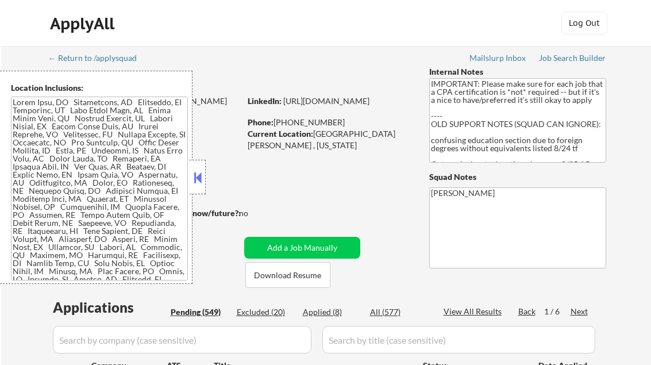
select select ""pending""
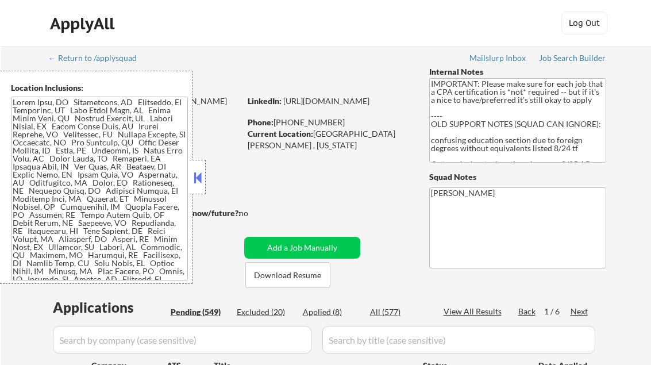
select select ""pending""
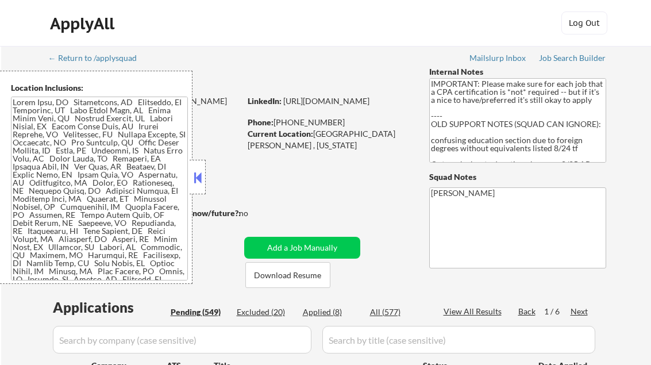
select select ""pending""
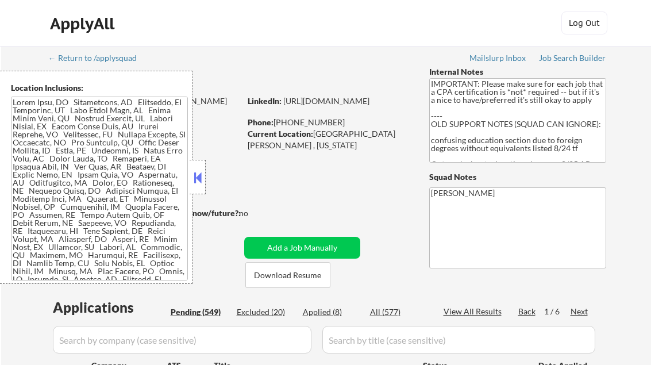
select select ""pending""
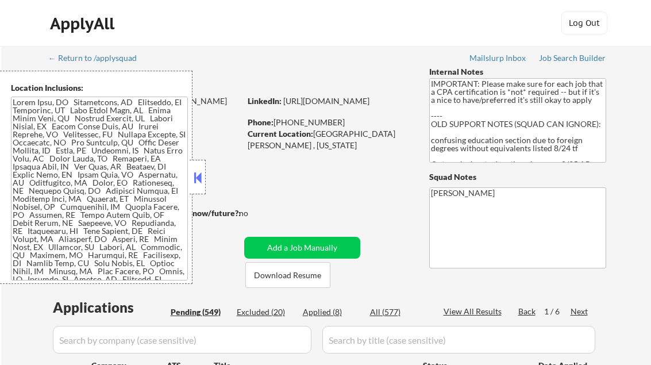
select select ""pending""
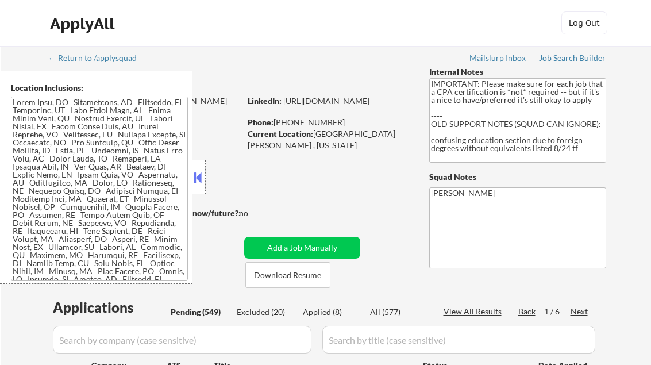
select select ""pending""
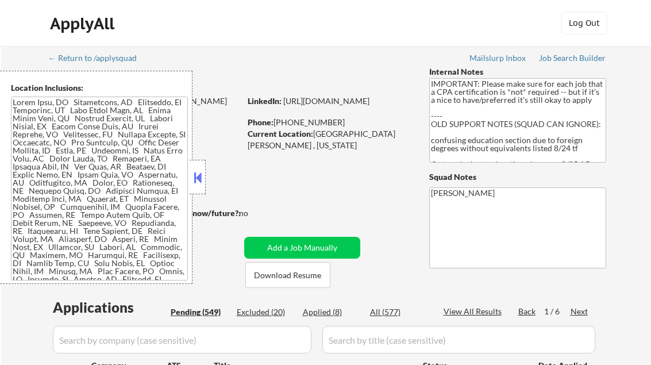
select select ""pending""
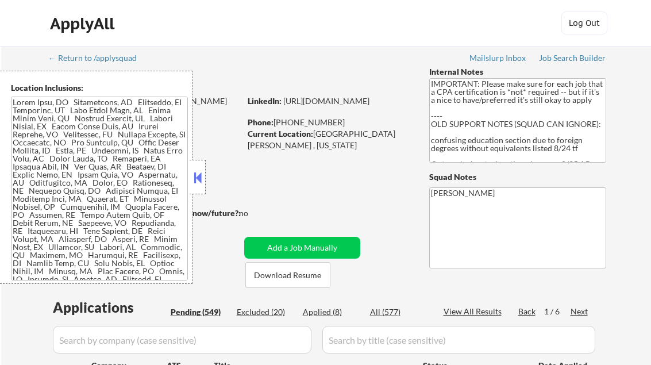
select select ""pending""
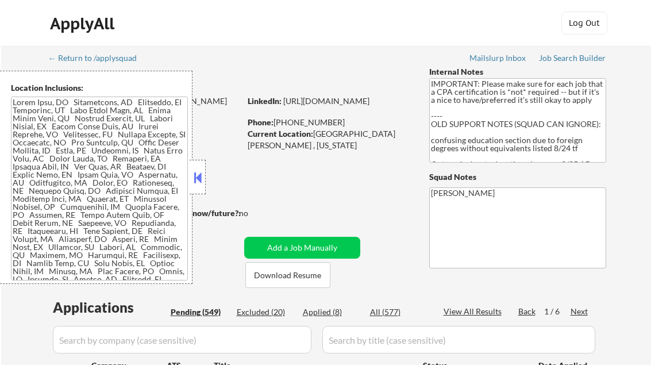
select select ""pending""
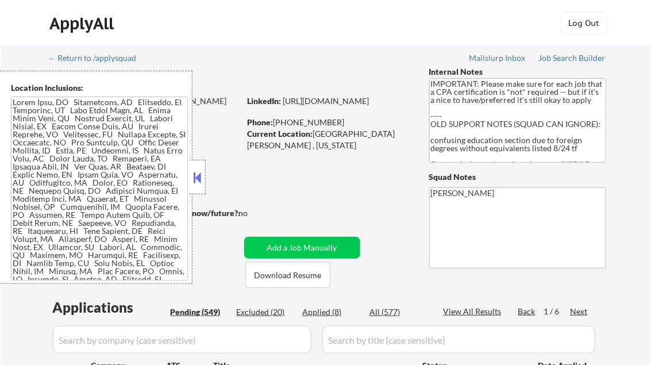
click at [332, 314] on div "Applied (8)" at bounding box center [331, 311] width 57 height 11
select select ""applied""
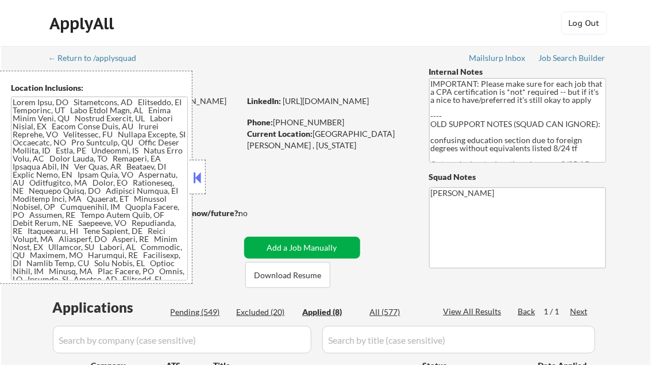
select select ""applied""
click at [199, 179] on button at bounding box center [197, 177] width 13 height 17
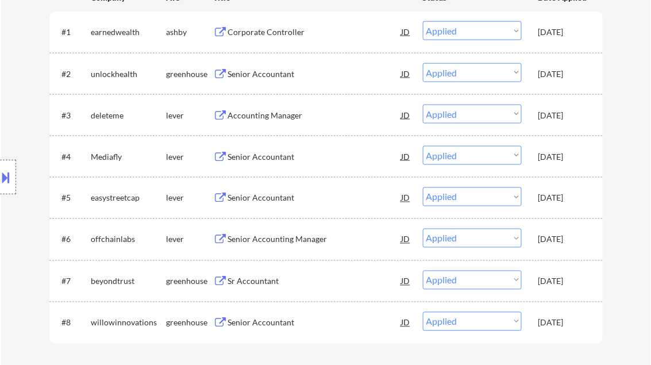
scroll to position [184, 0]
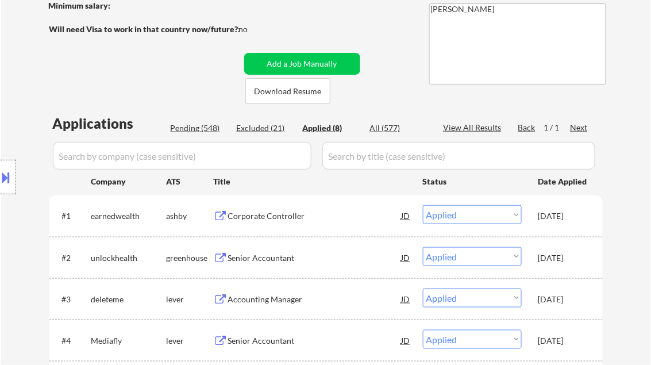
select select ""applied""
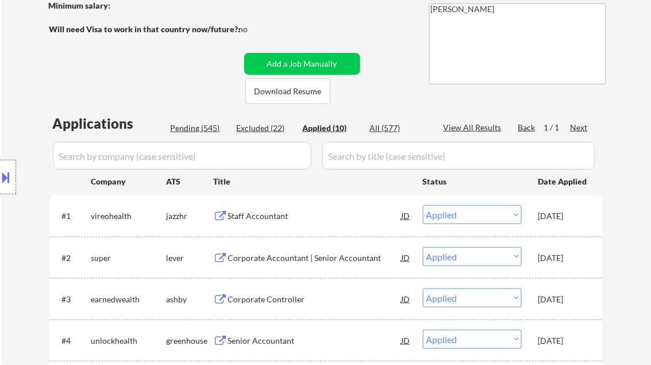
select select ""applied""
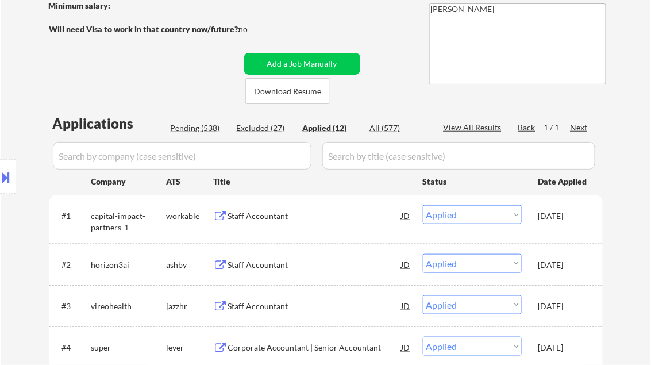
select select ""applied""
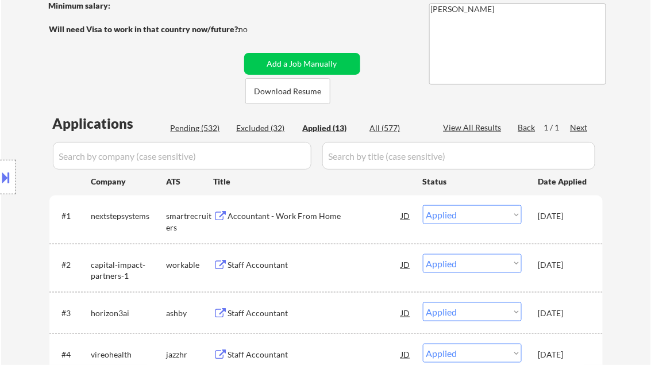
select select ""applied""
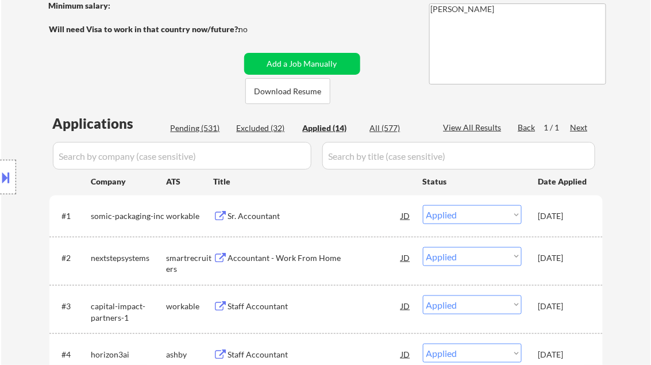
select select ""applied""
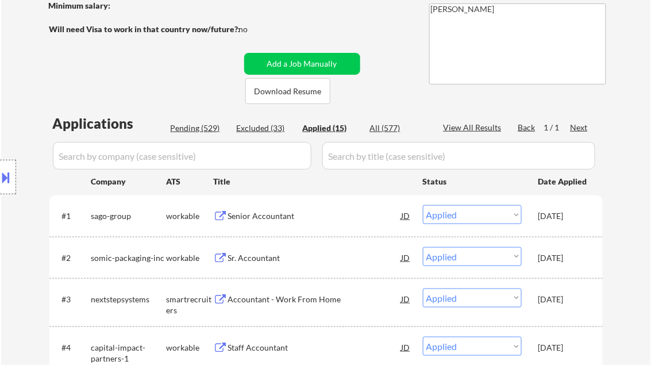
select select ""applied""
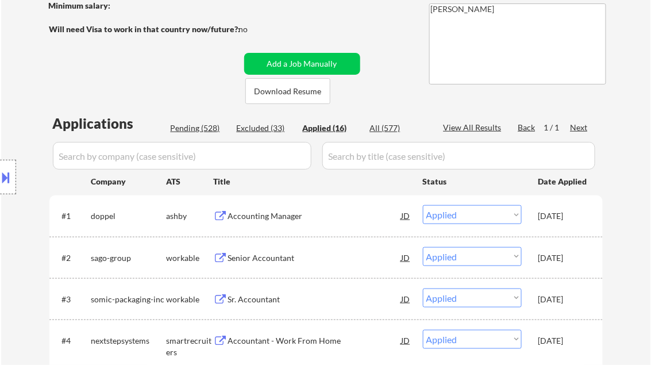
select select ""applied""
